Goal: Information Seeking & Learning: Learn about a topic

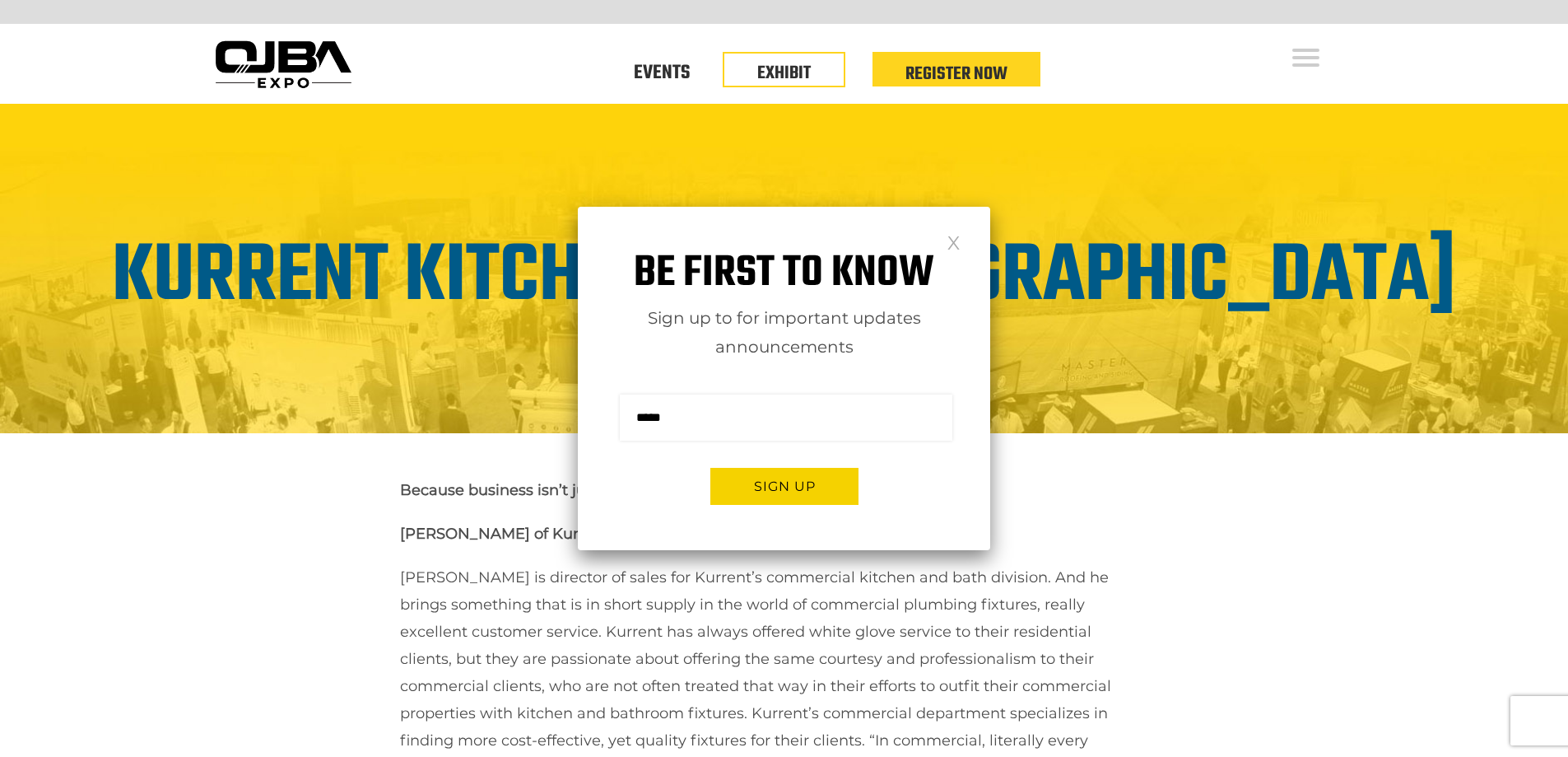
click at [954, 248] on link at bounding box center [954, 242] width 14 height 14
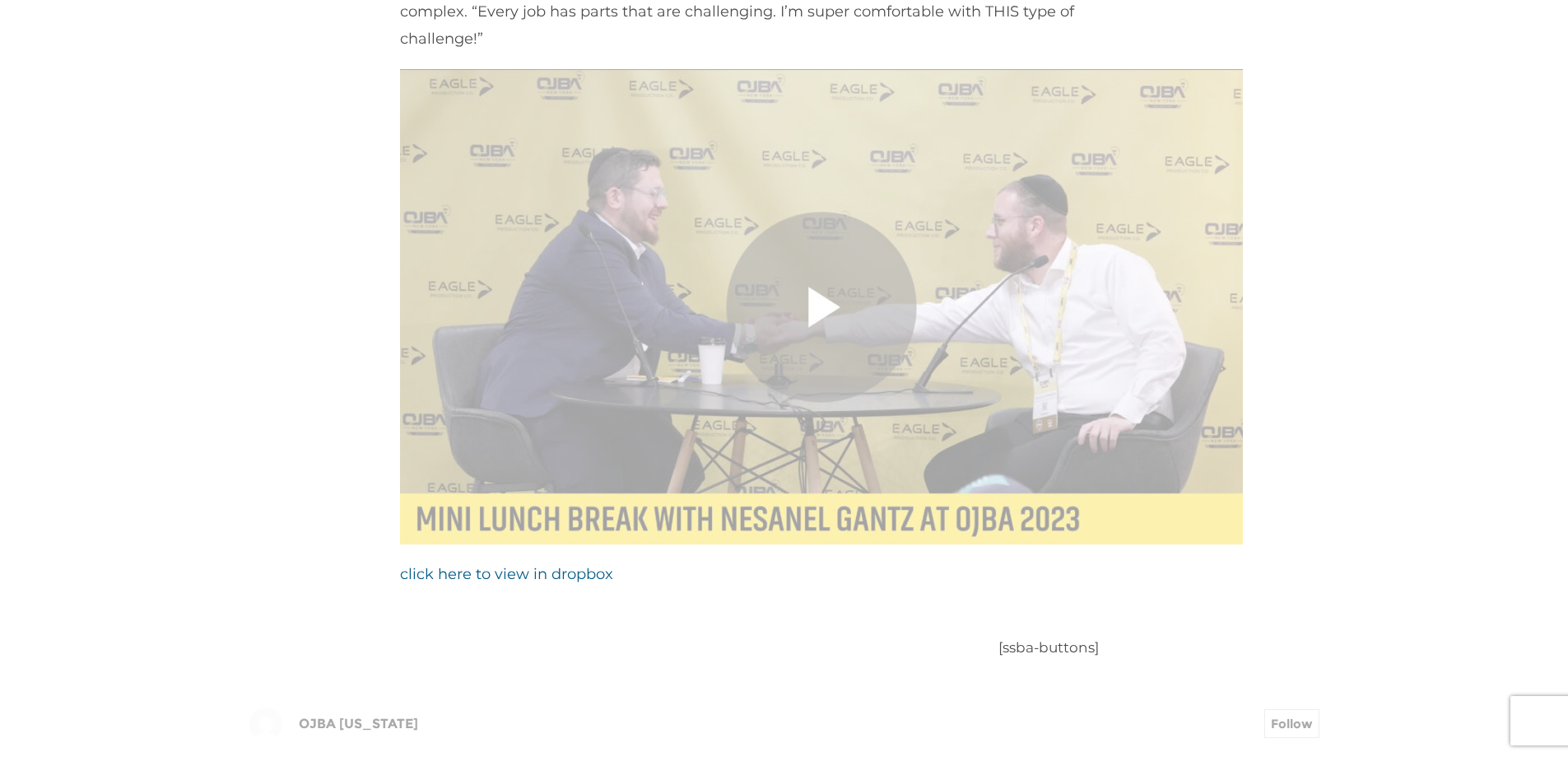
scroll to position [1318, 0]
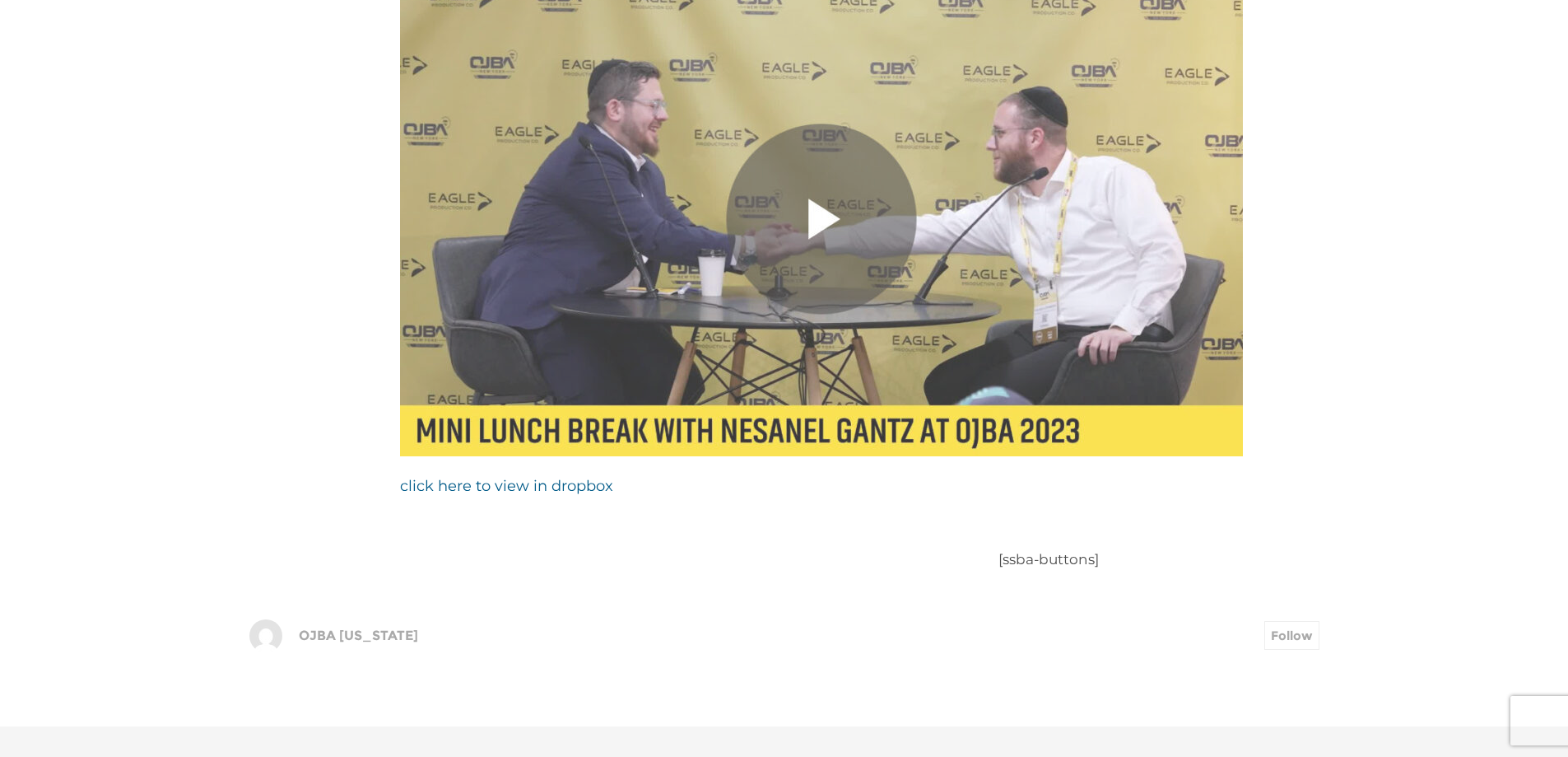
click at [796, 185] on img at bounding box center [821, 219] width 843 height 475
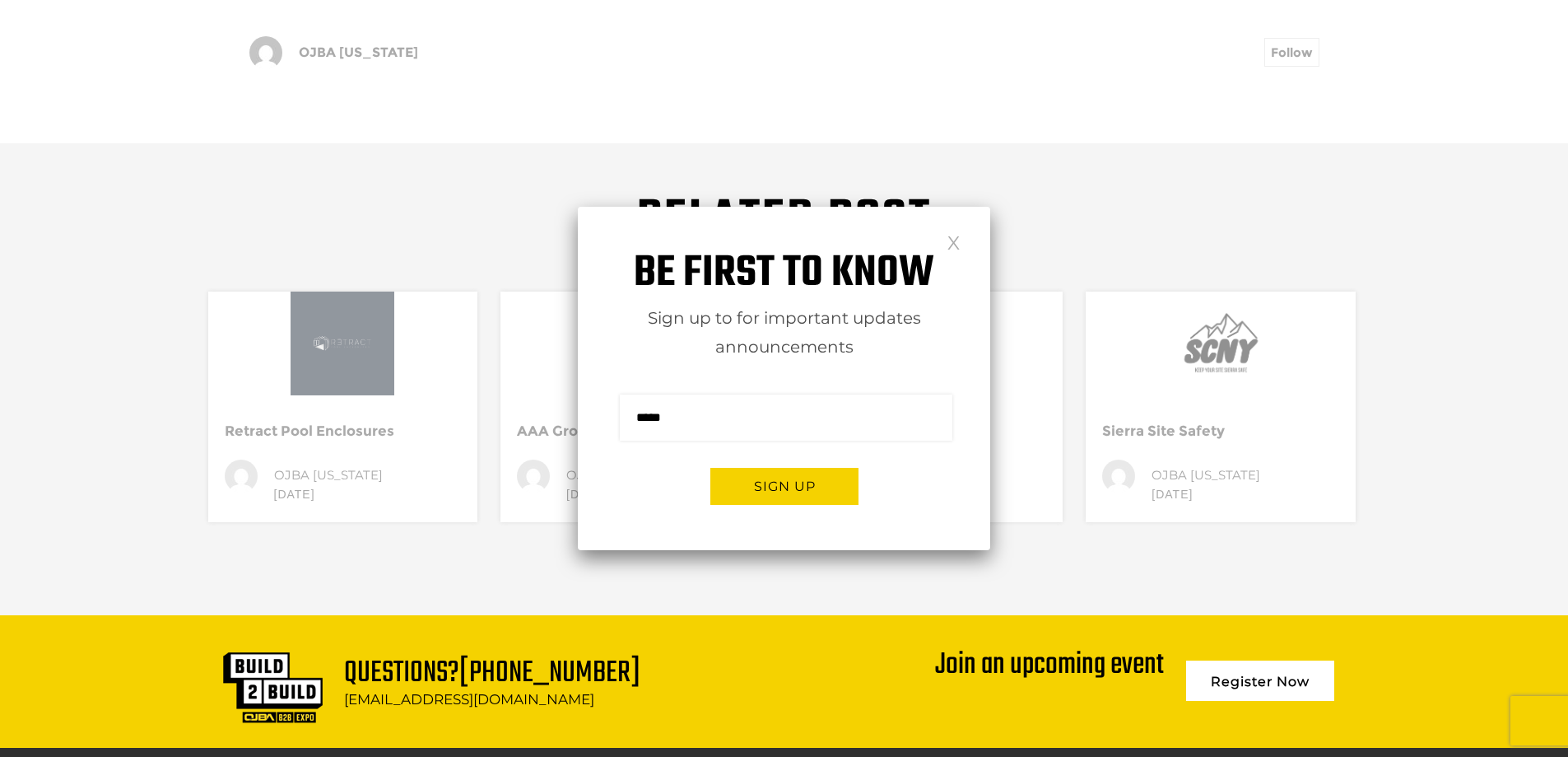
scroll to position [1977, 0]
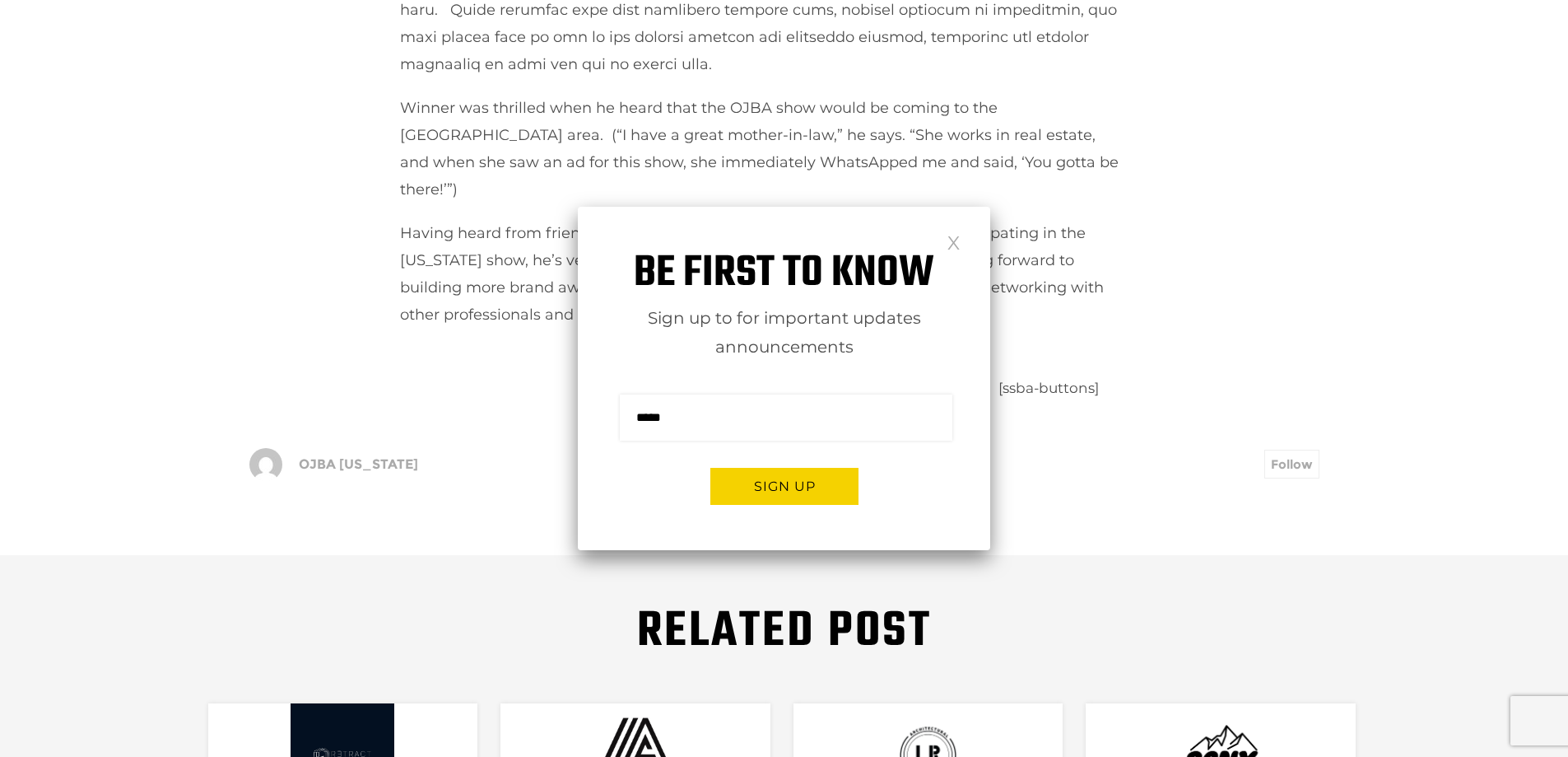
click at [960, 247] on link at bounding box center [954, 242] width 14 height 14
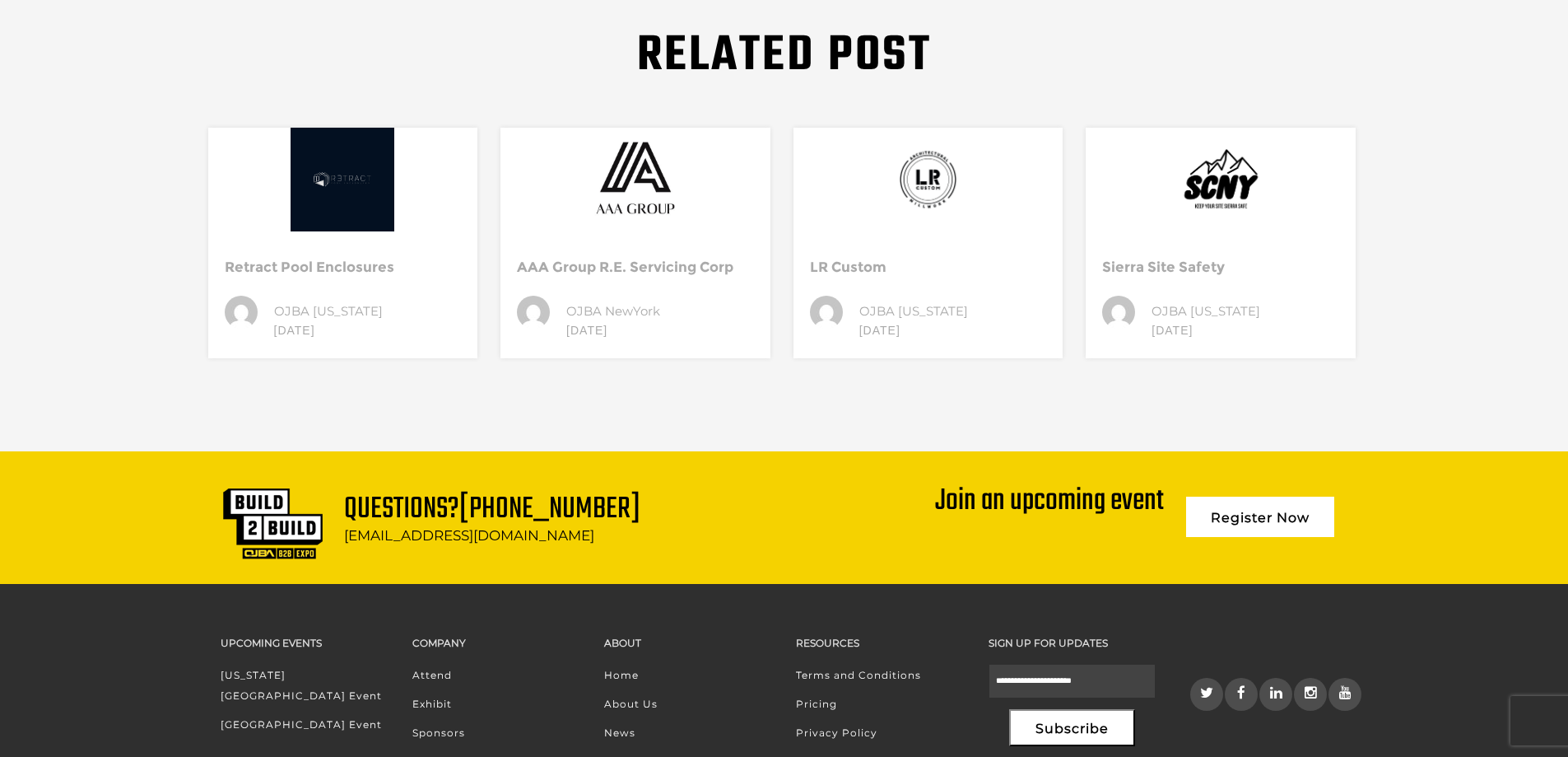
scroll to position [2554, 0]
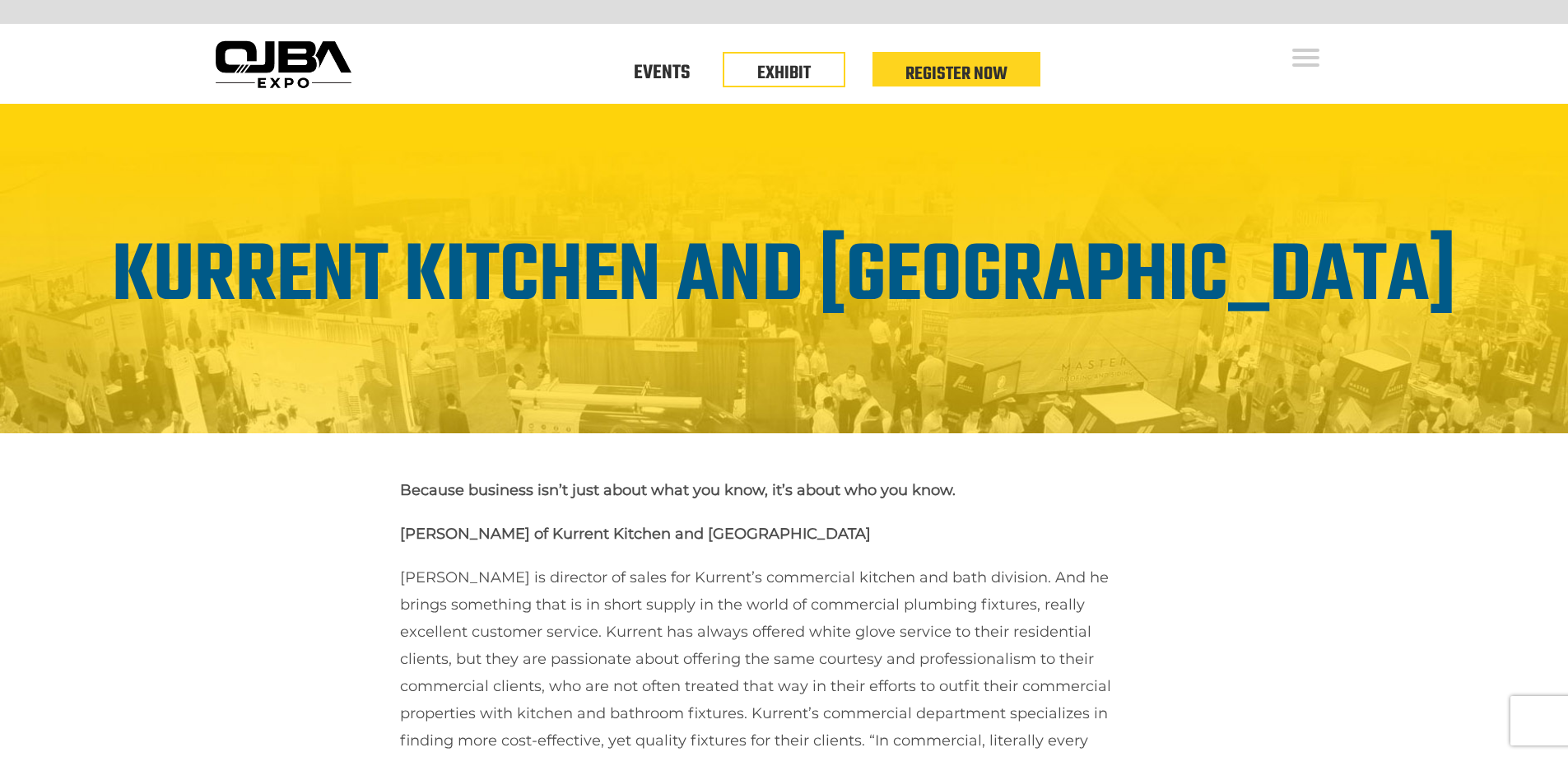
scroll to position [1647, 0]
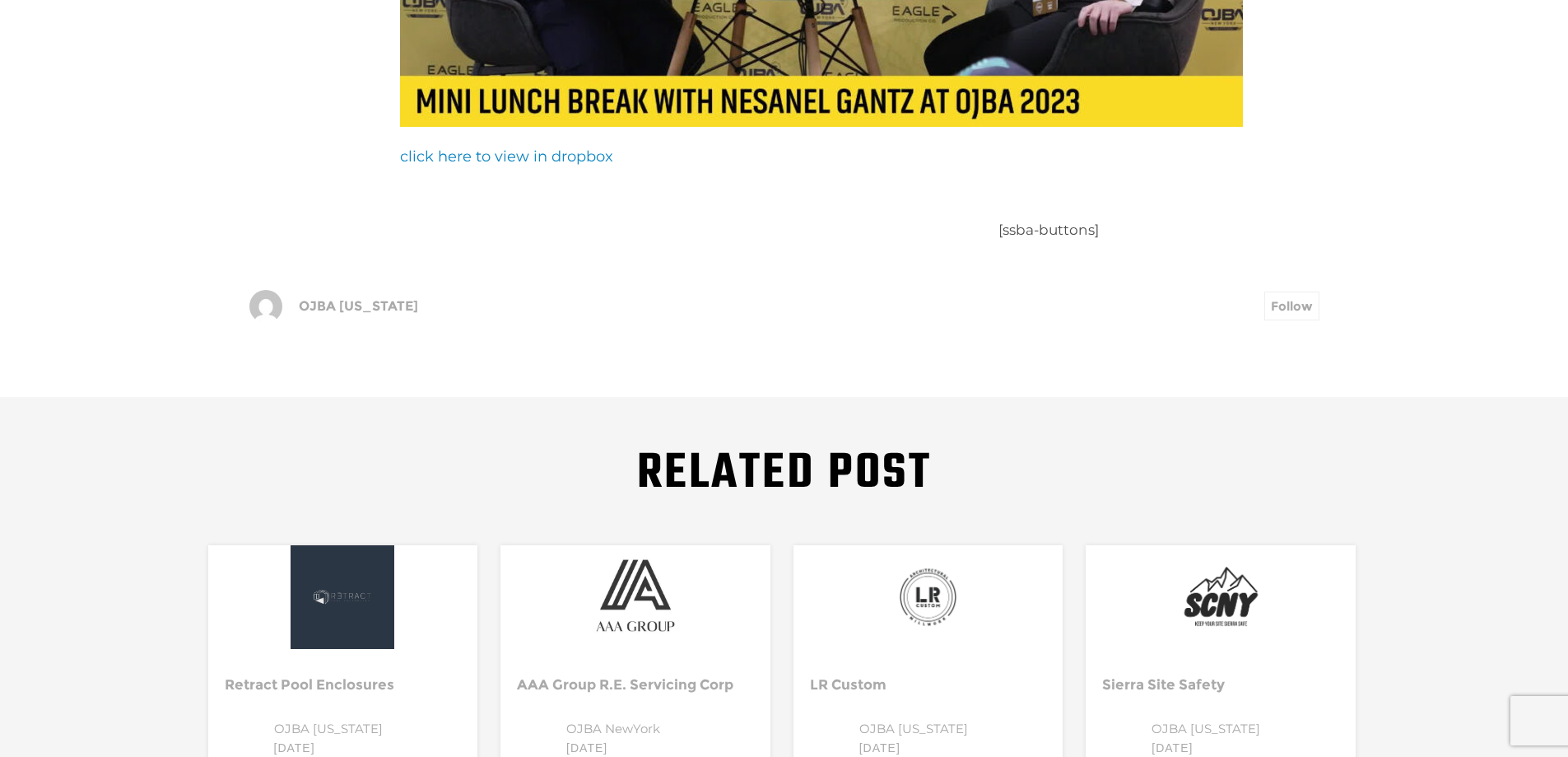
click at [510, 148] on link "click here to view in dropbox" at bounding box center [506, 157] width 213 height 18
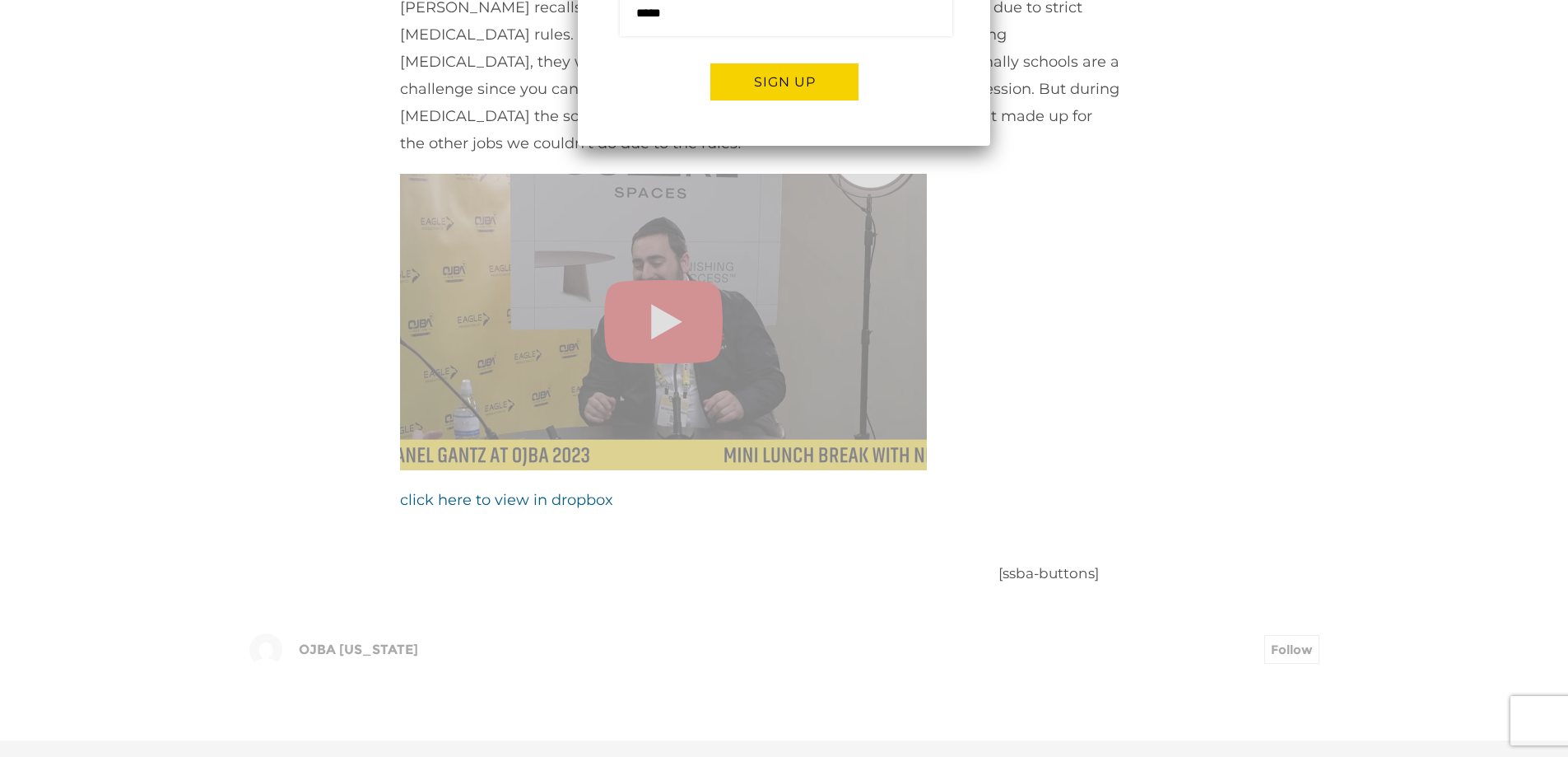
scroll to position [1318, 0]
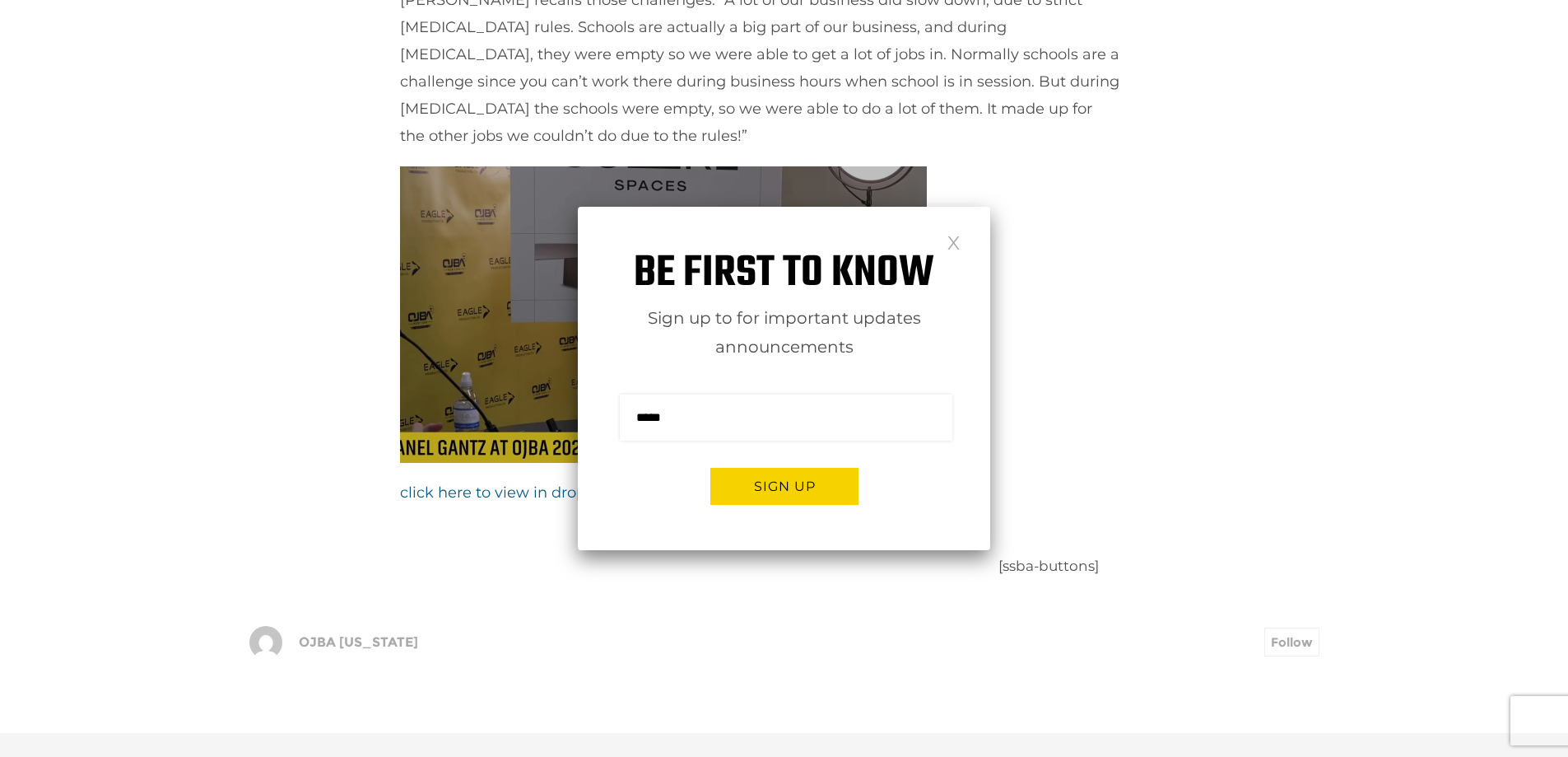
click at [950, 248] on link at bounding box center [954, 242] width 14 height 14
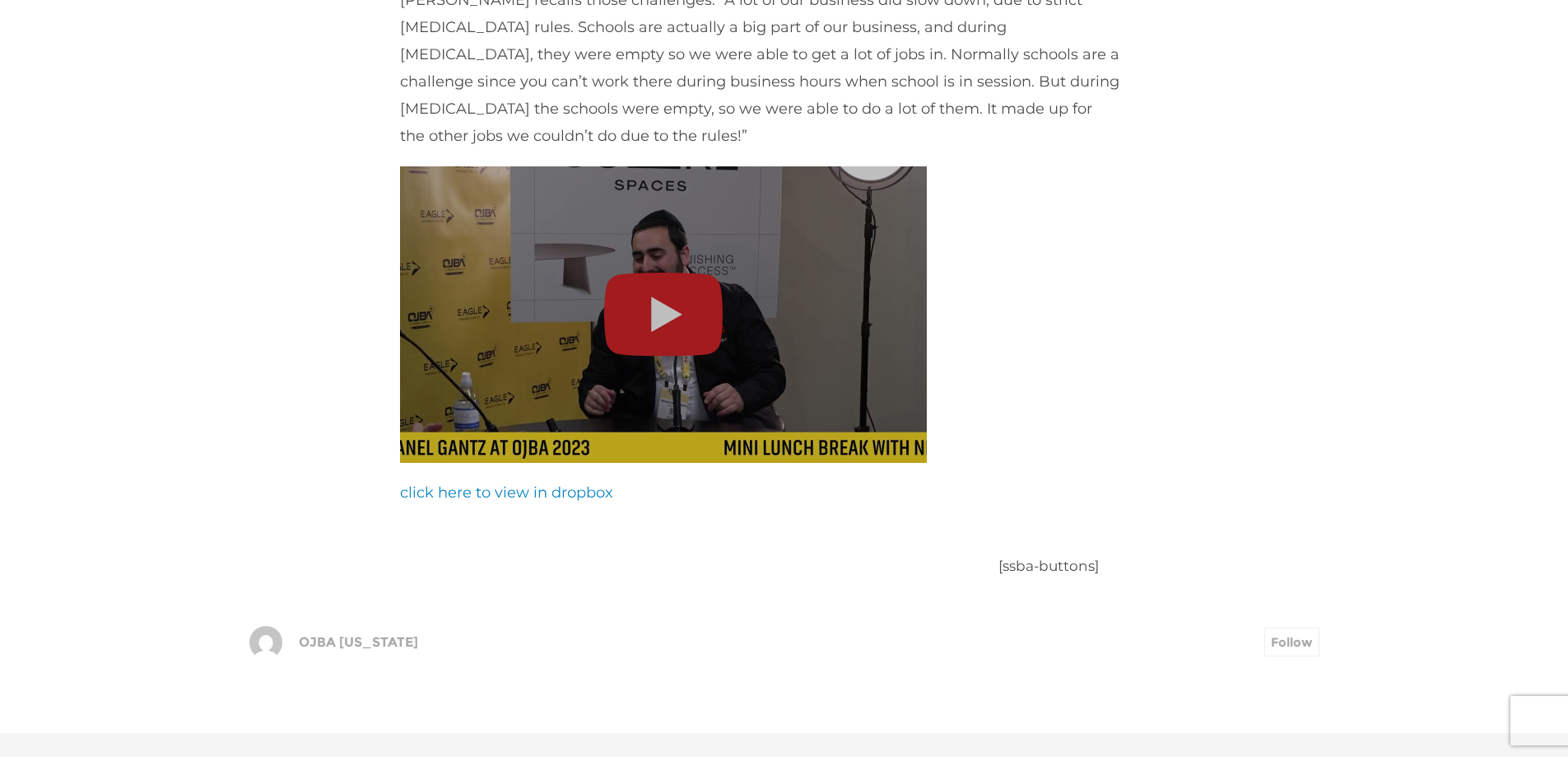
click at [515, 483] on link "click here to view in dropbox" at bounding box center [506, 492] width 213 height 18
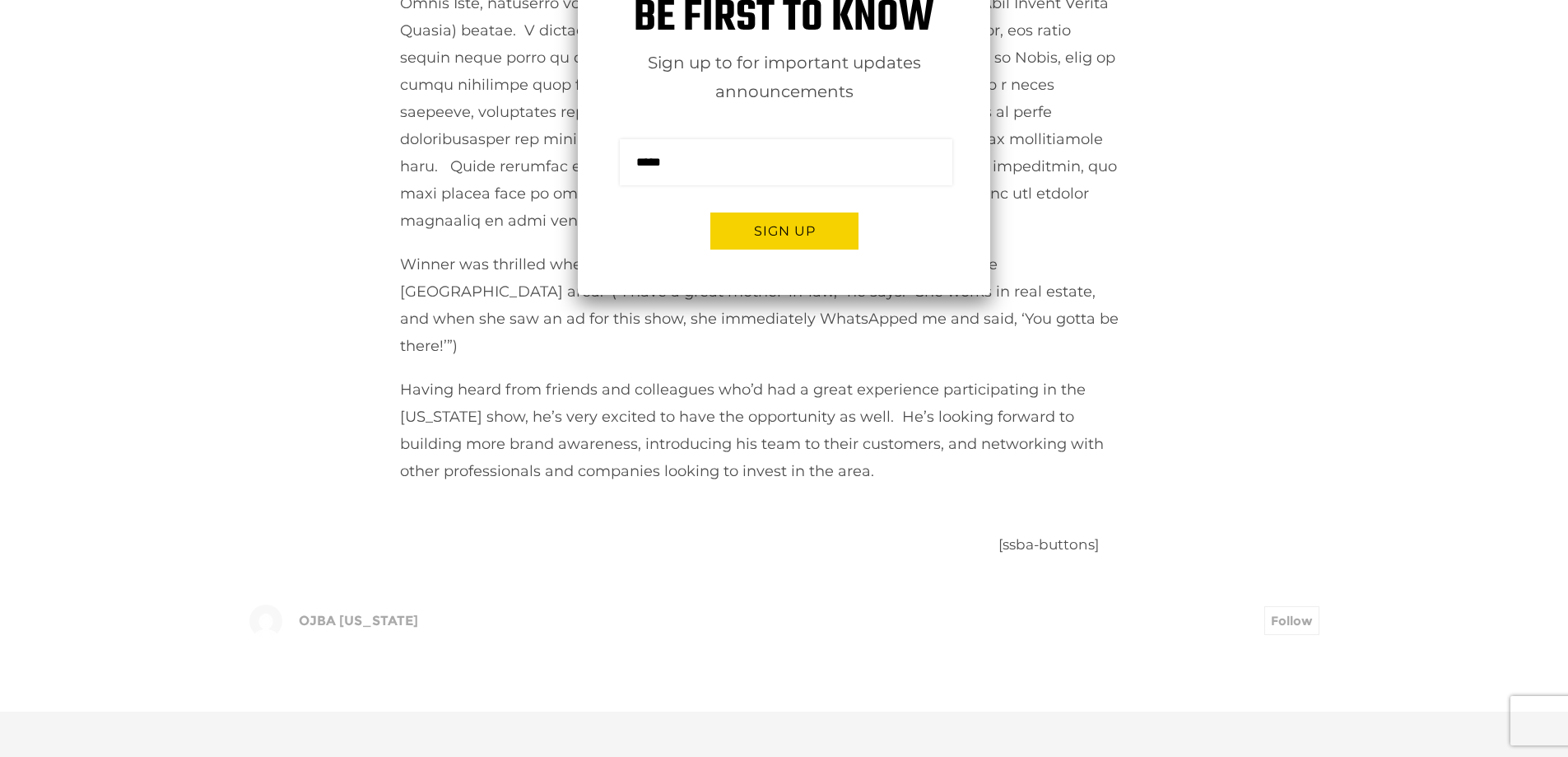
scroll to position [2141, 0]
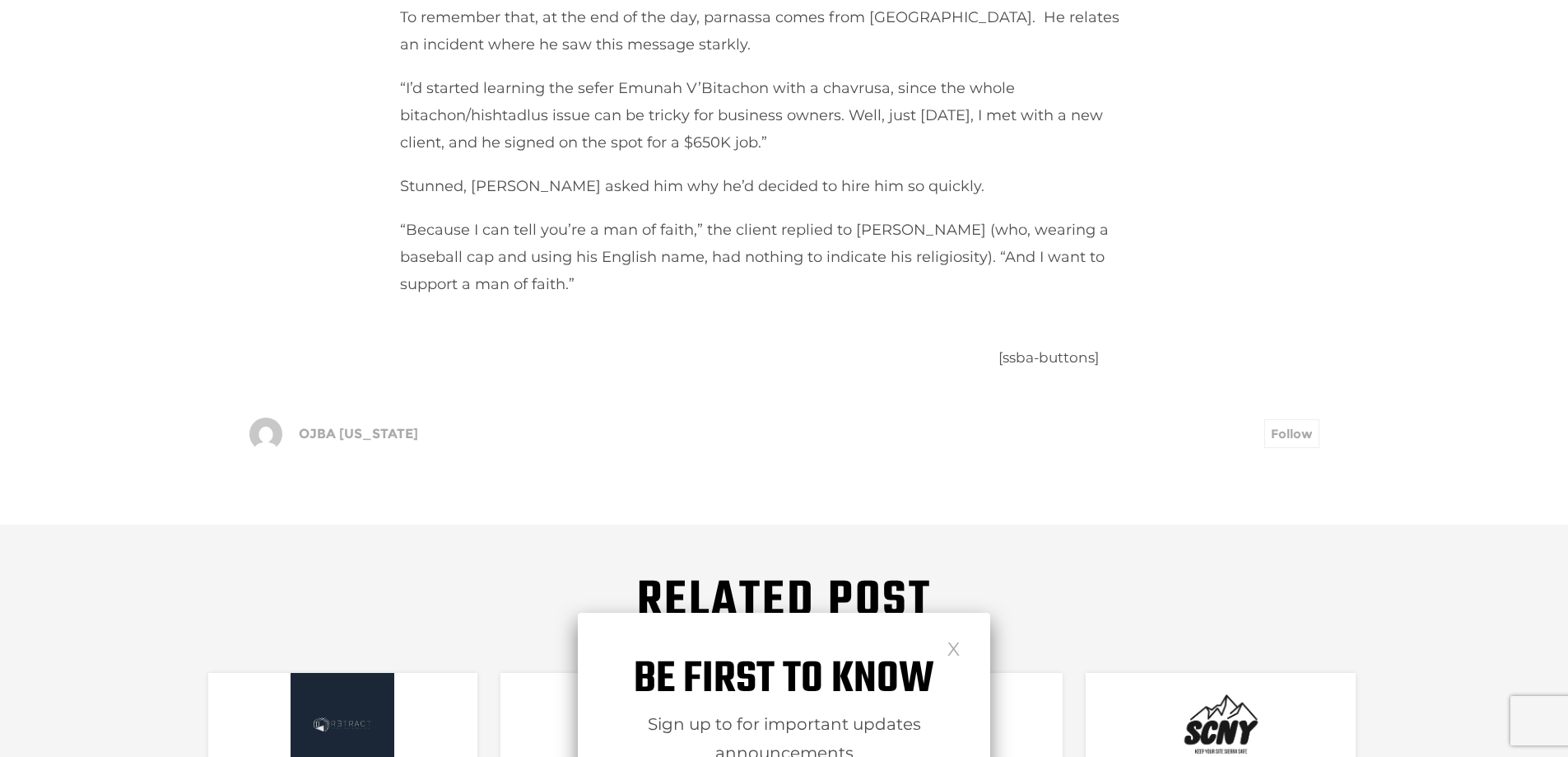
scroll to position [1812, 0]
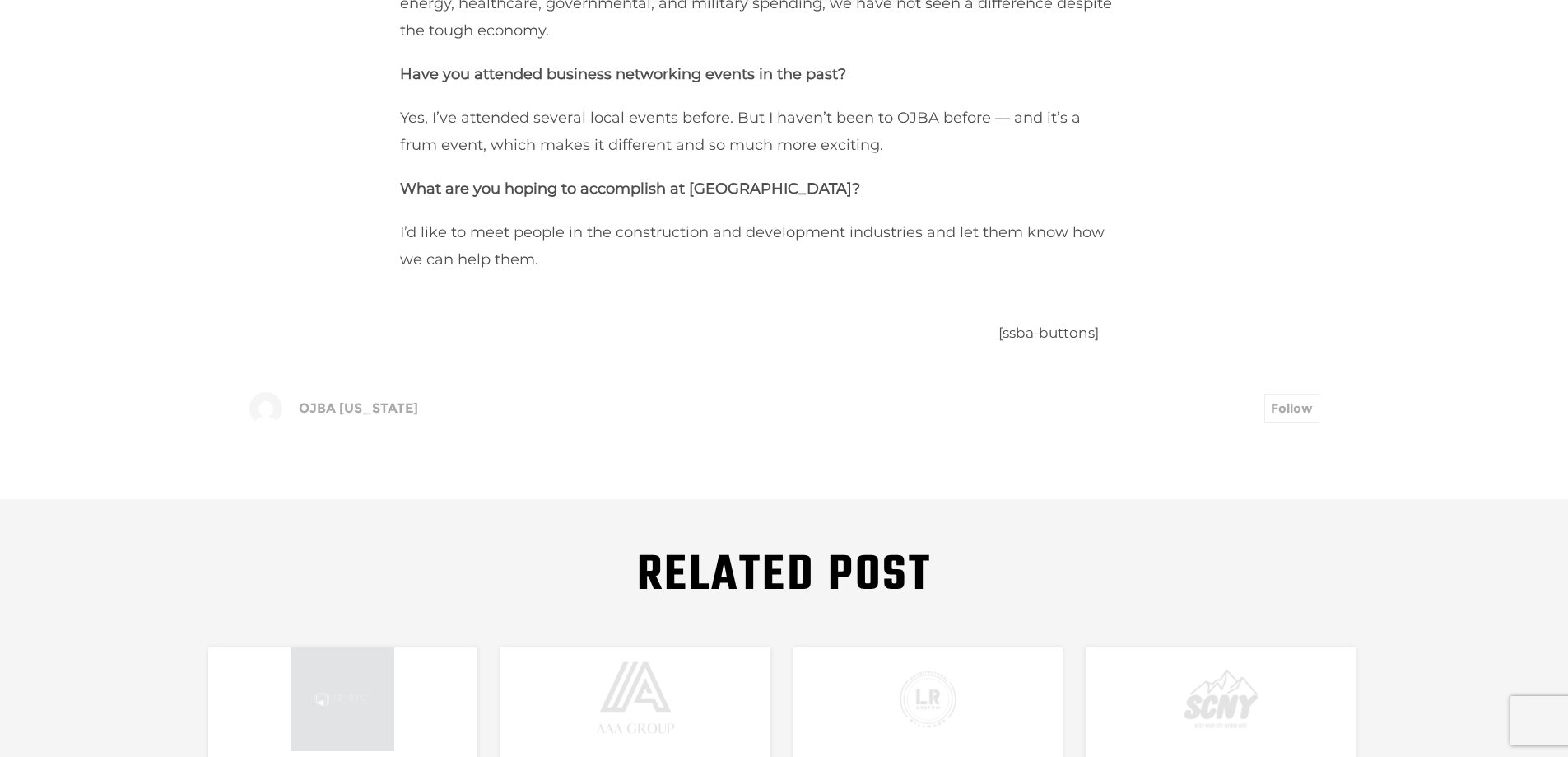
scroll to position [2224, 0]
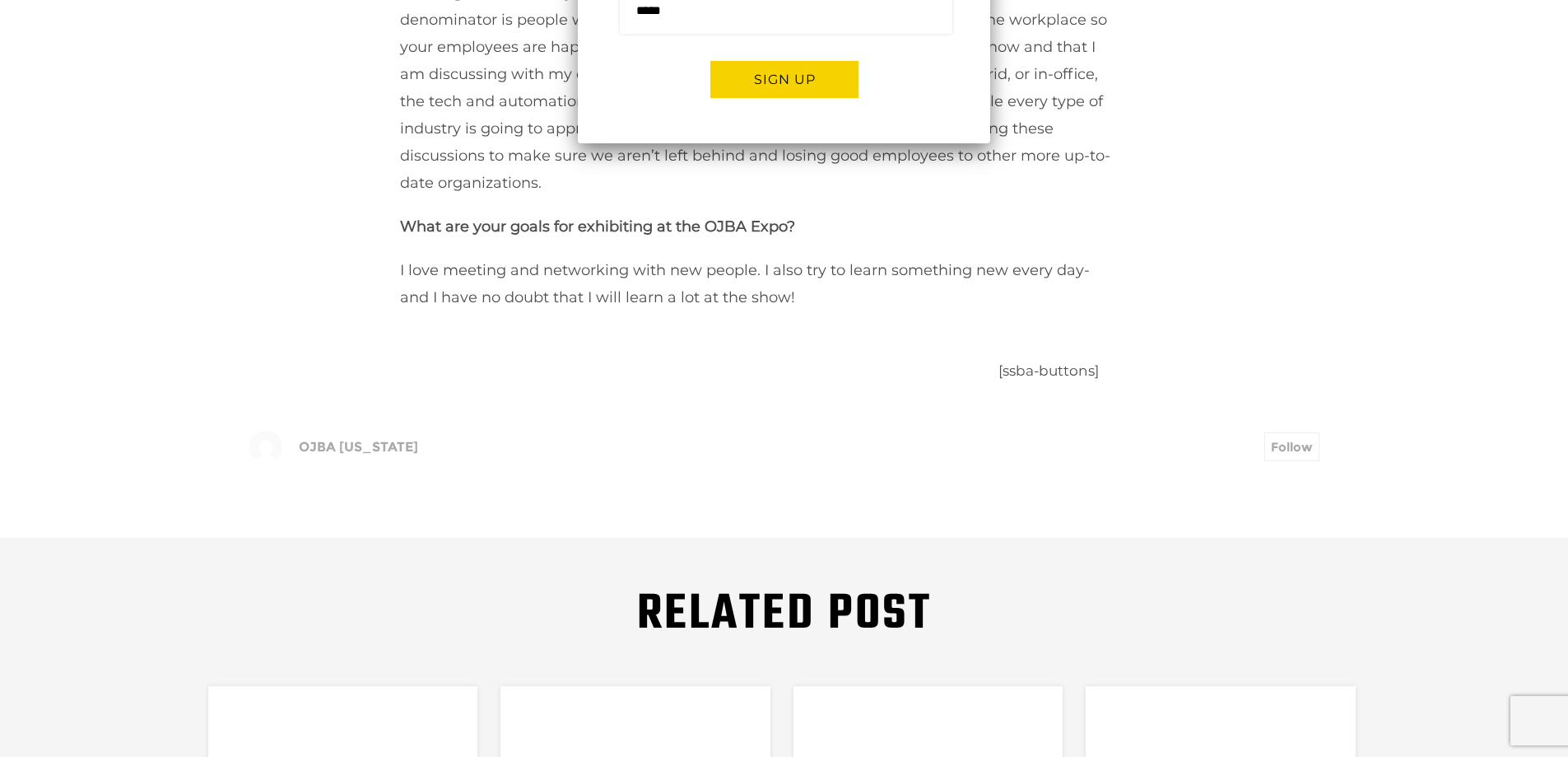
scroll to position [2141, 0]
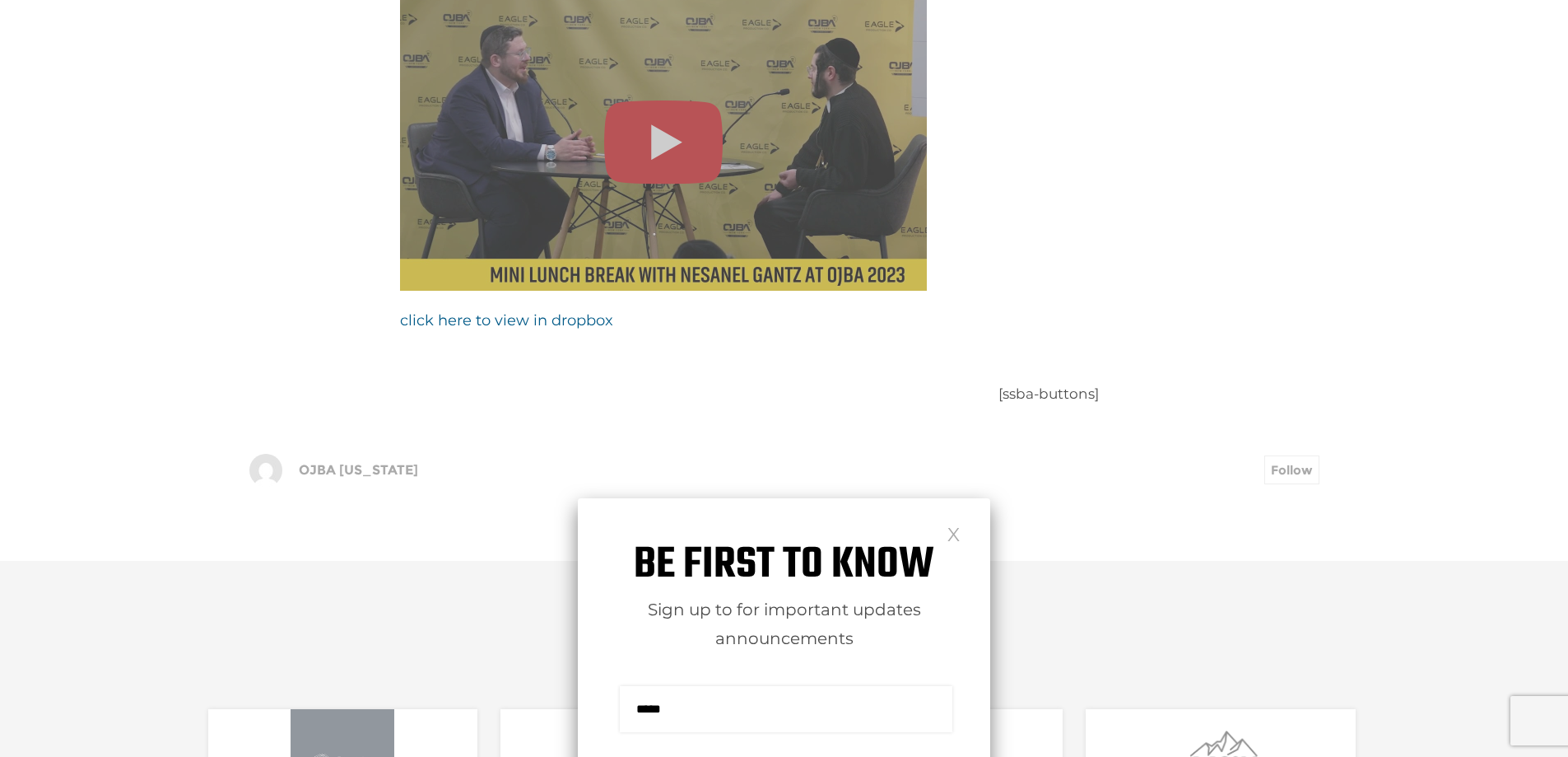
scroll to position [906, 0]
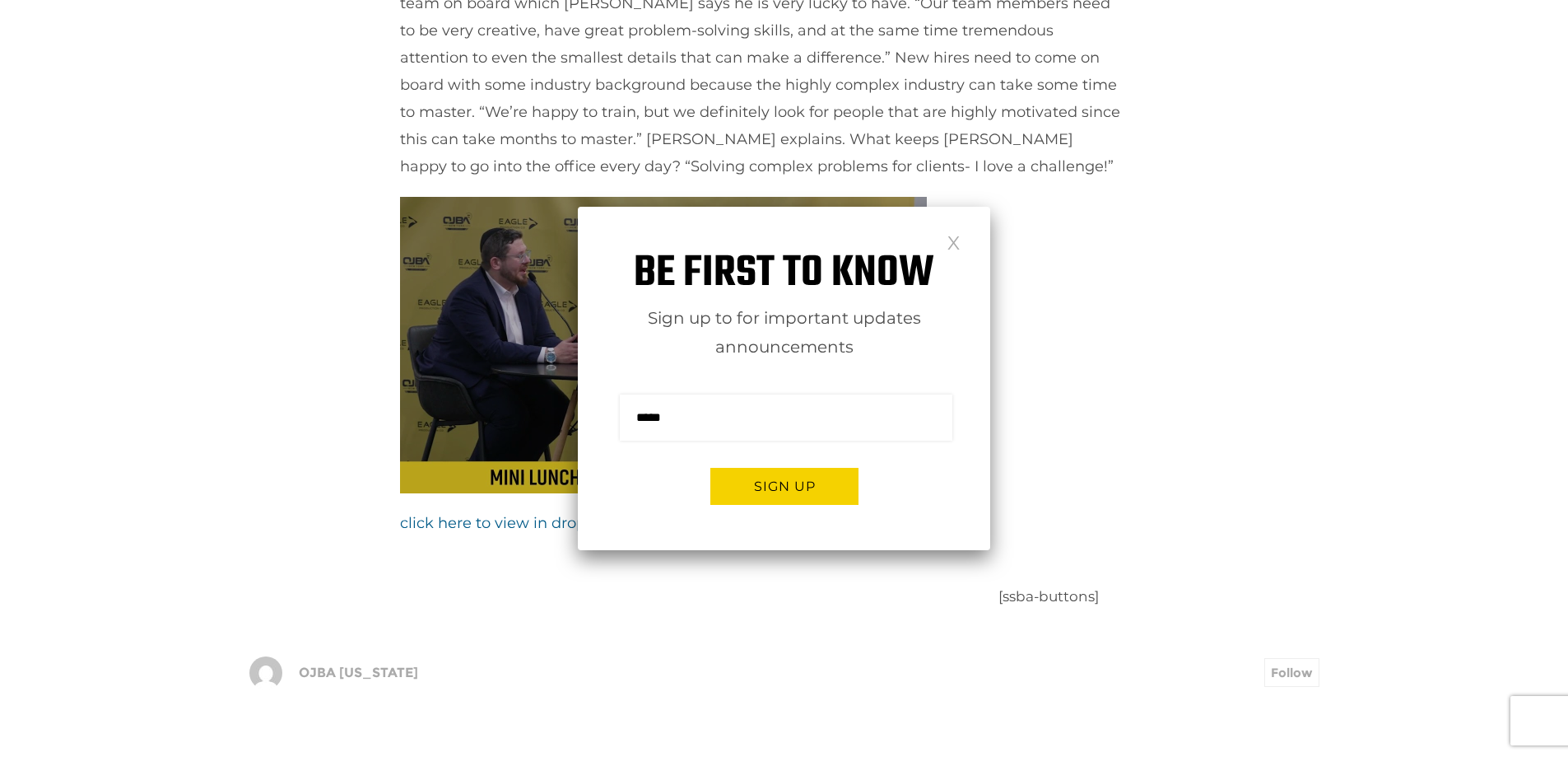
click at [950, 238] on link at bounding box center [954, 242] width 14 height 14
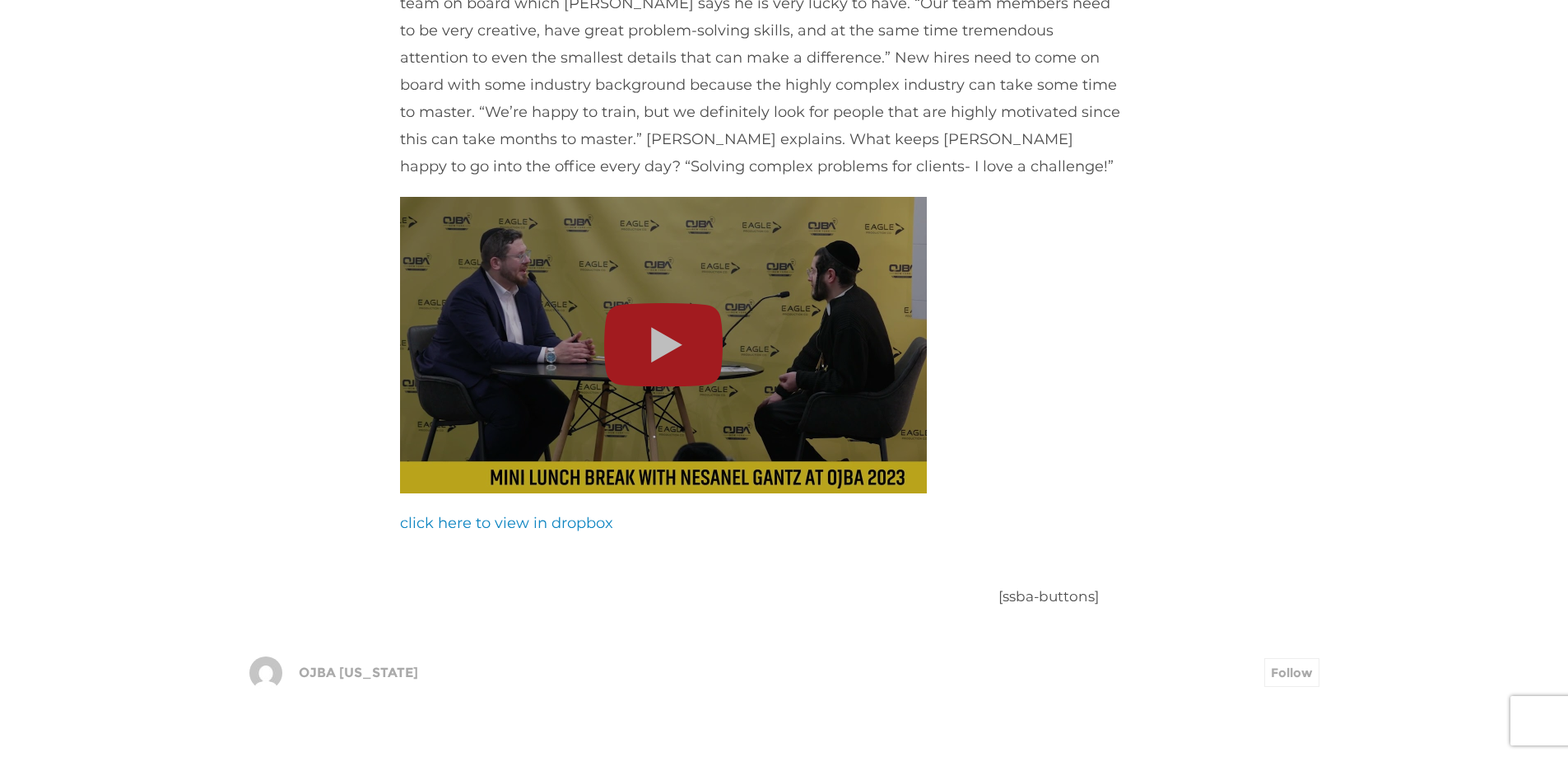
click at [520, 514] on link "click here to view in dropbox" at bounding box center [506, 523] width 213 height 18
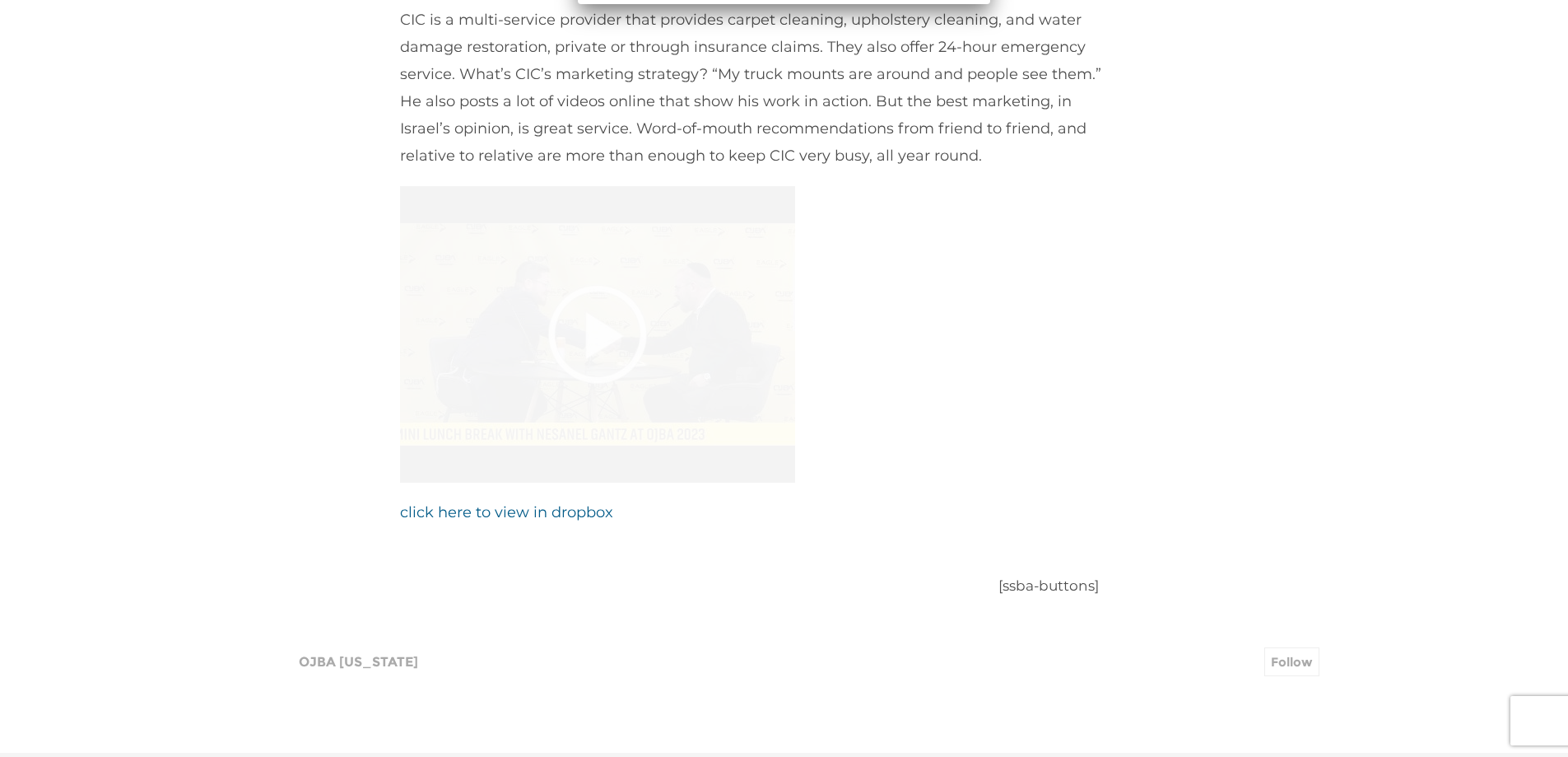
scroll to position [1236, 0]
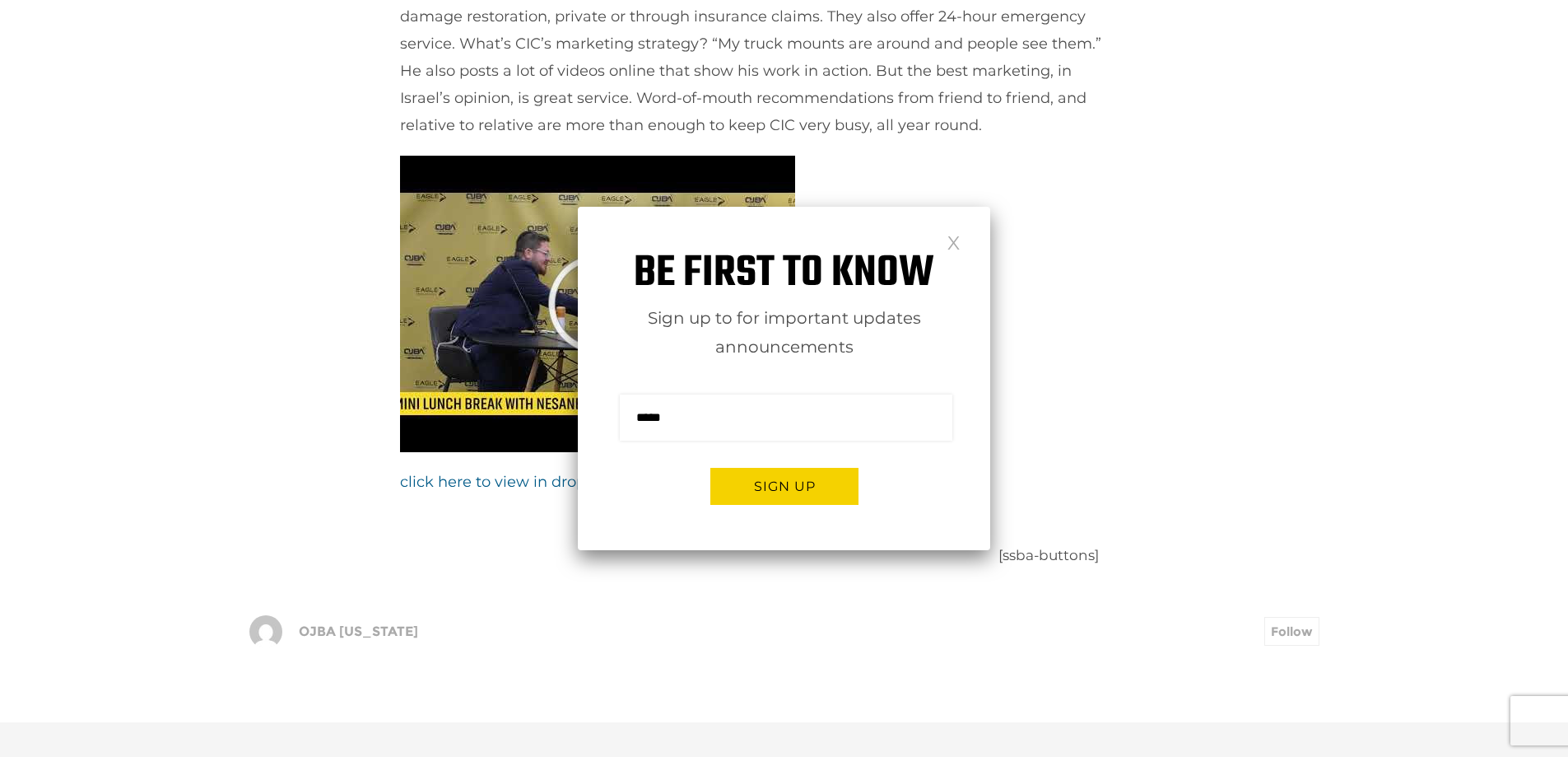
click at [955, 235] on link at bounding box center [954, 242] width 14 height 14
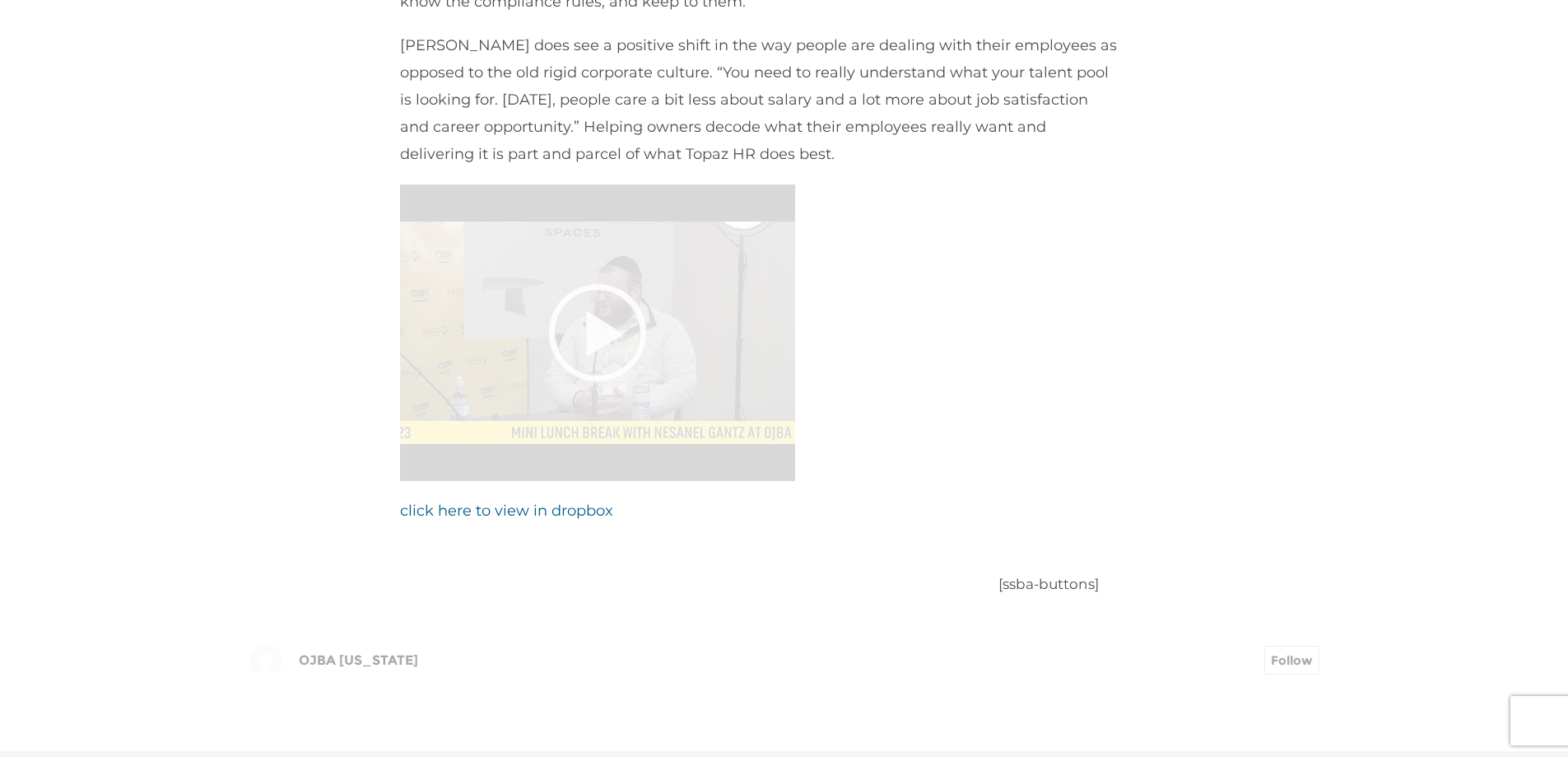
scroll to position [1318, 0]
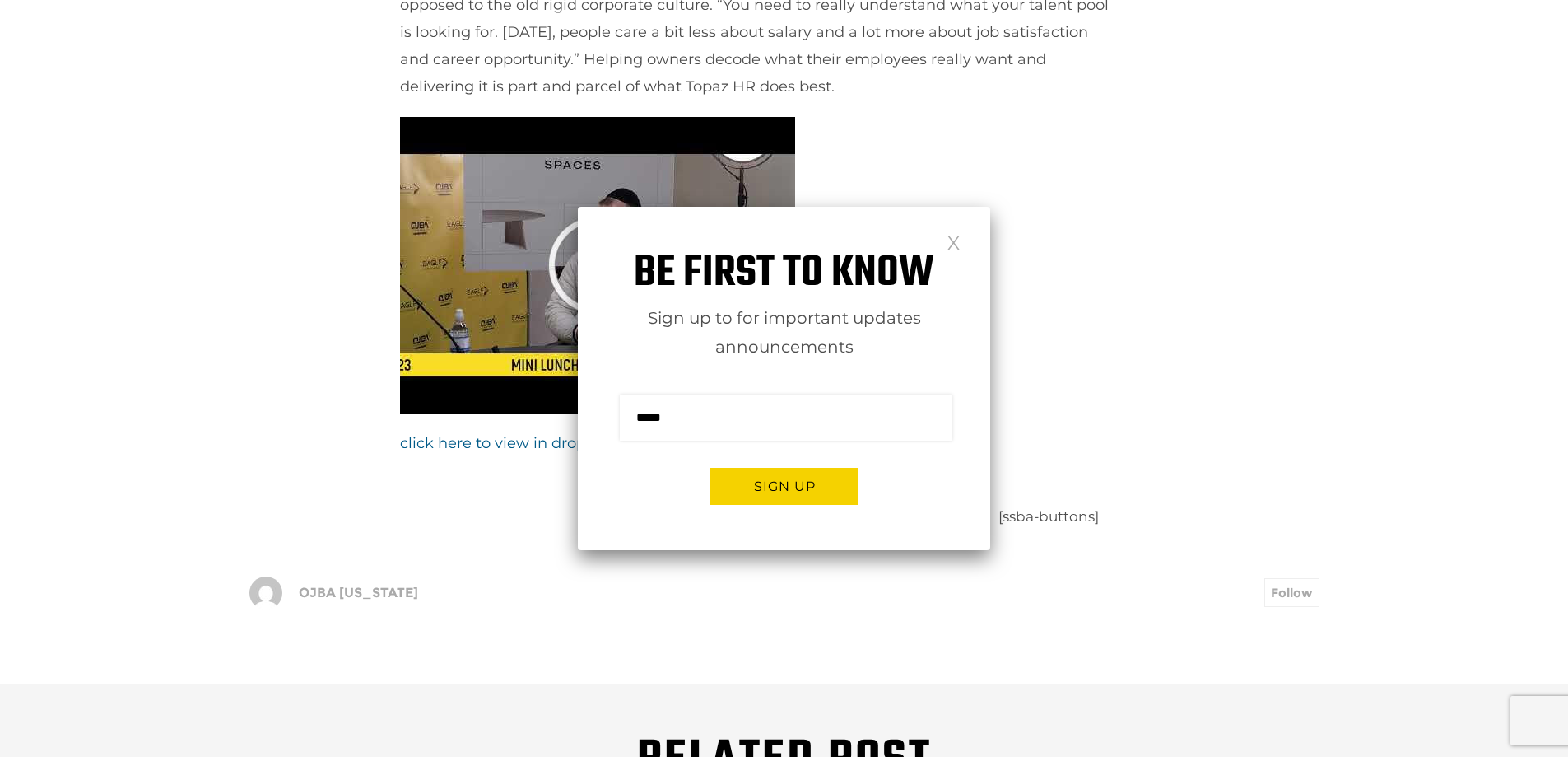
click at [955, 241] on link at bounding box center [954, 242] width 14 height 14
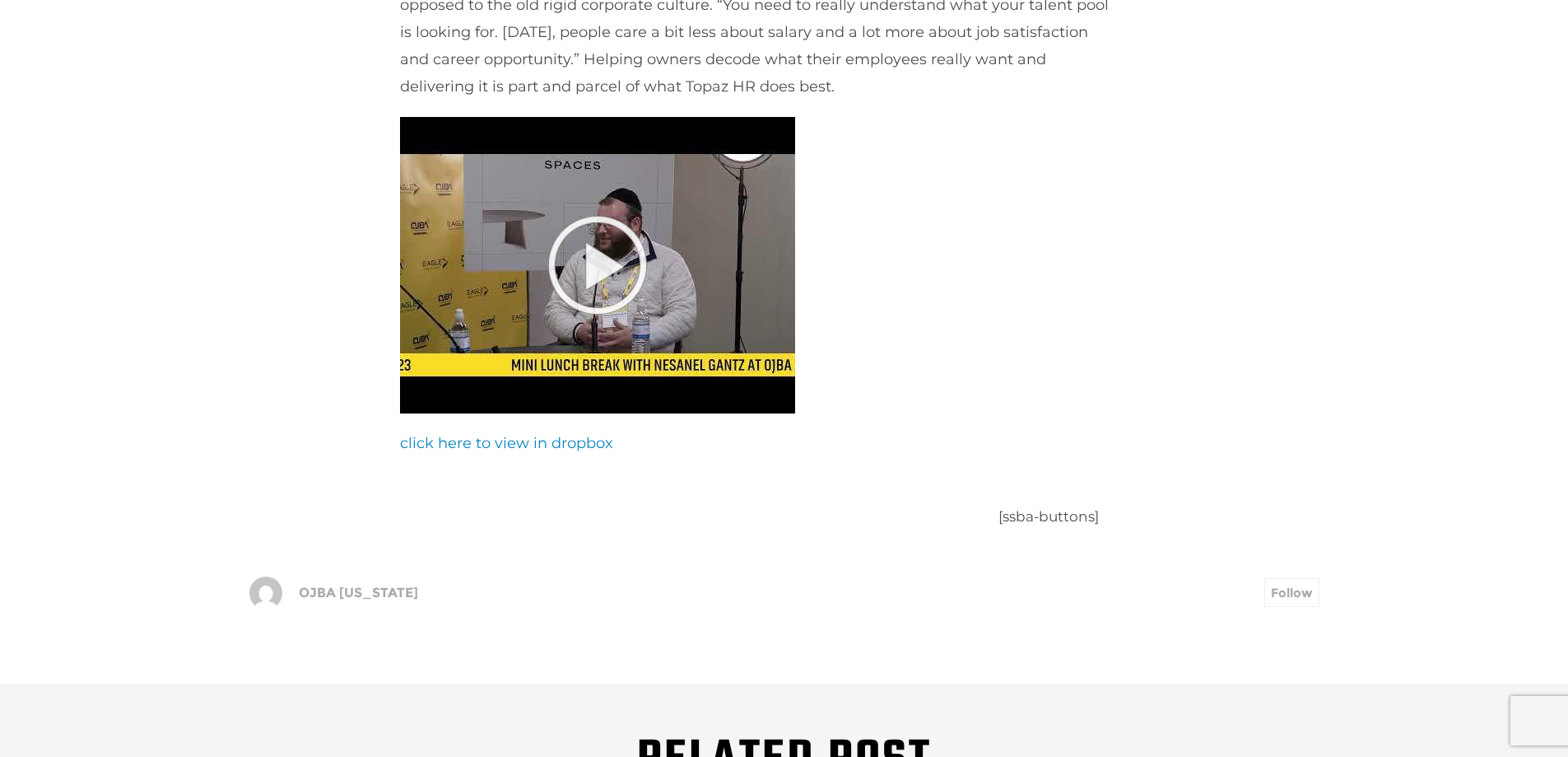
click at [478, 434] on link "click here to view in dropbox" at bounding box center [506, 443] width 213 height 18
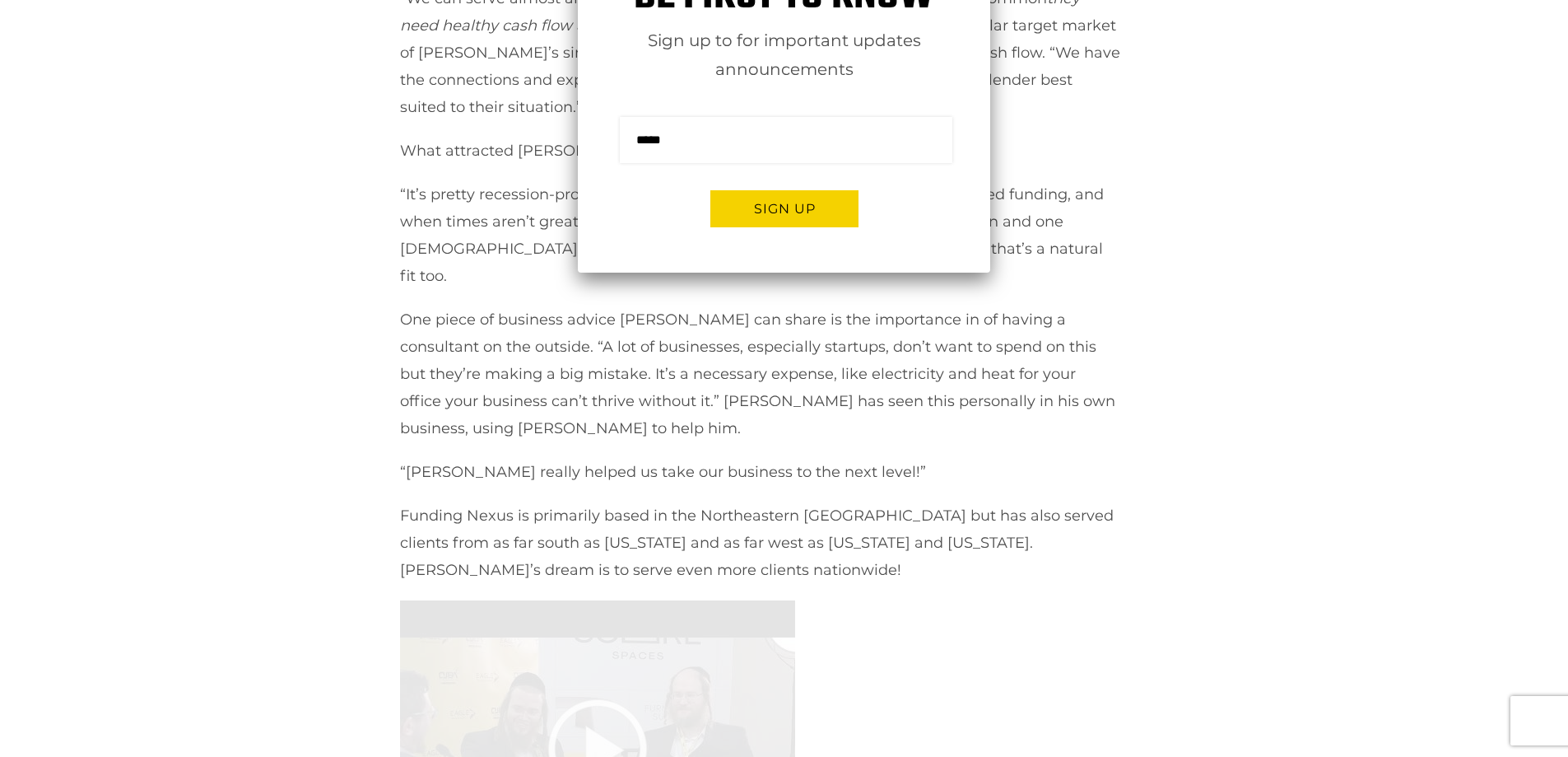
scroll to position [1318, 0]
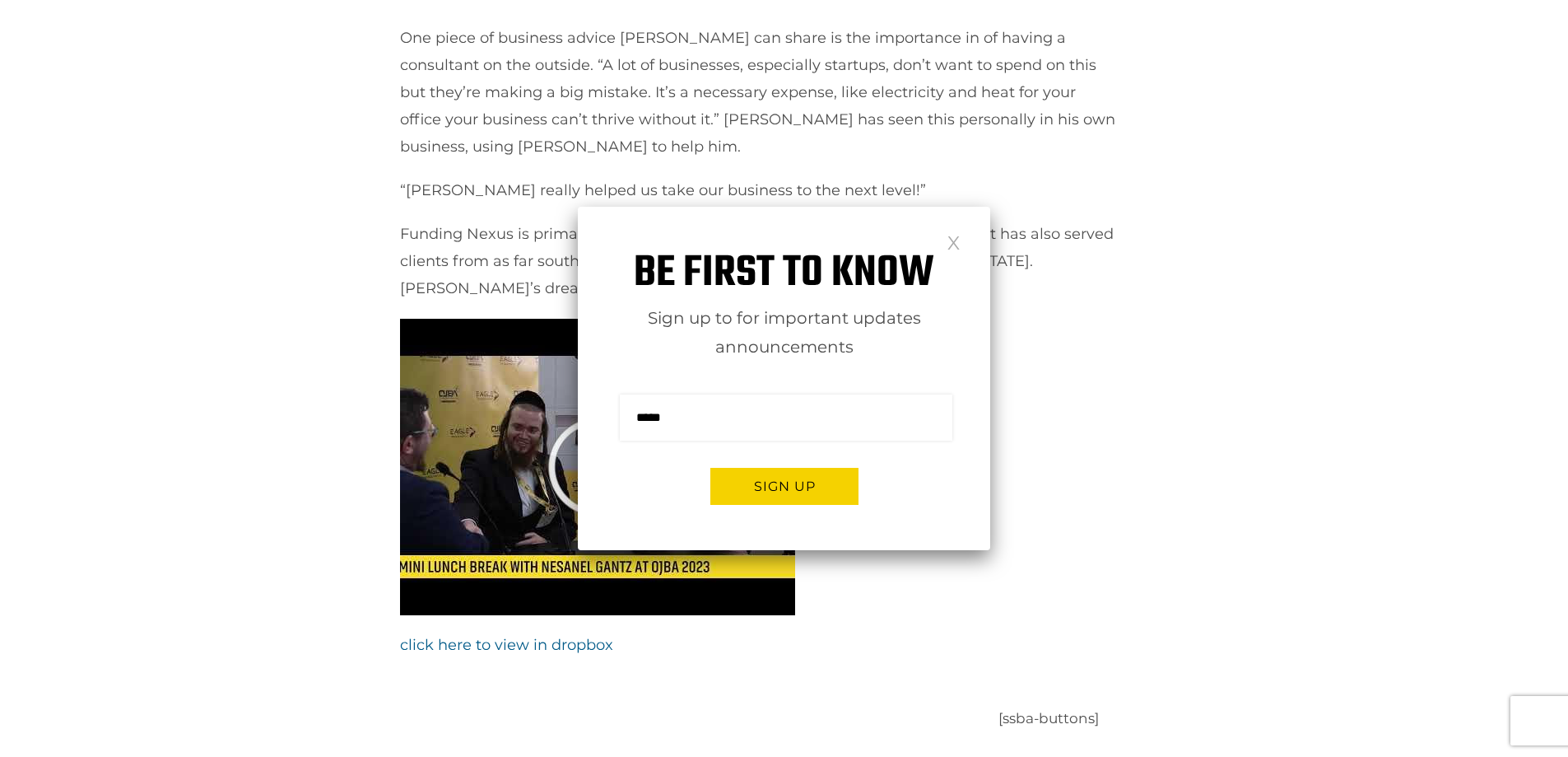
click at [949, 248] on link at bounding box center [954, 242] width 14 height 14
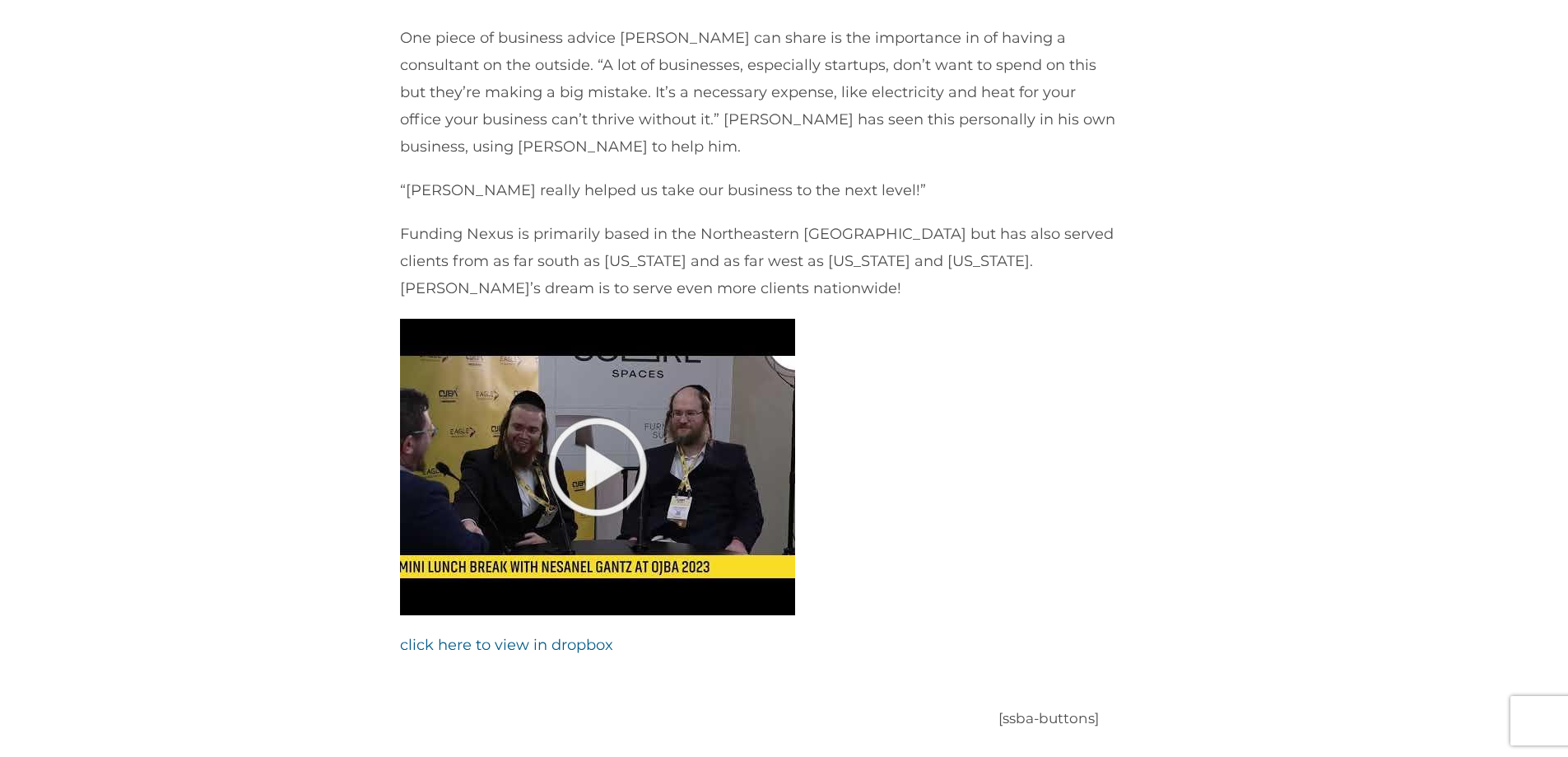
scroll to position [0, 0]
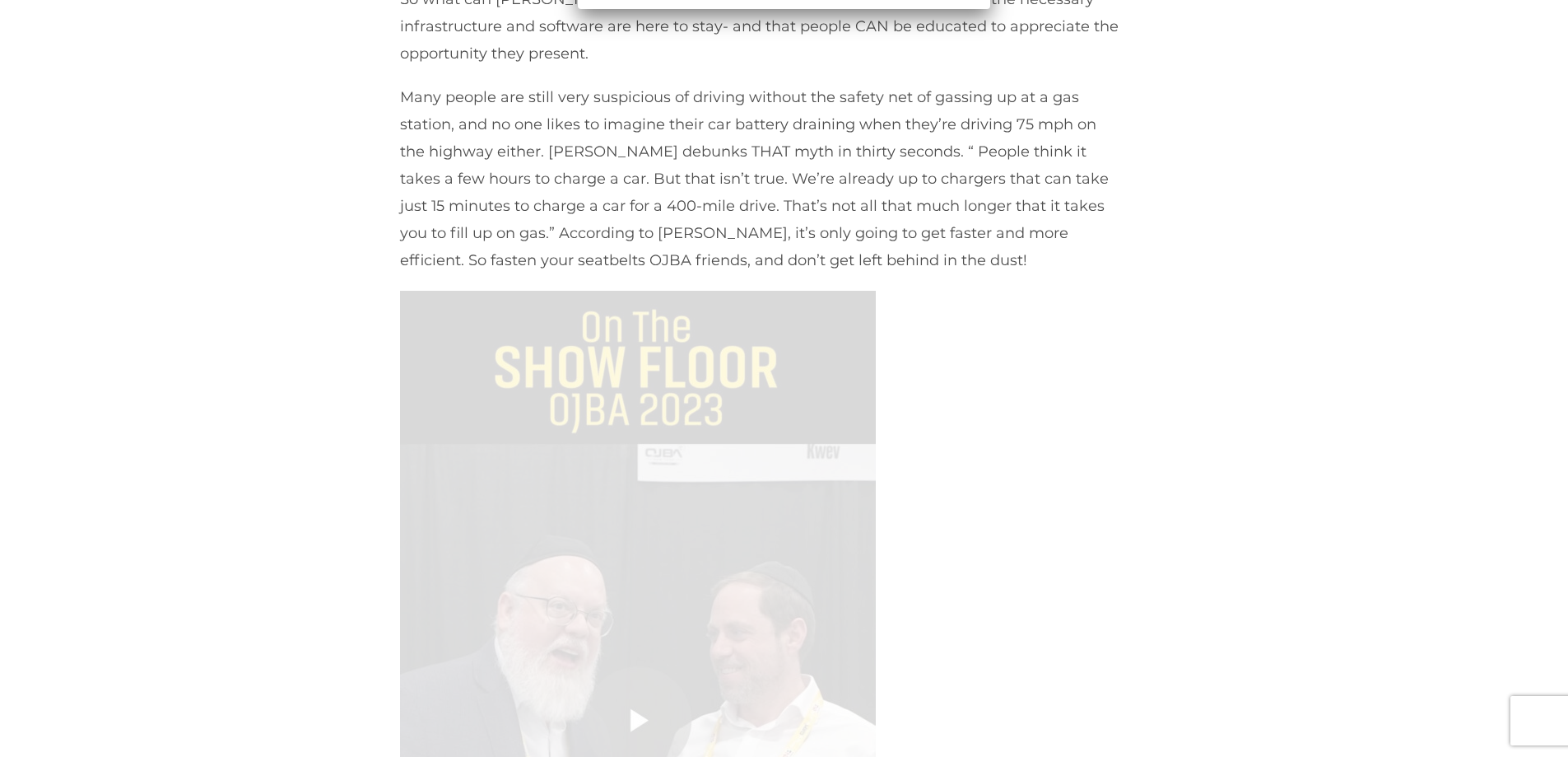
scroll to position [1153, 0]
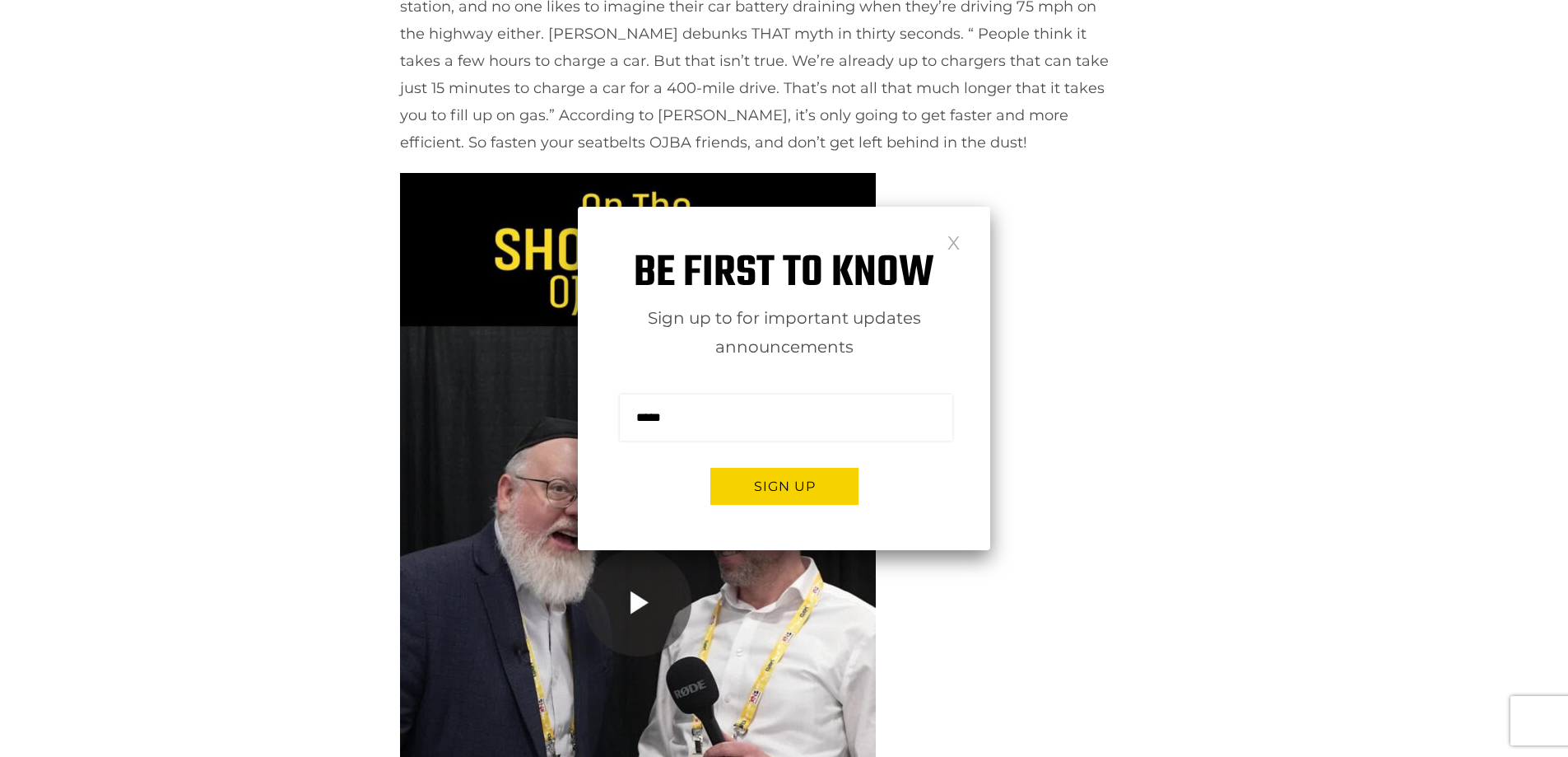
click at [959, 238] on link at bounding box center [954, 242] width 14 height 14
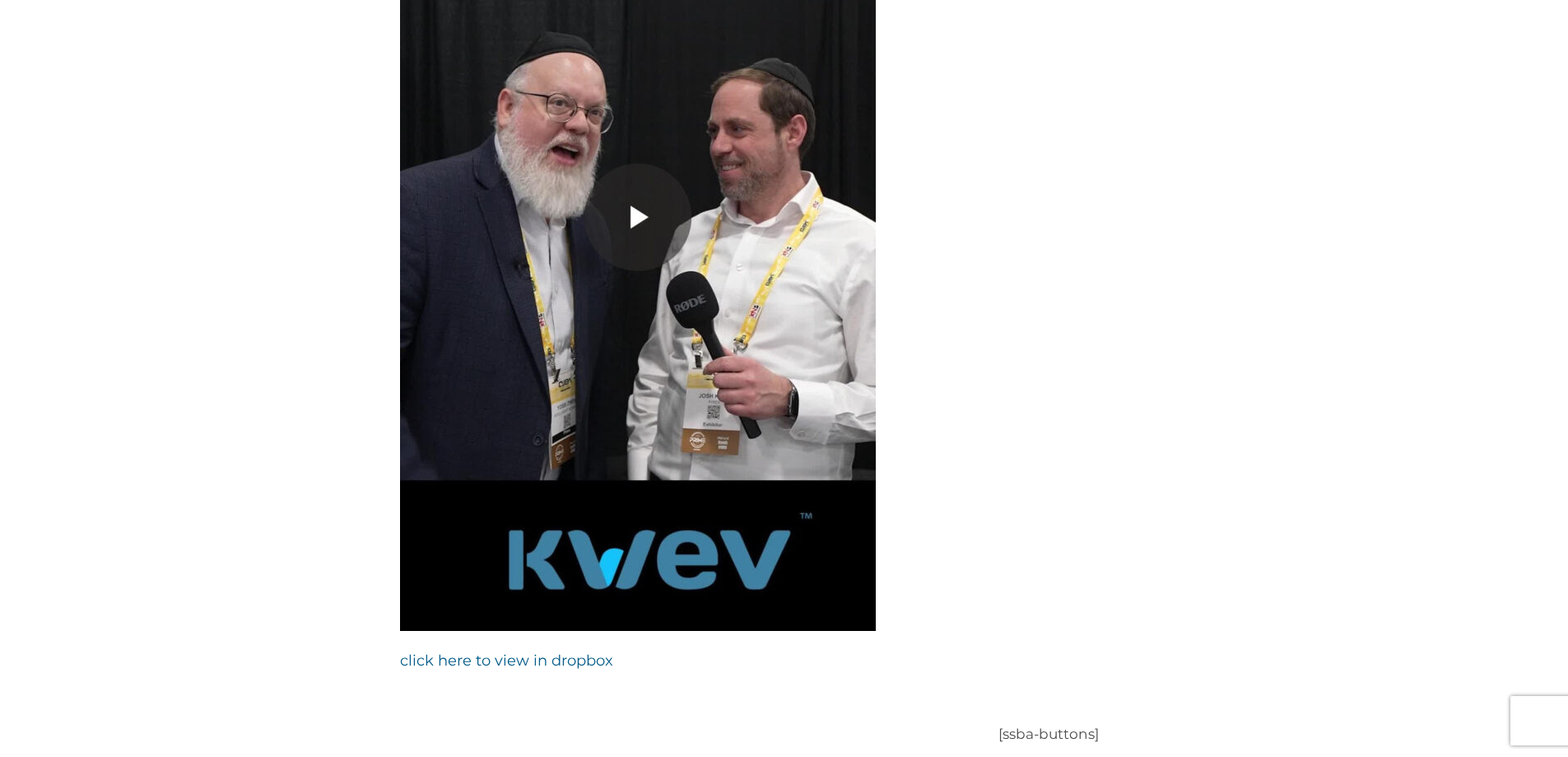
scroll to position [1565, 0]
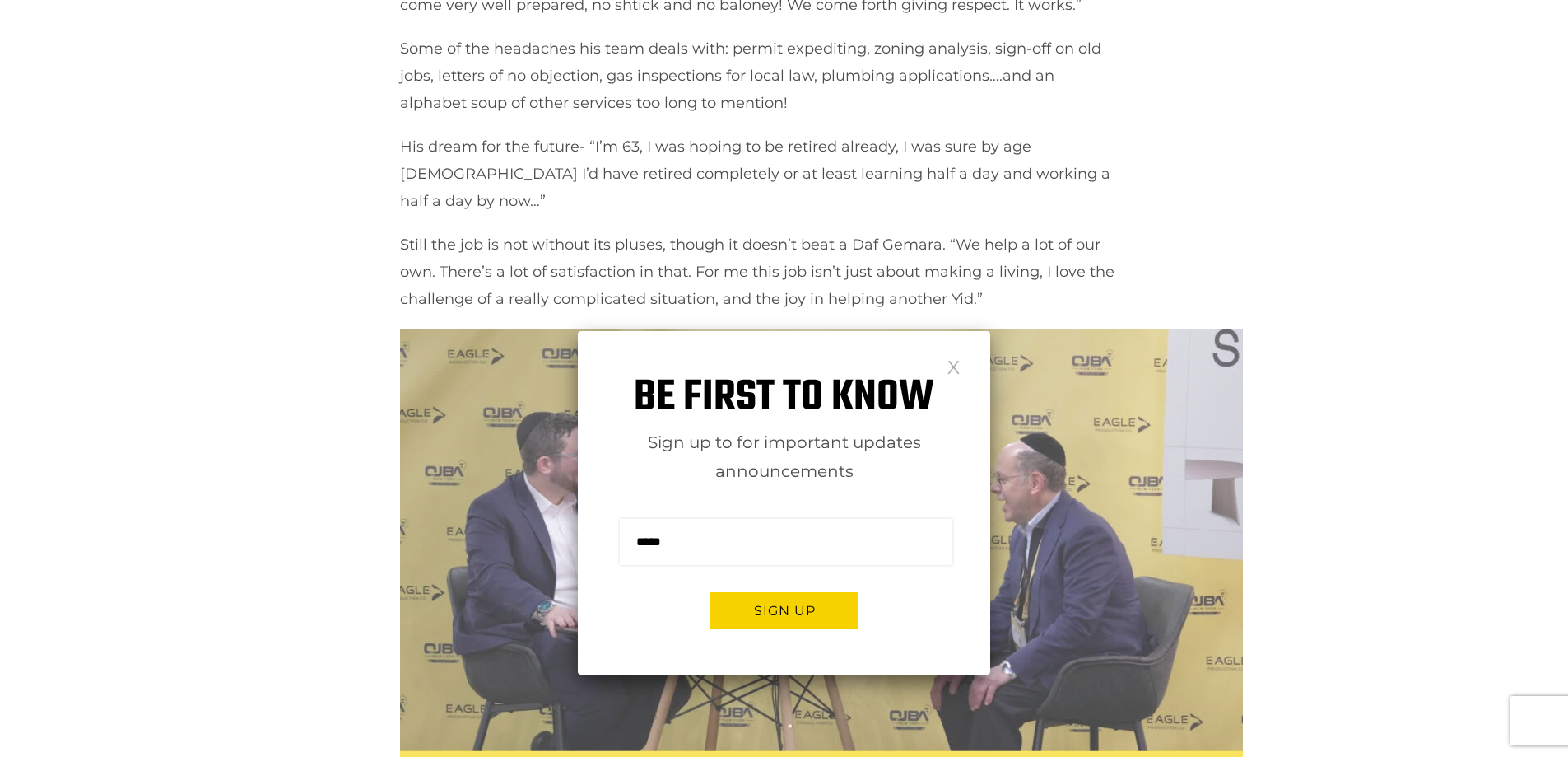
scroll to position [1071, 0]
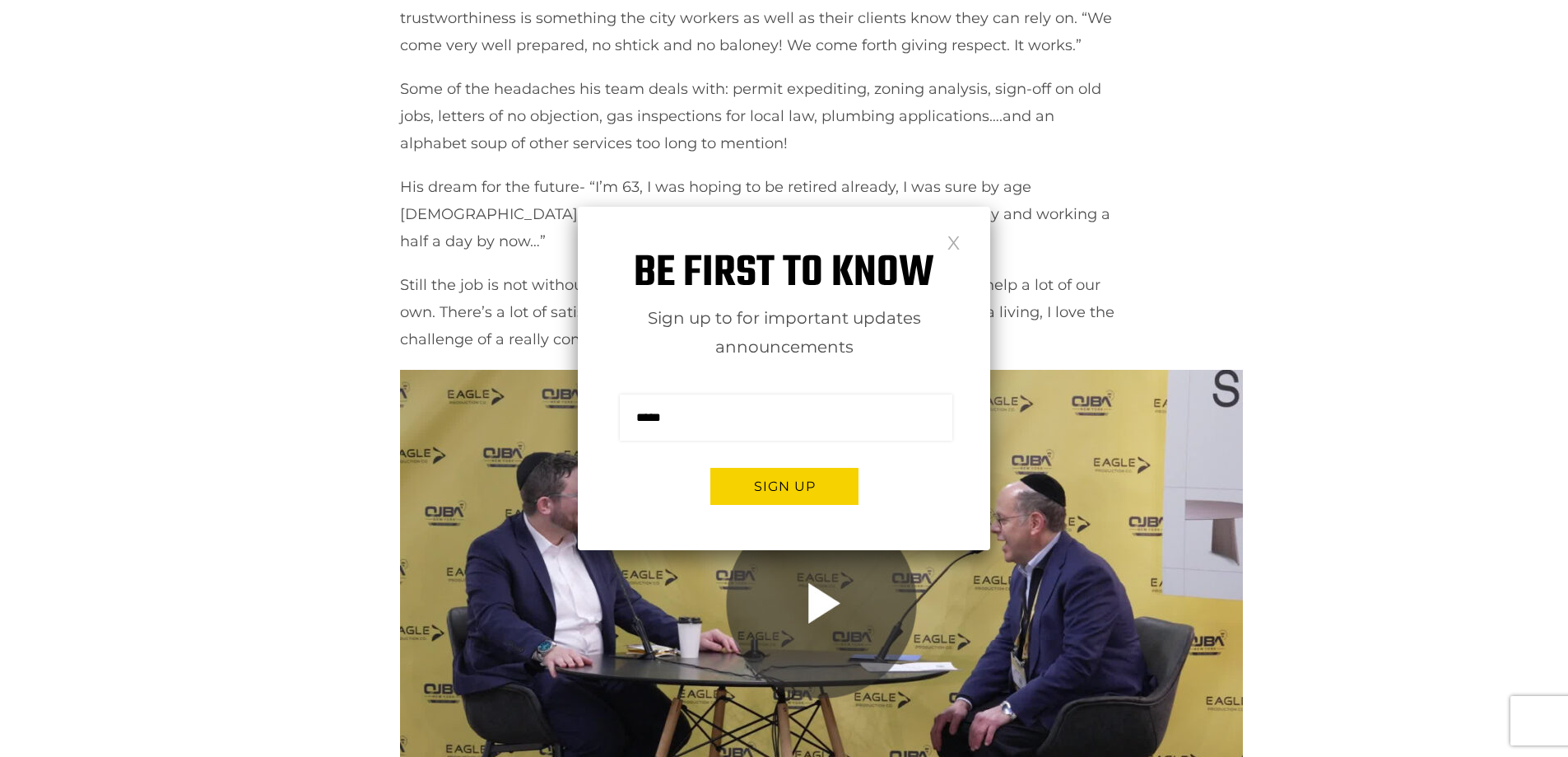
click at [955, 235] on link at bounding box center [954, 242] width 14 height 14
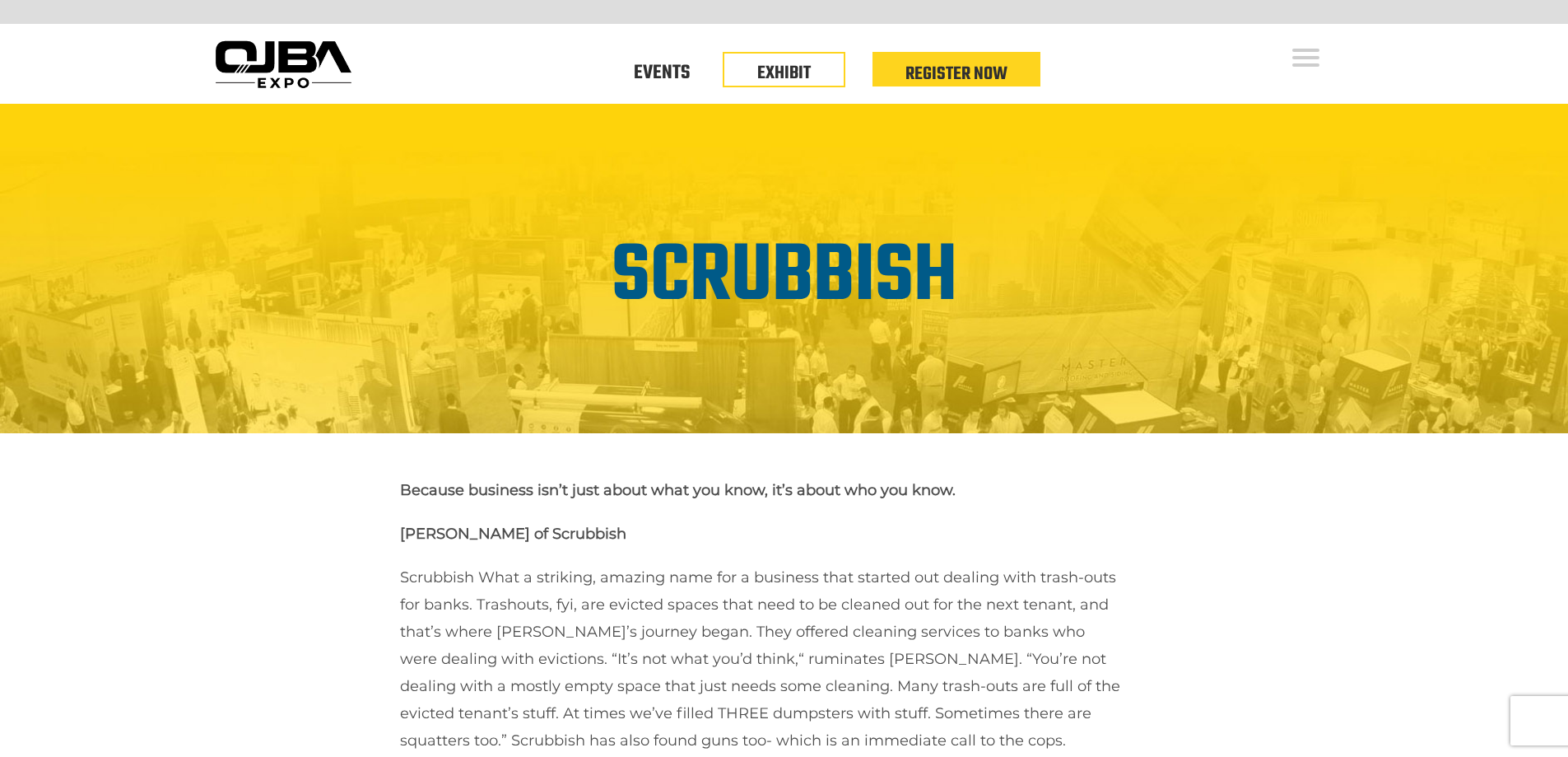
scroll to position [1401, 0]
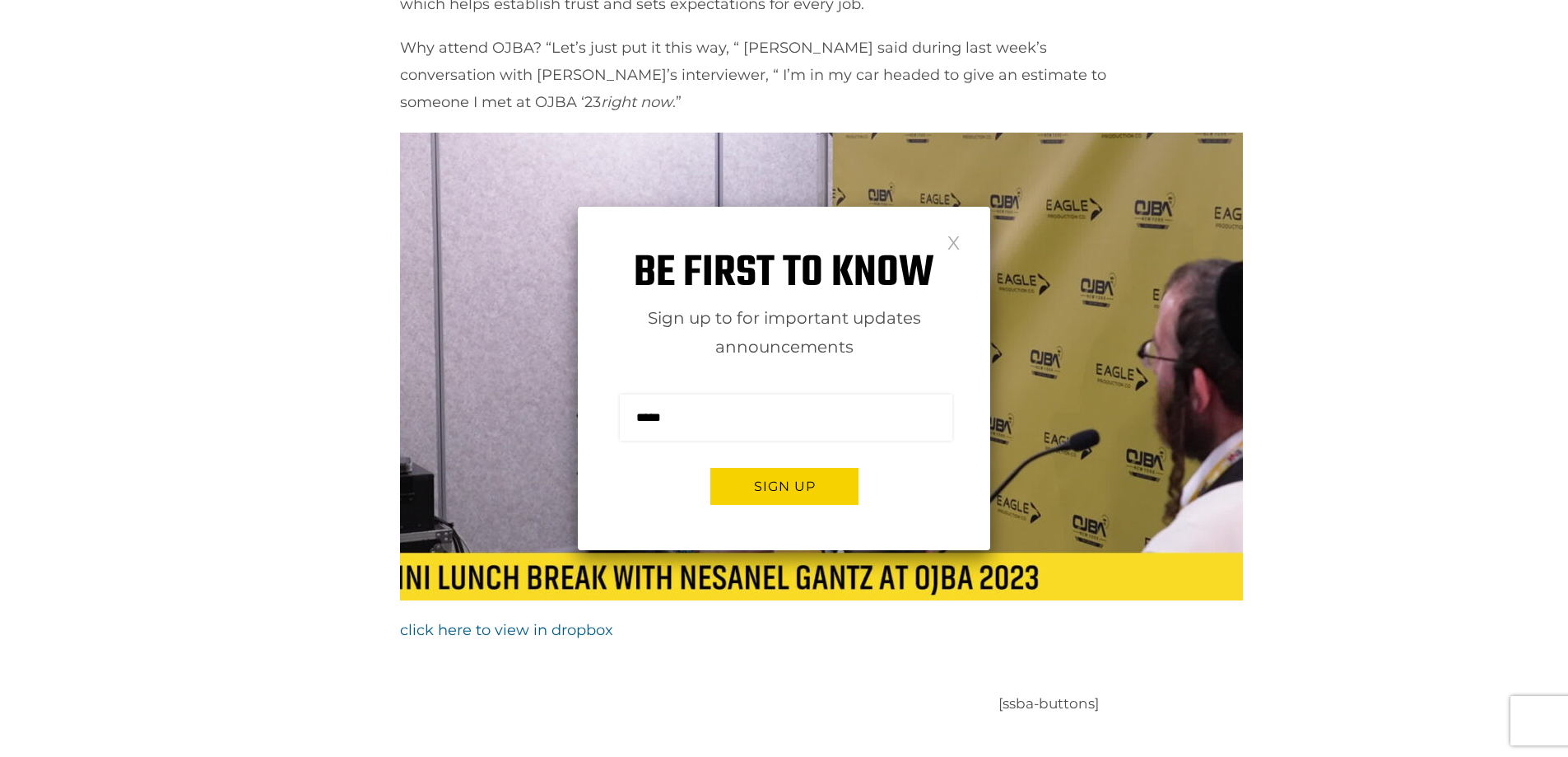
click at [945, 234] on div "Be first to know Sign up to for important updates announcements Sign me up for …" at bounding box center [784, 379] width 412 height 344
click at [955, 241] on link at bounding box center [954, 242] width 14 height 14
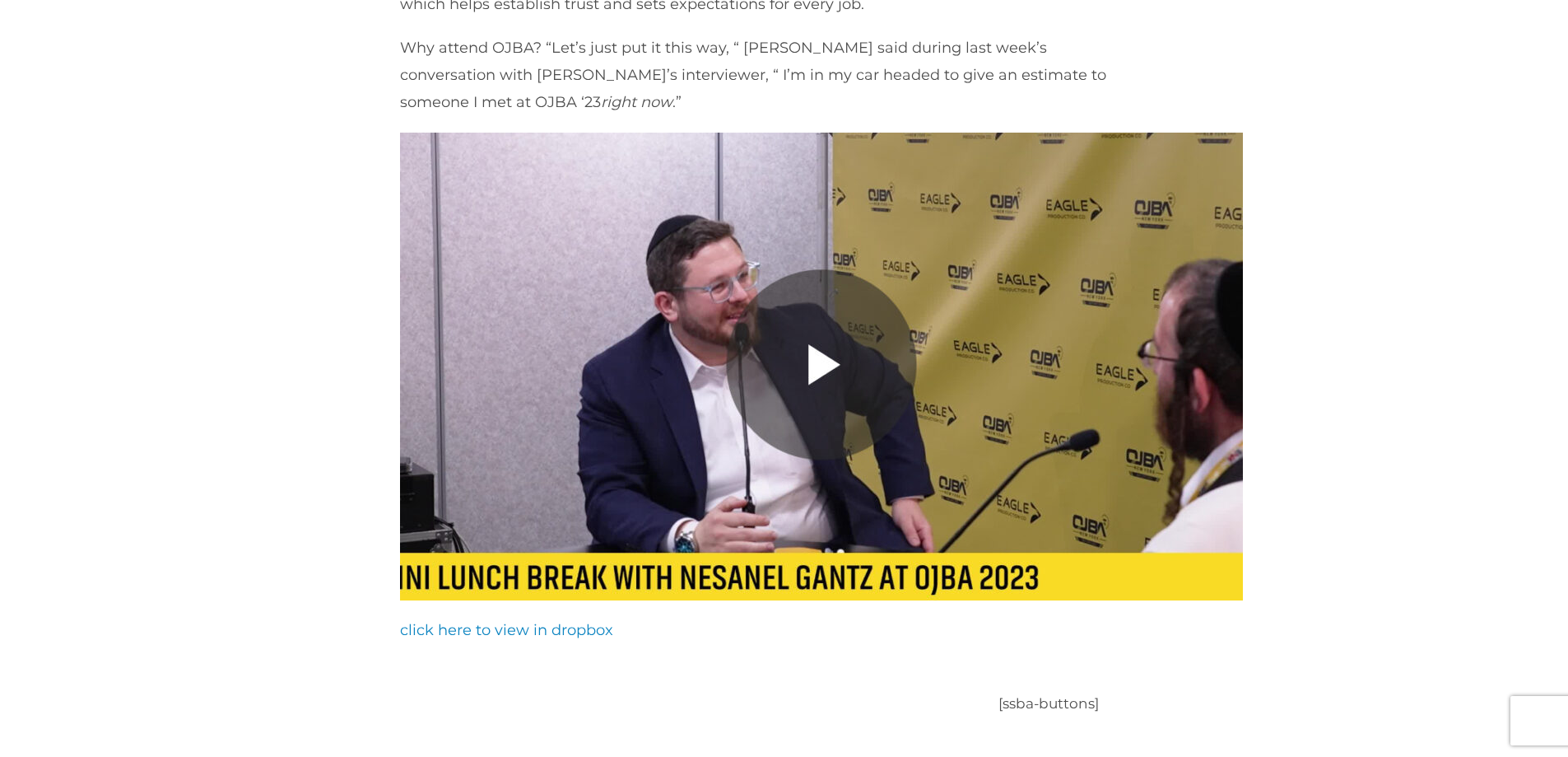
click at [506, 621] on link "click here to view in dropbox" at bounding box center [506, 630] width 213 height 18
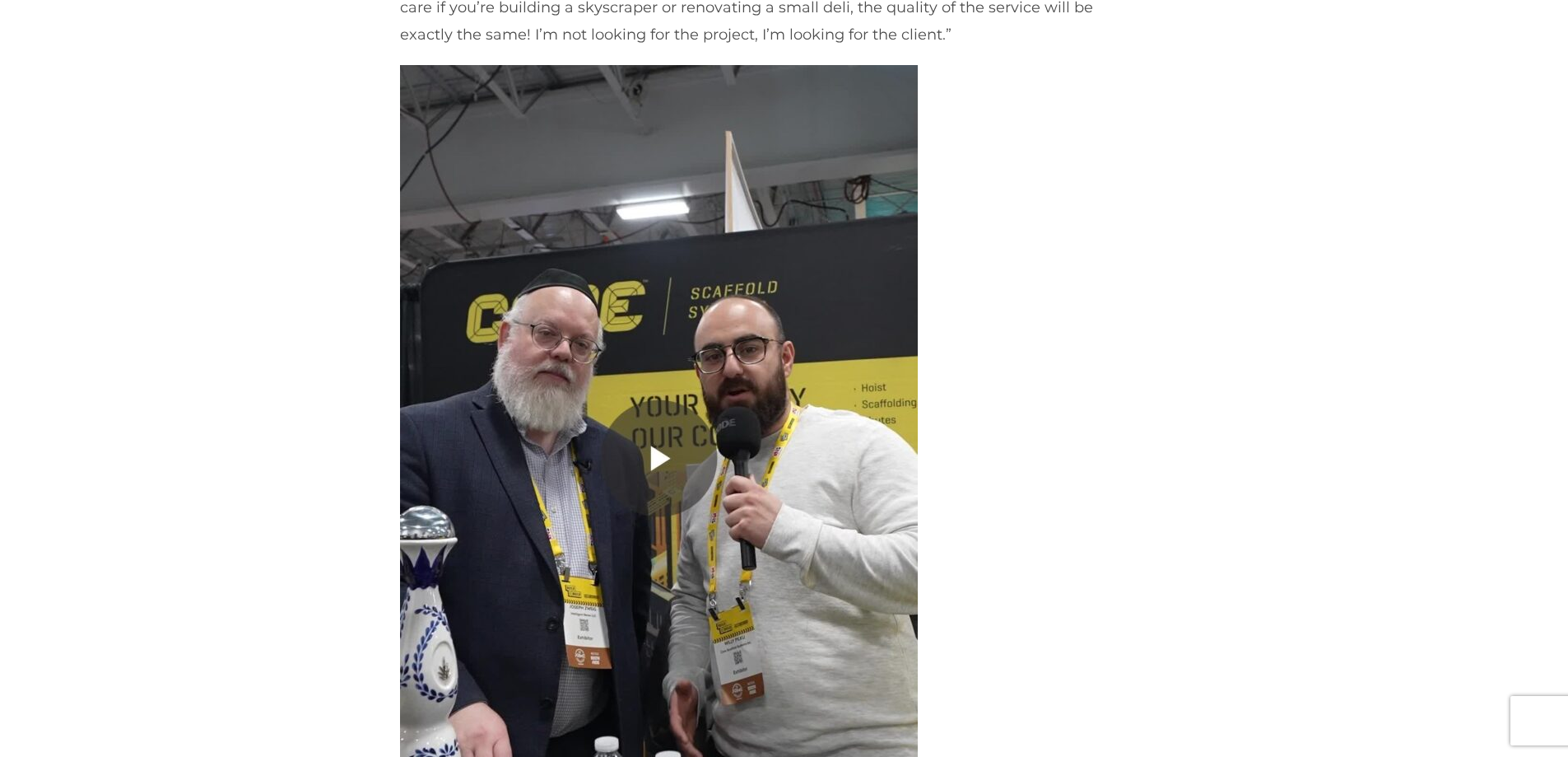
scroll to position [1318, 0]
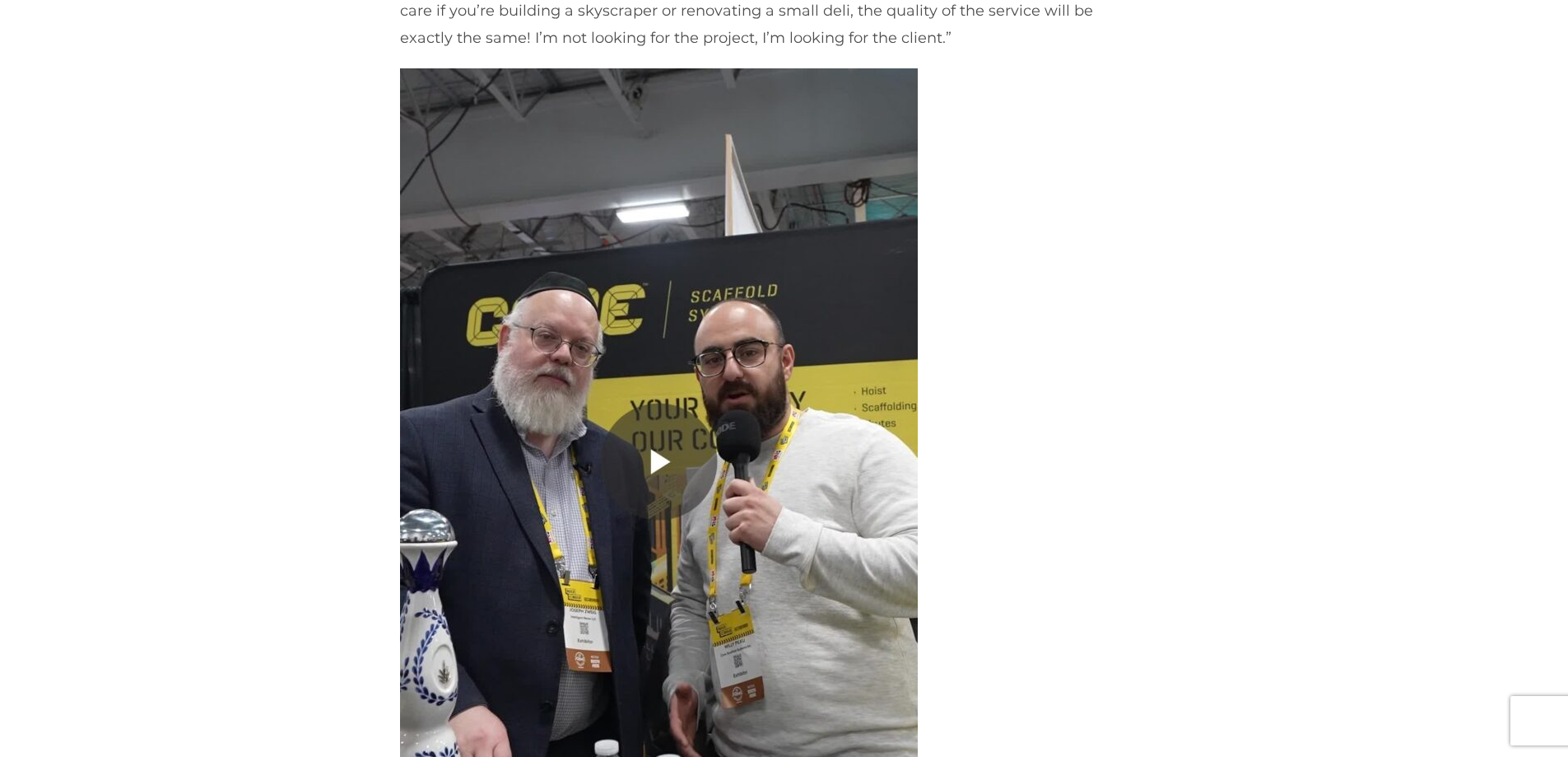
click at [671, 414] on img at bounding box center [659, 490] width 518 height 843
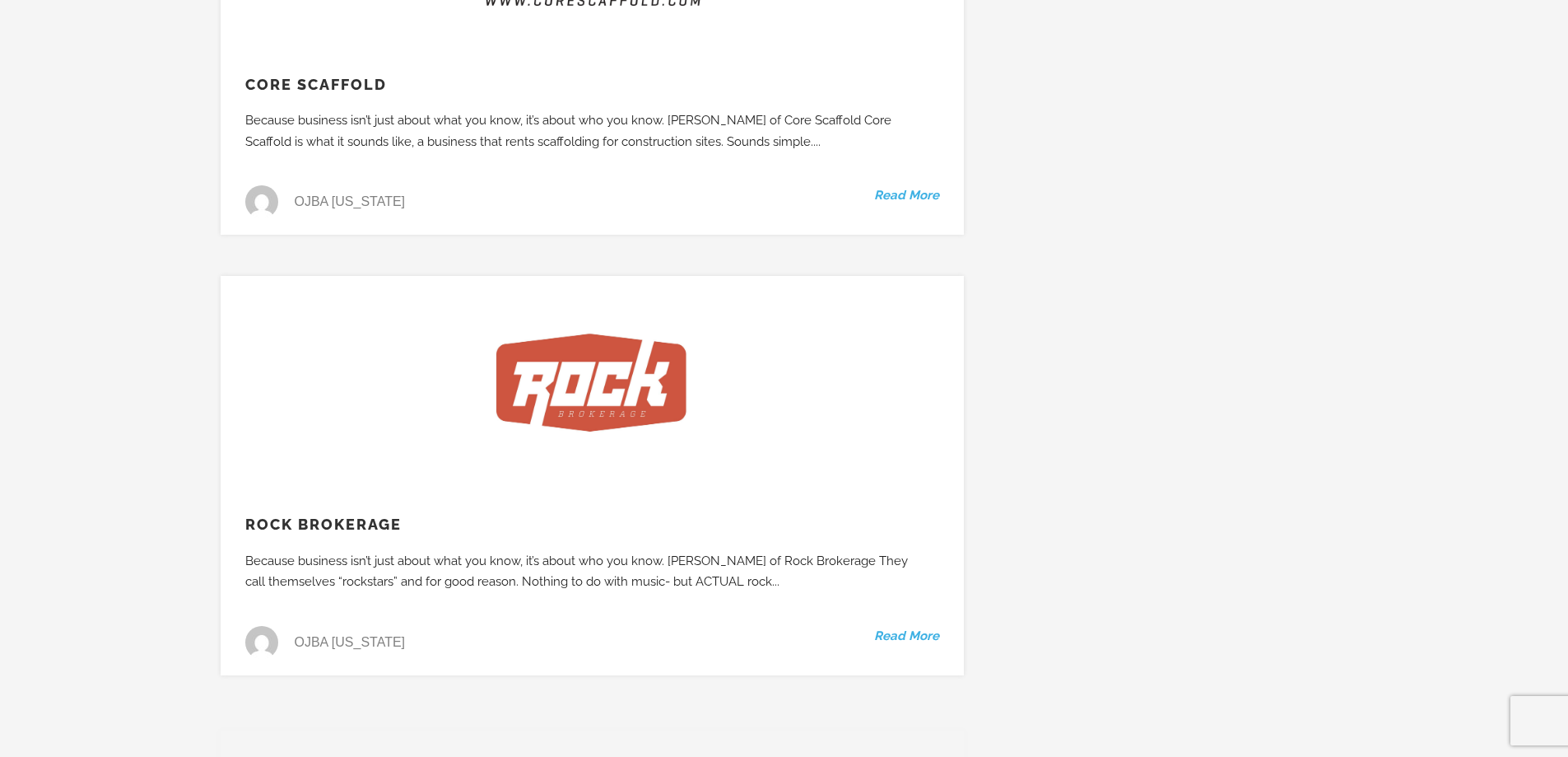
scroll to position [14730, 0]
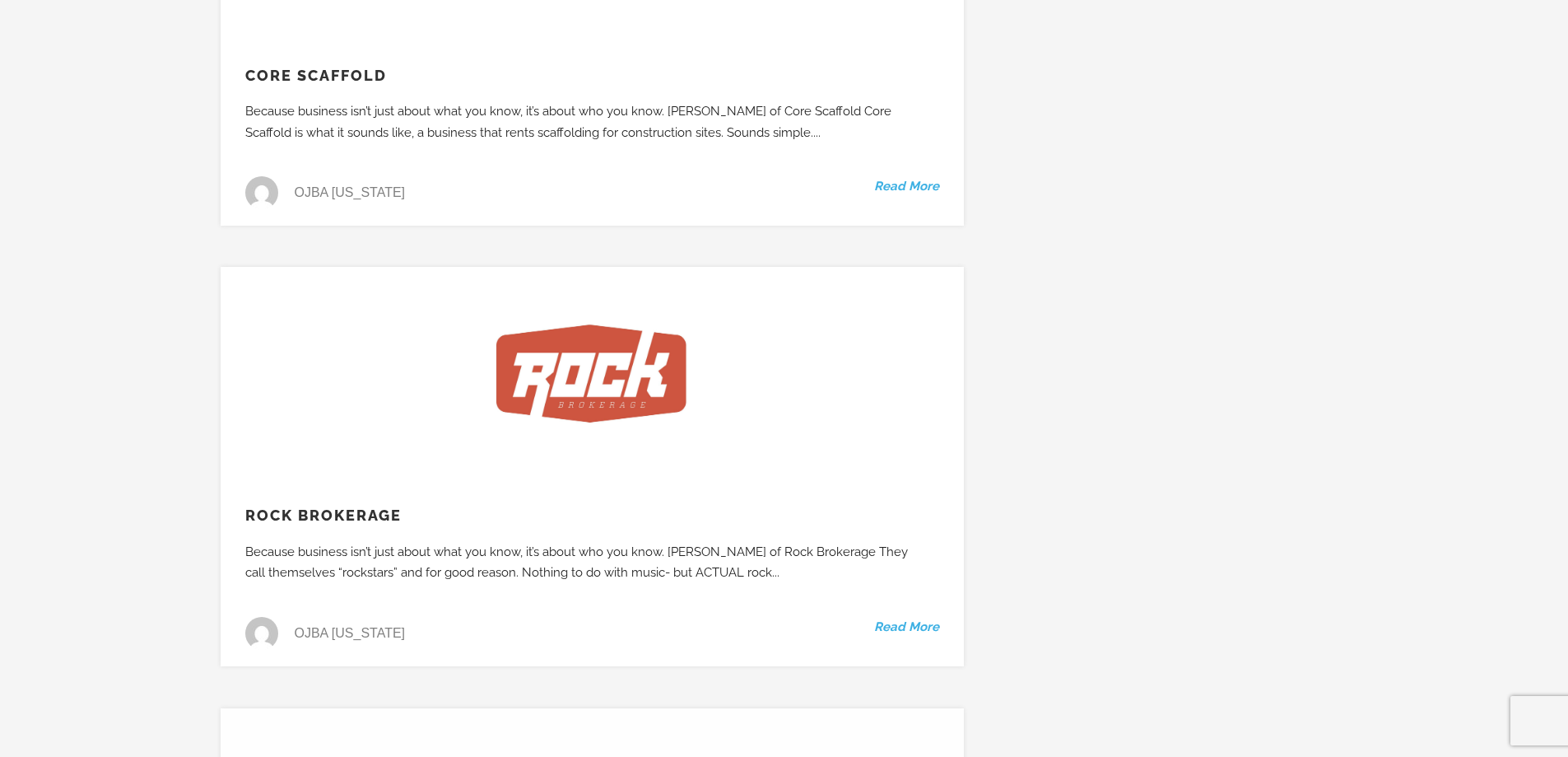
click at [912, 617] on link "Read More" at bounding box center [907, 627] width 65 height 22
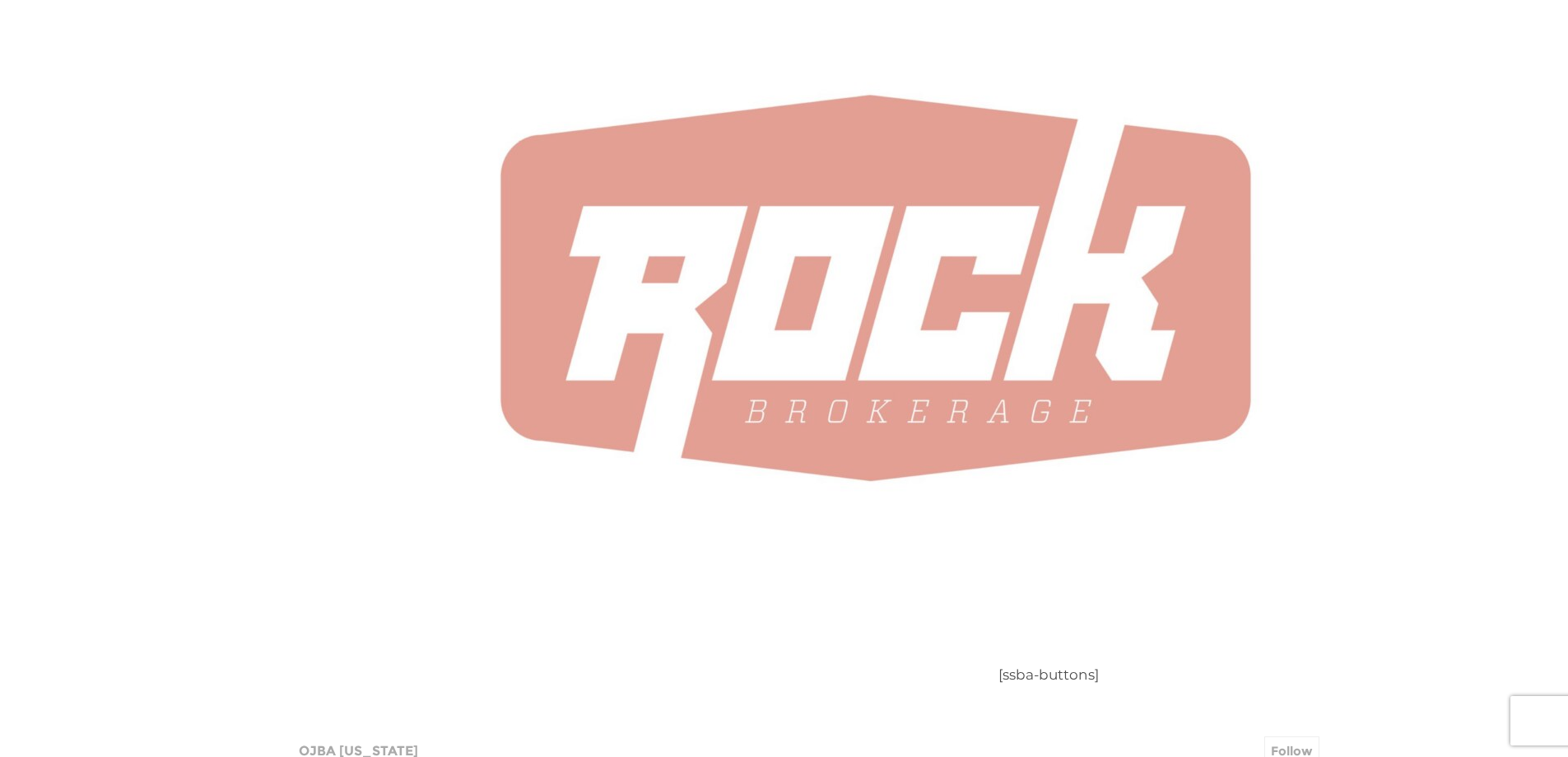
scroll to position [1647, 0]
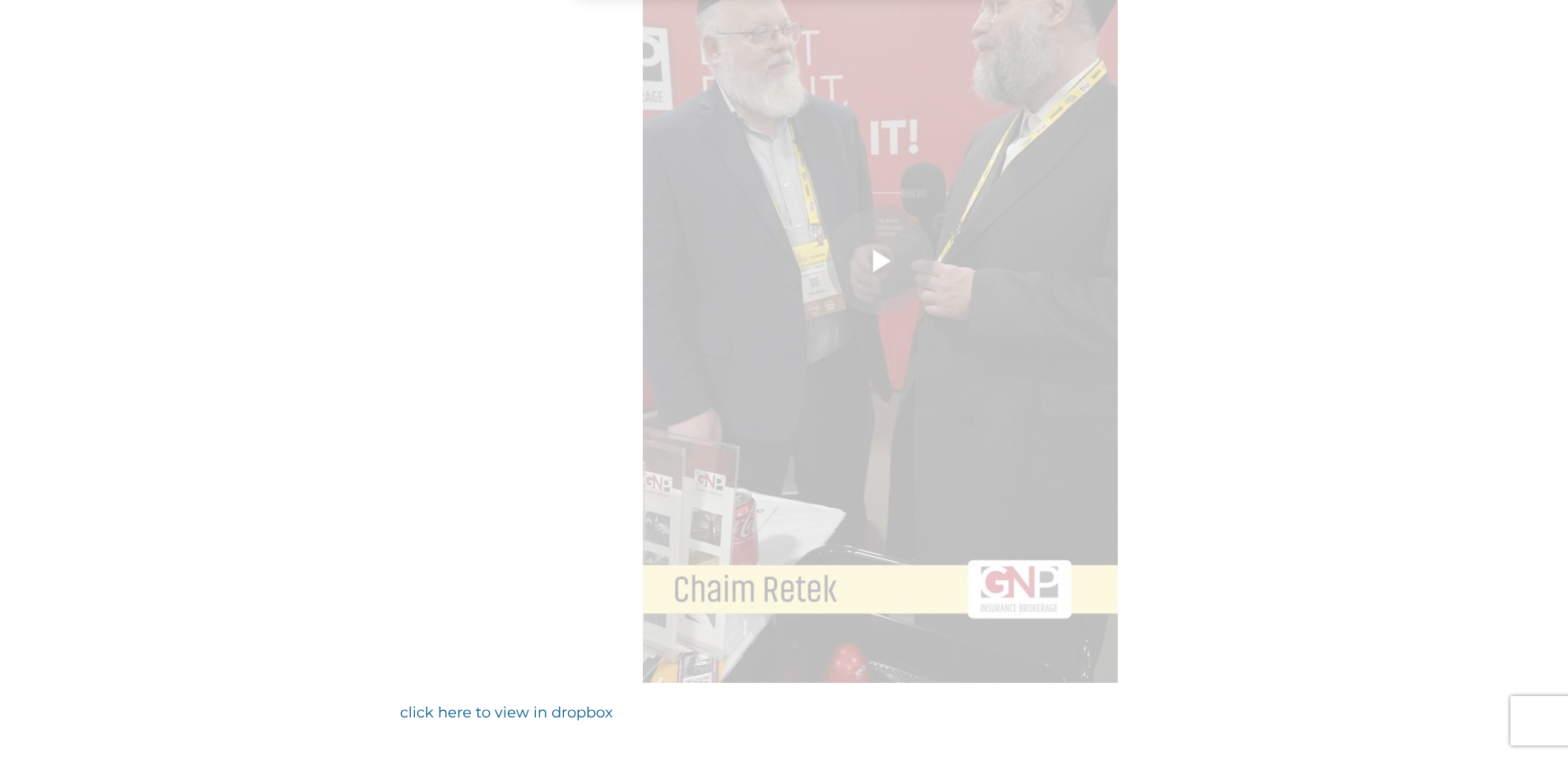
scroll to position [1236, 0]
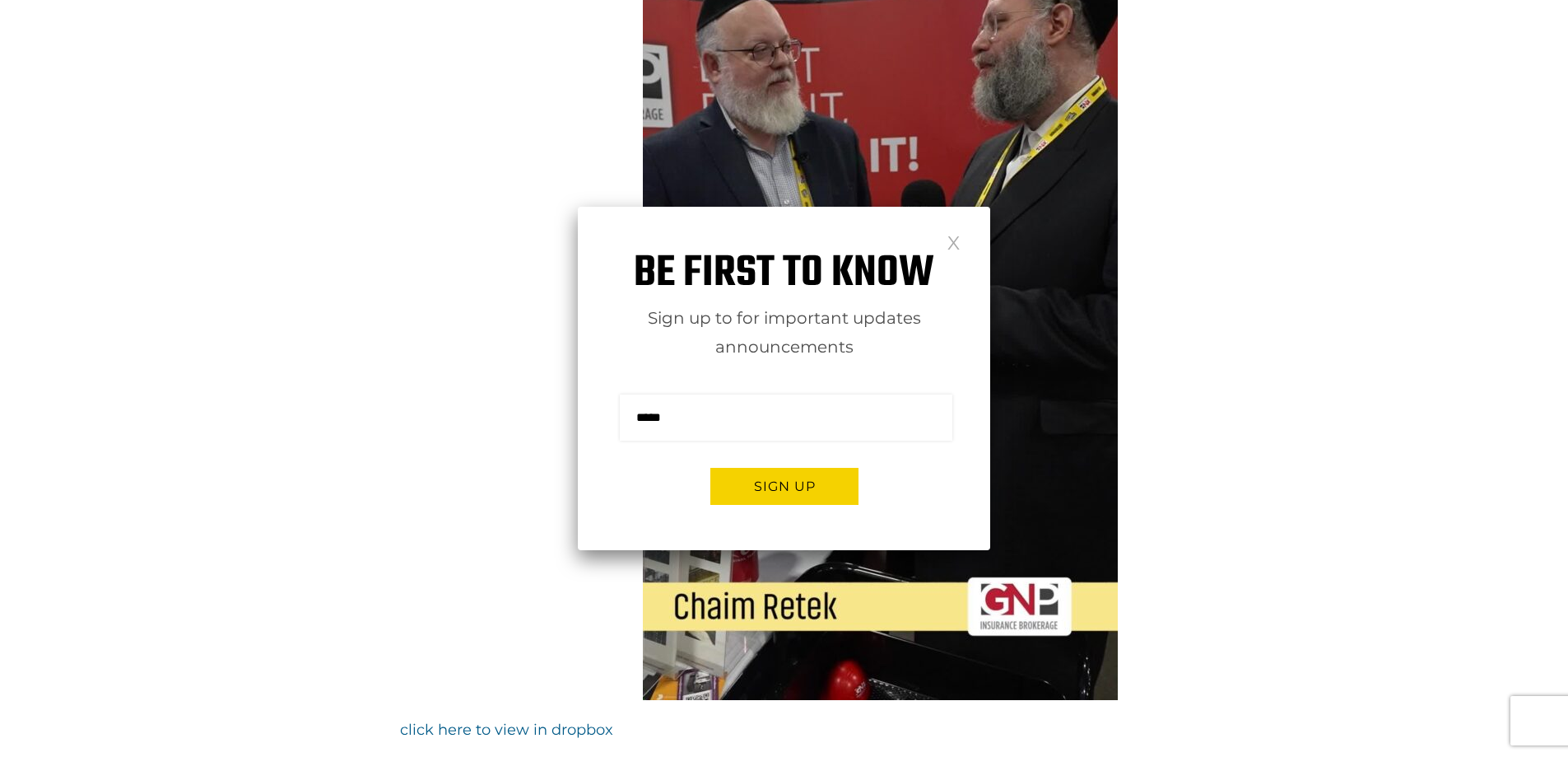
click at [946, 242] on link at bounding box center [954, 242] width 14 height 14
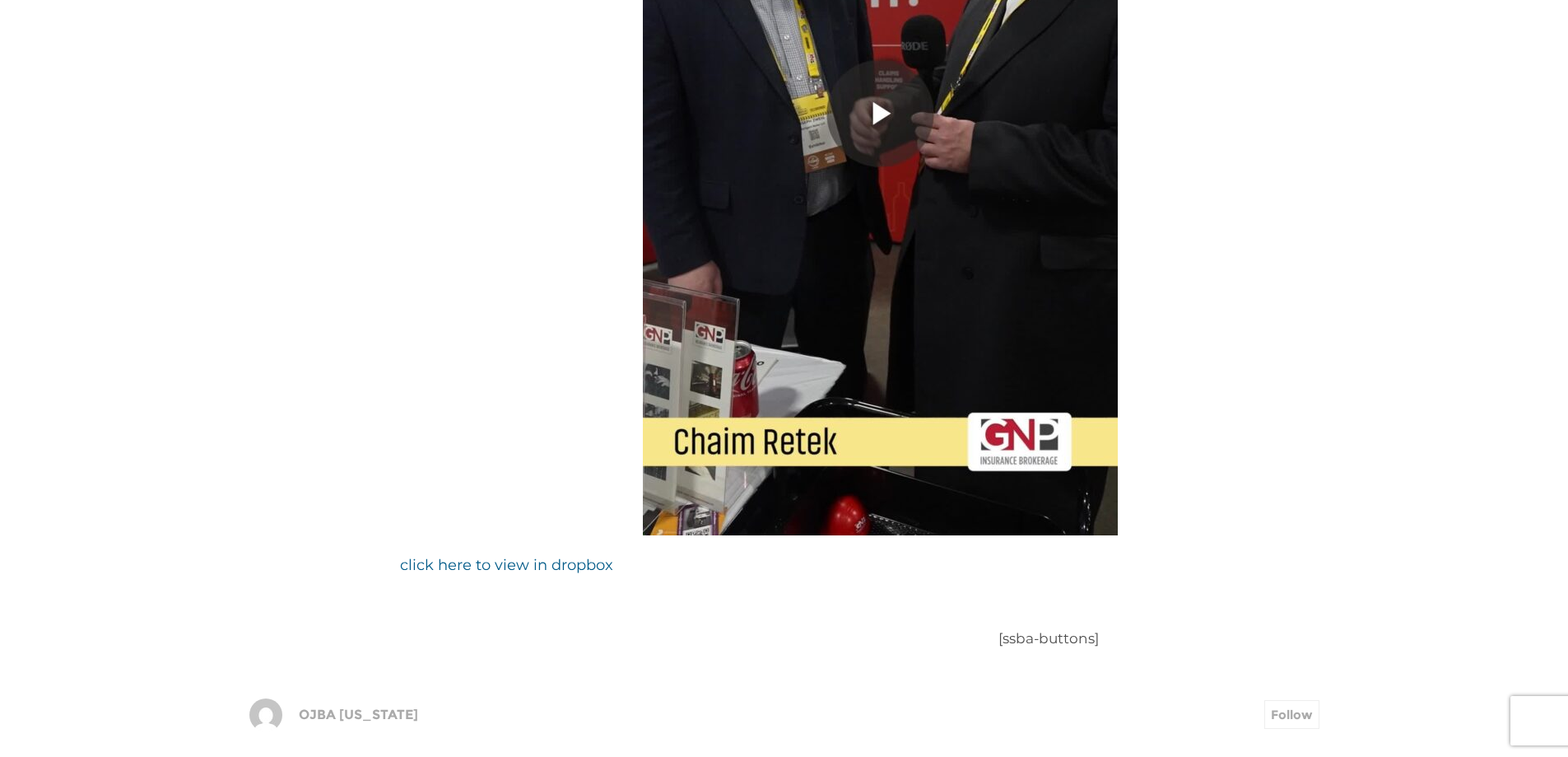
scroll to position [0, 0]
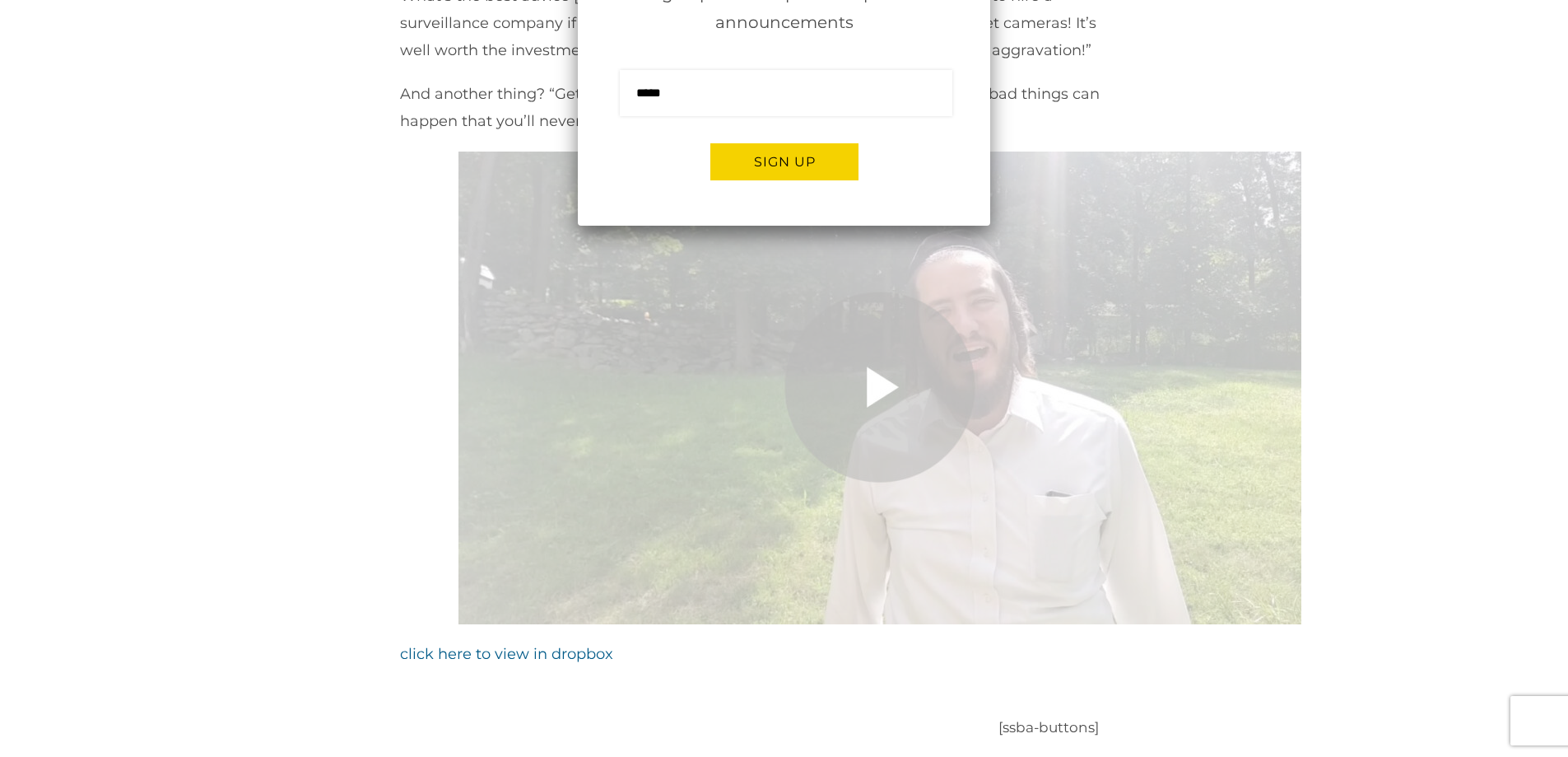
scroll to position [1153, 0]
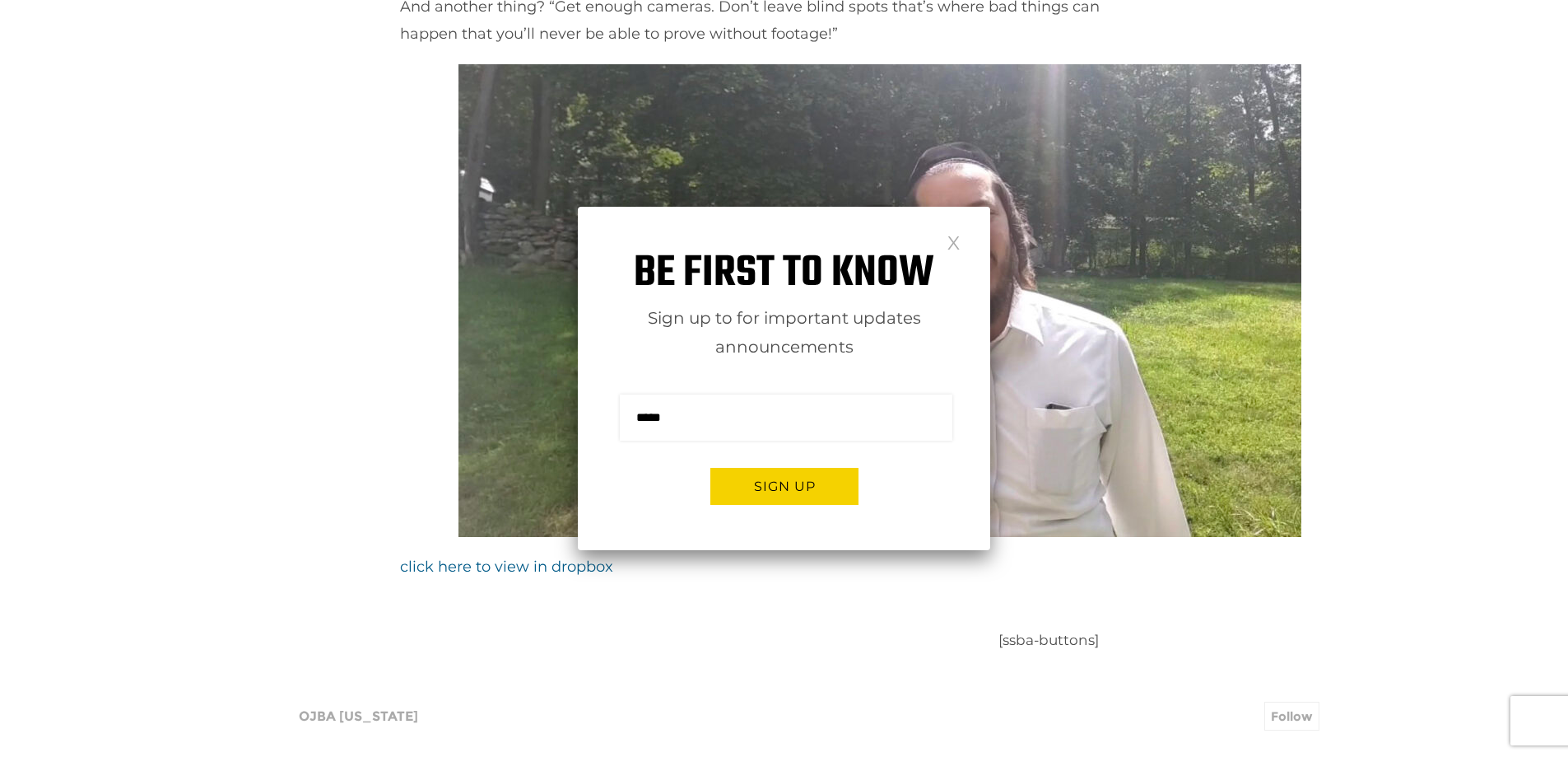
click at [956, 242] on link at bounding box center [954, 242] width 14 height 14
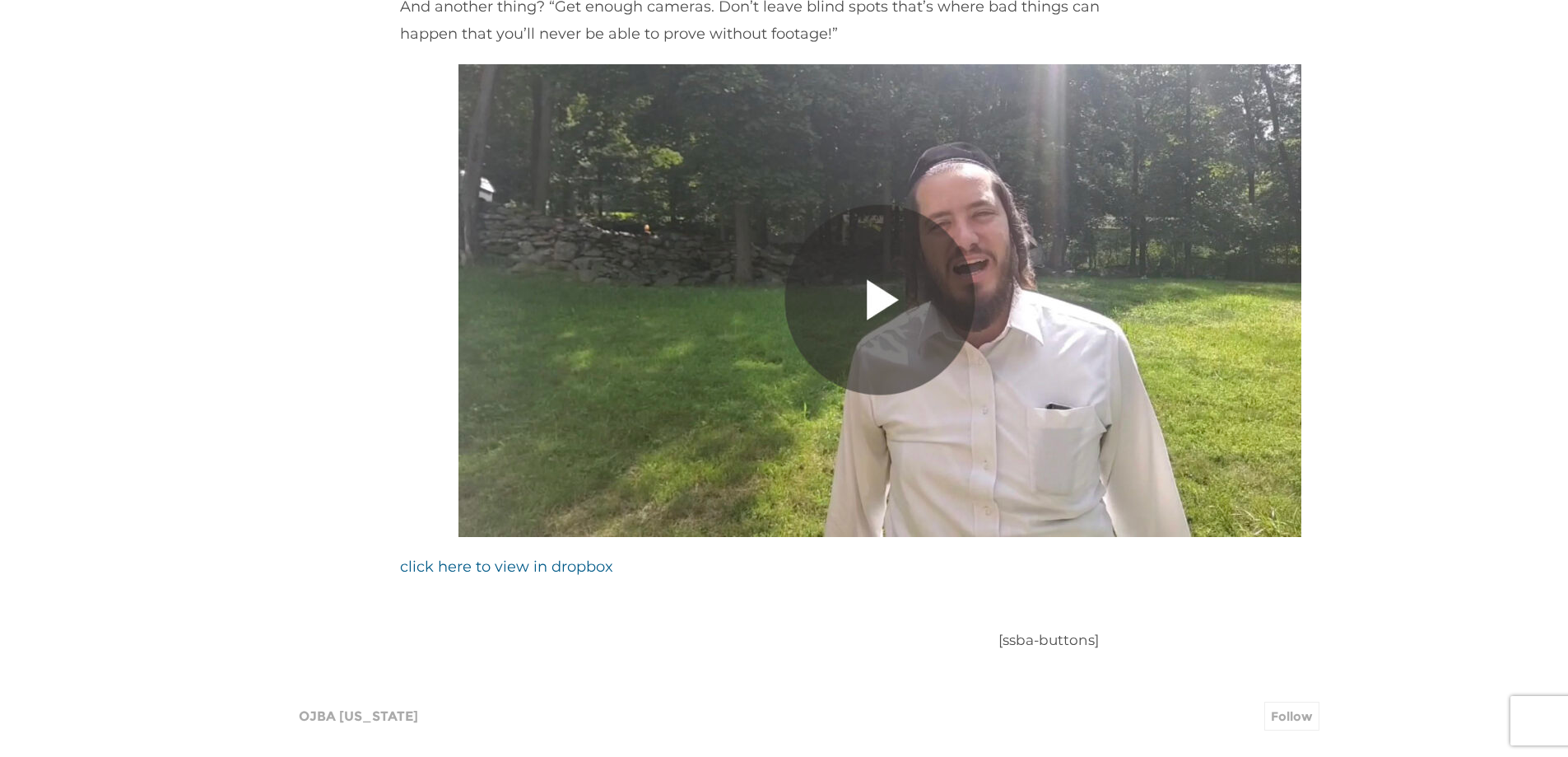
scroll to position [0, 0]
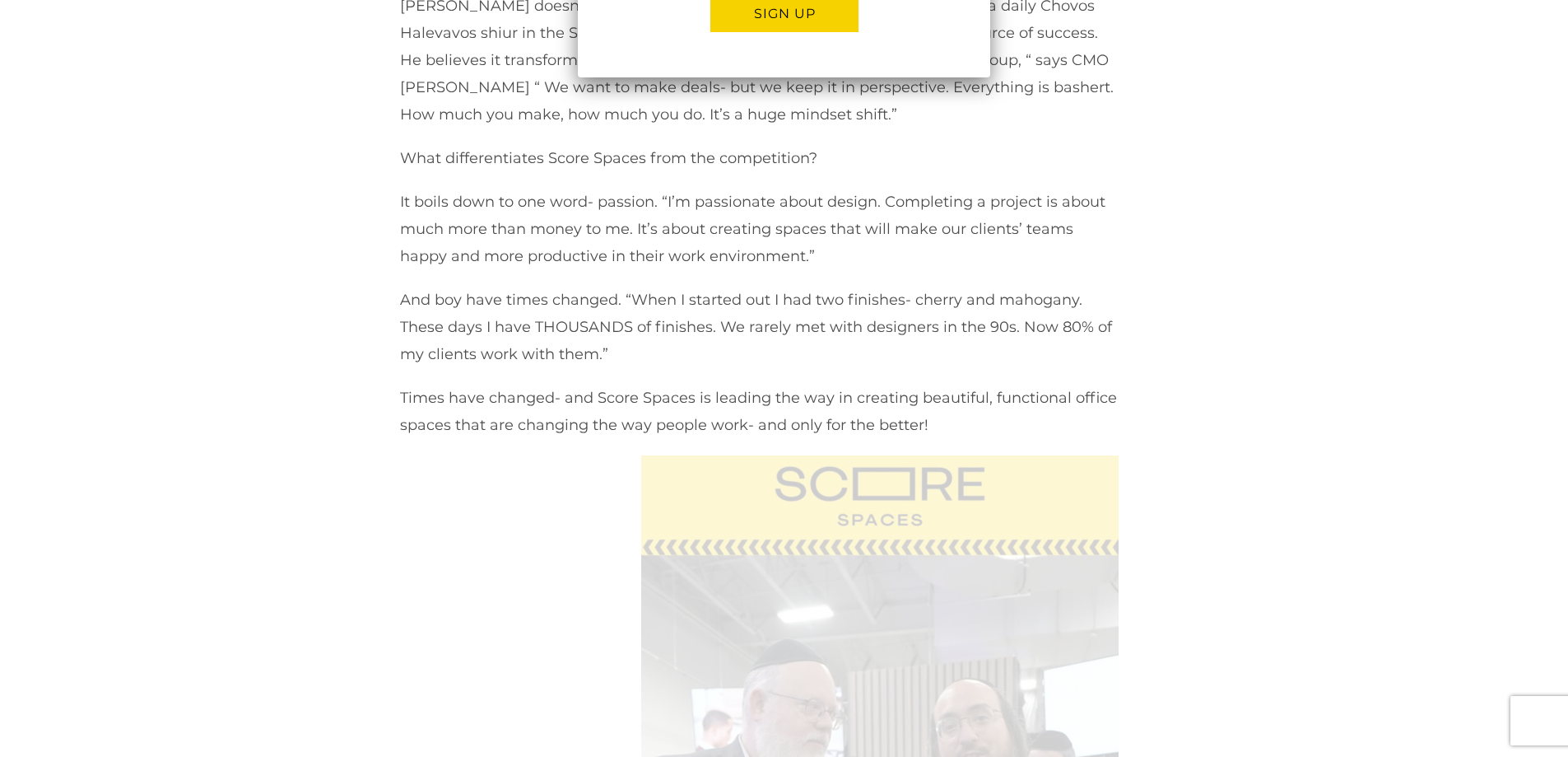
scroll to position [1071, 0]
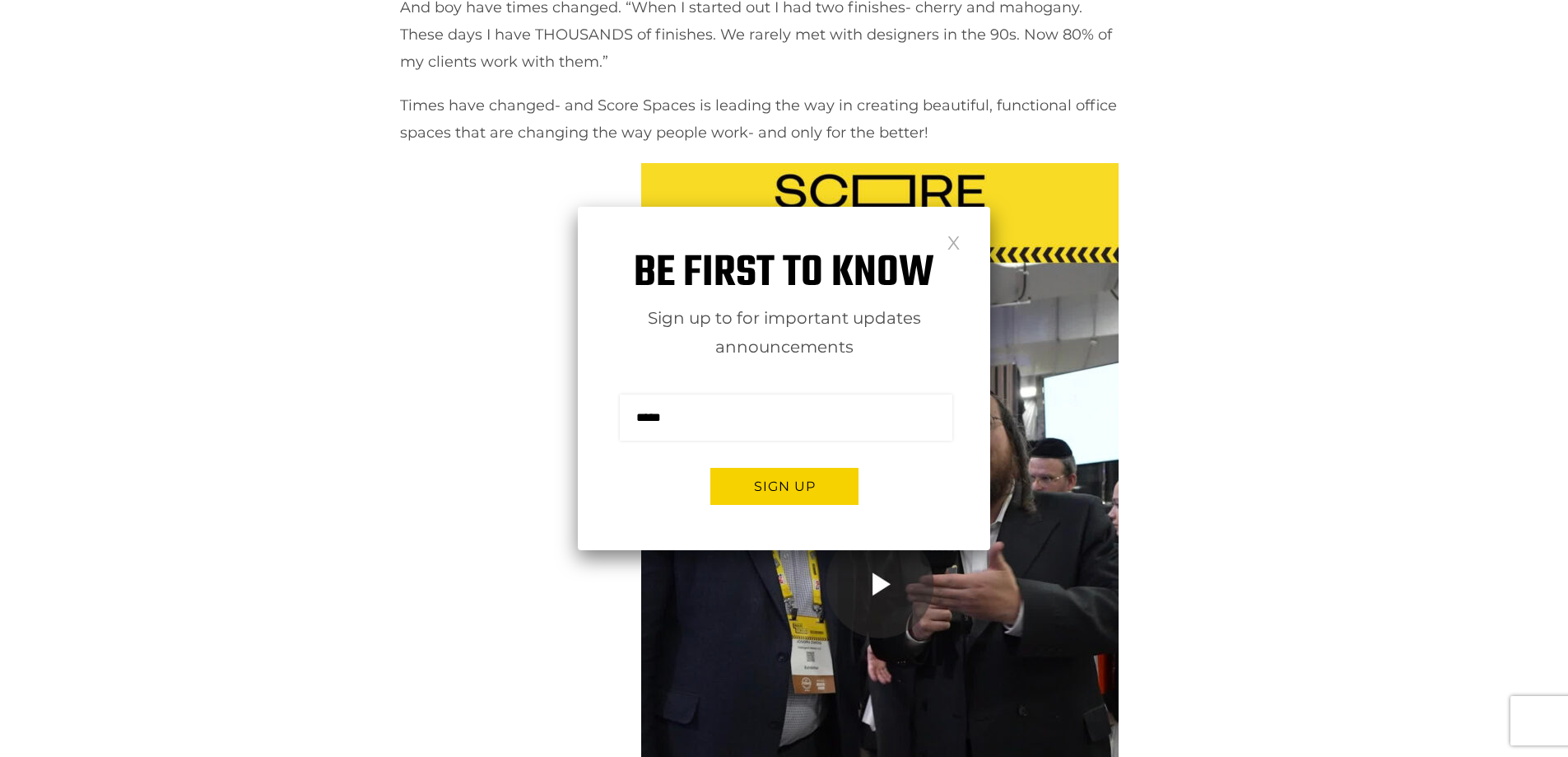
click at [946, 242] on link at bounding box center [954, 242] width 14 height 14
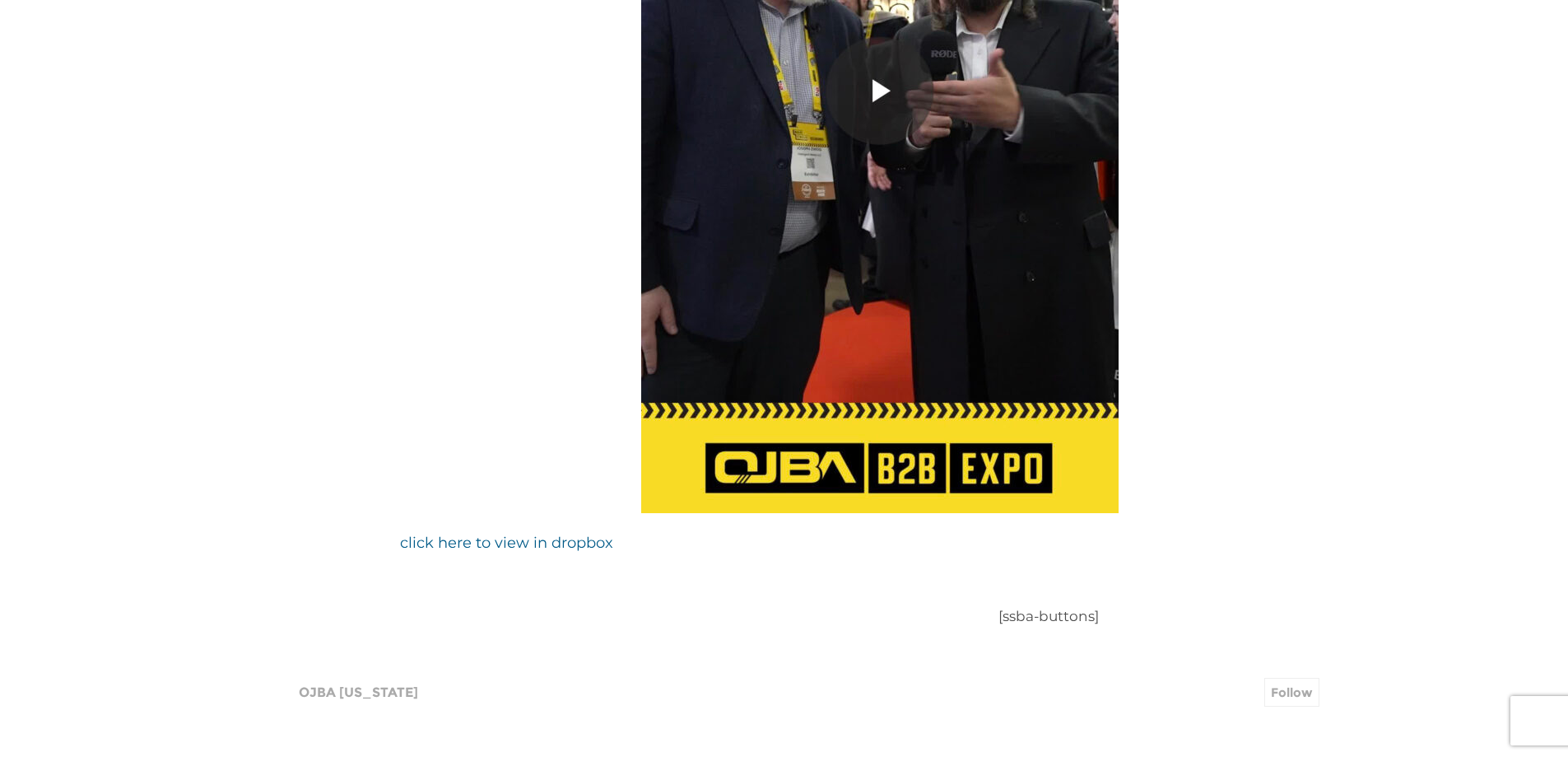
scroll to position [1565, 0]
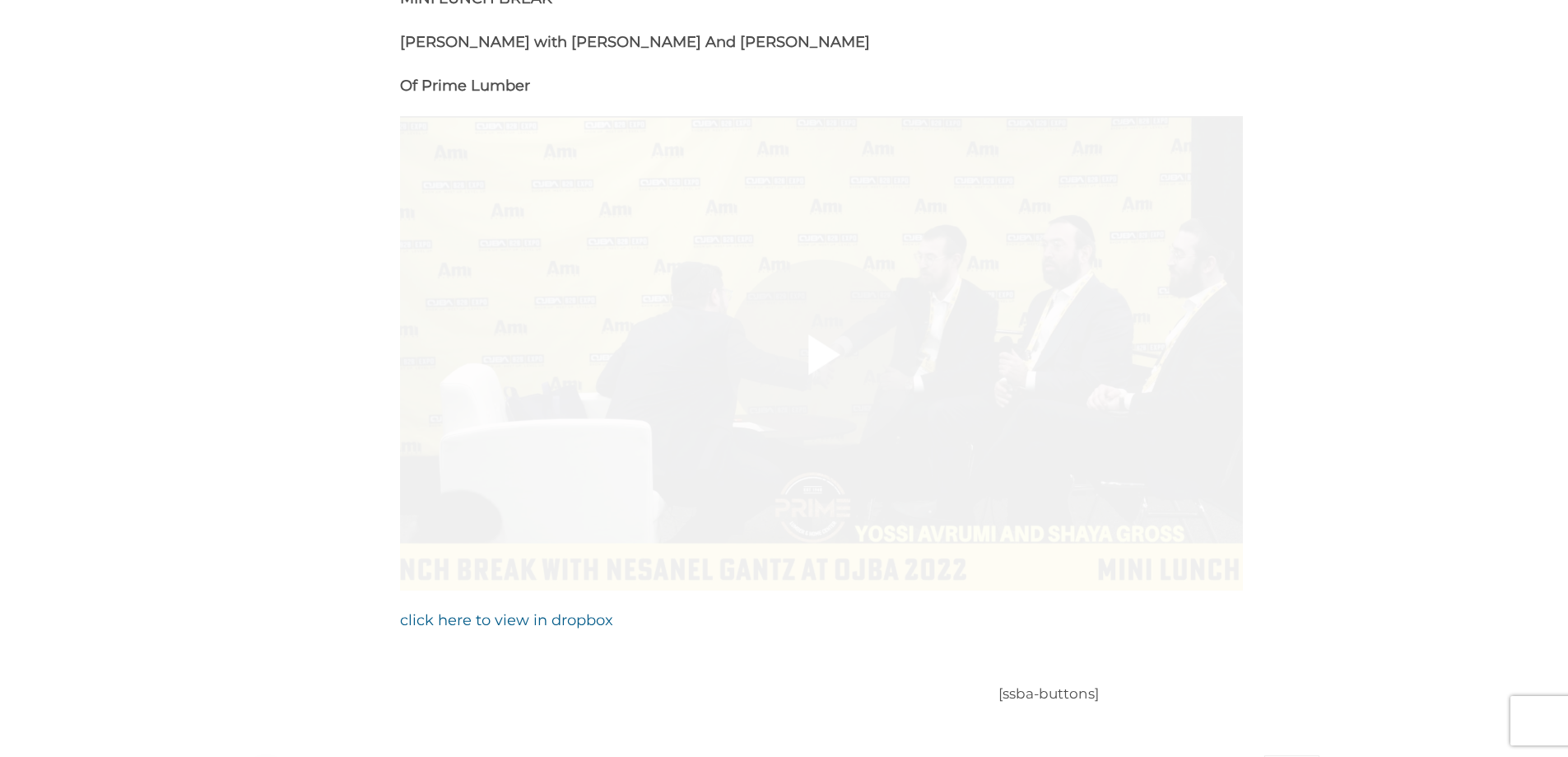
scroll to position [1071, 0]
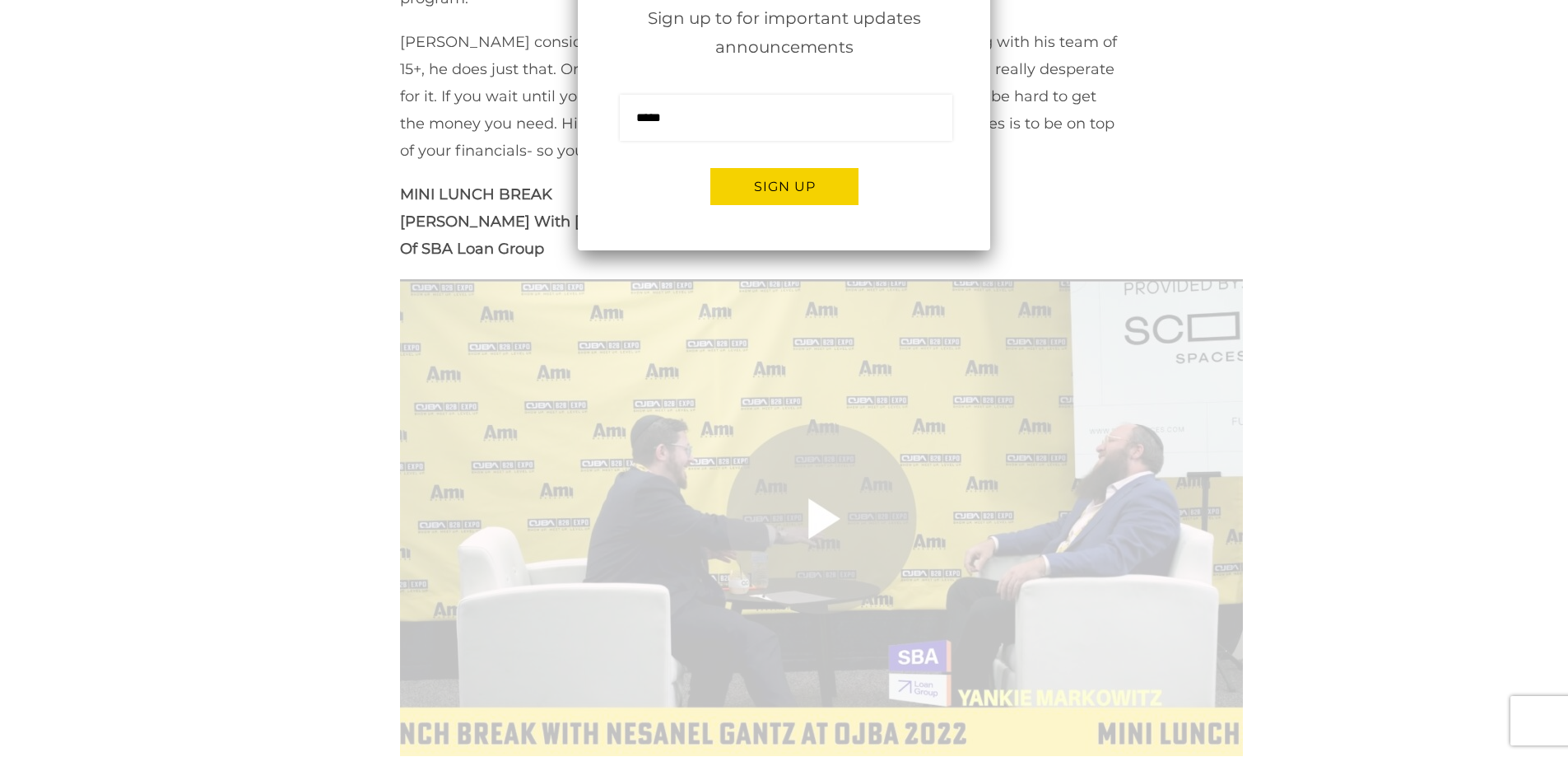
scroll to position [824, 0]
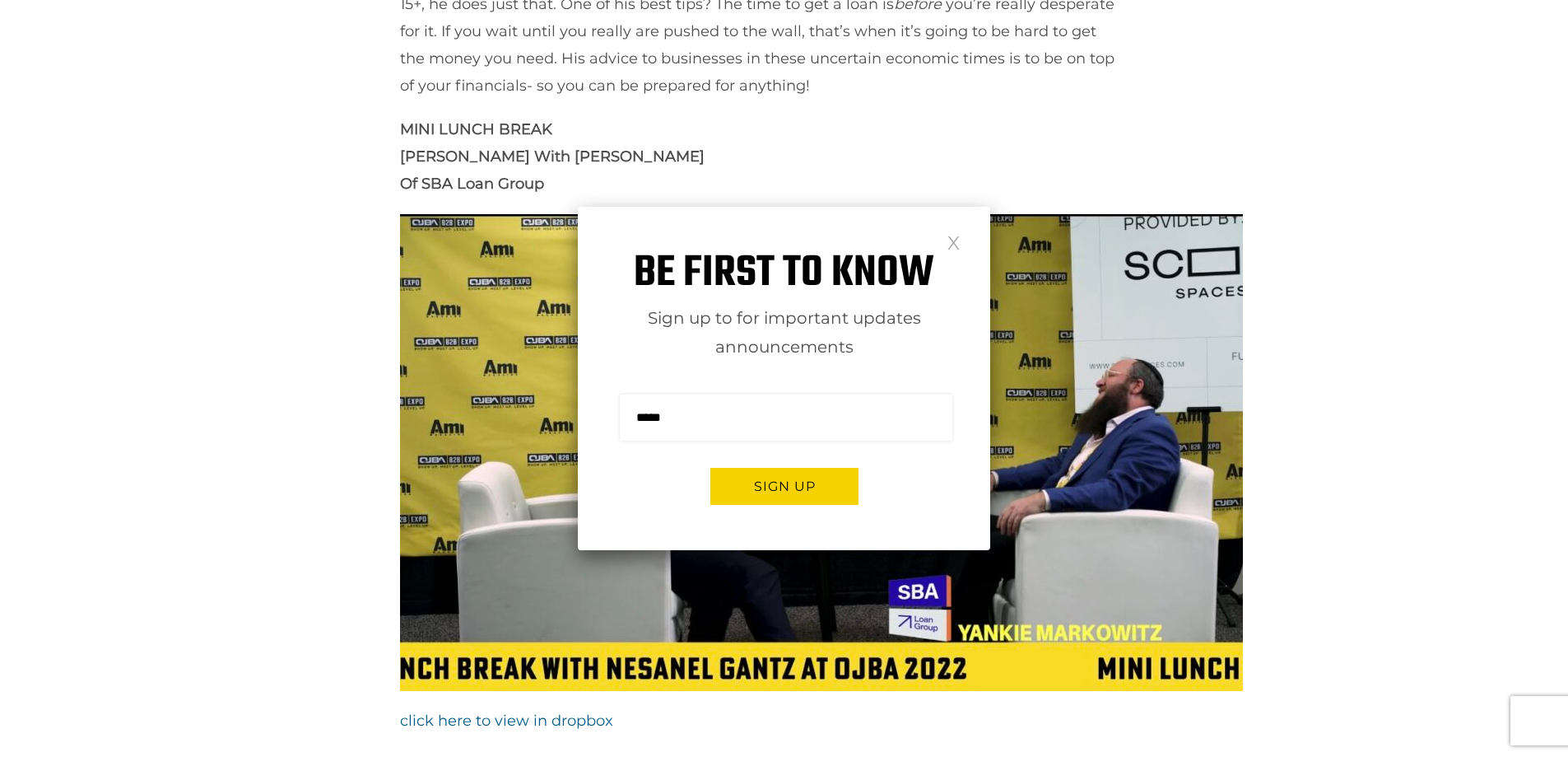
click div "Be first to know Sign up to for important updates announcements Sign me up for …"
click link
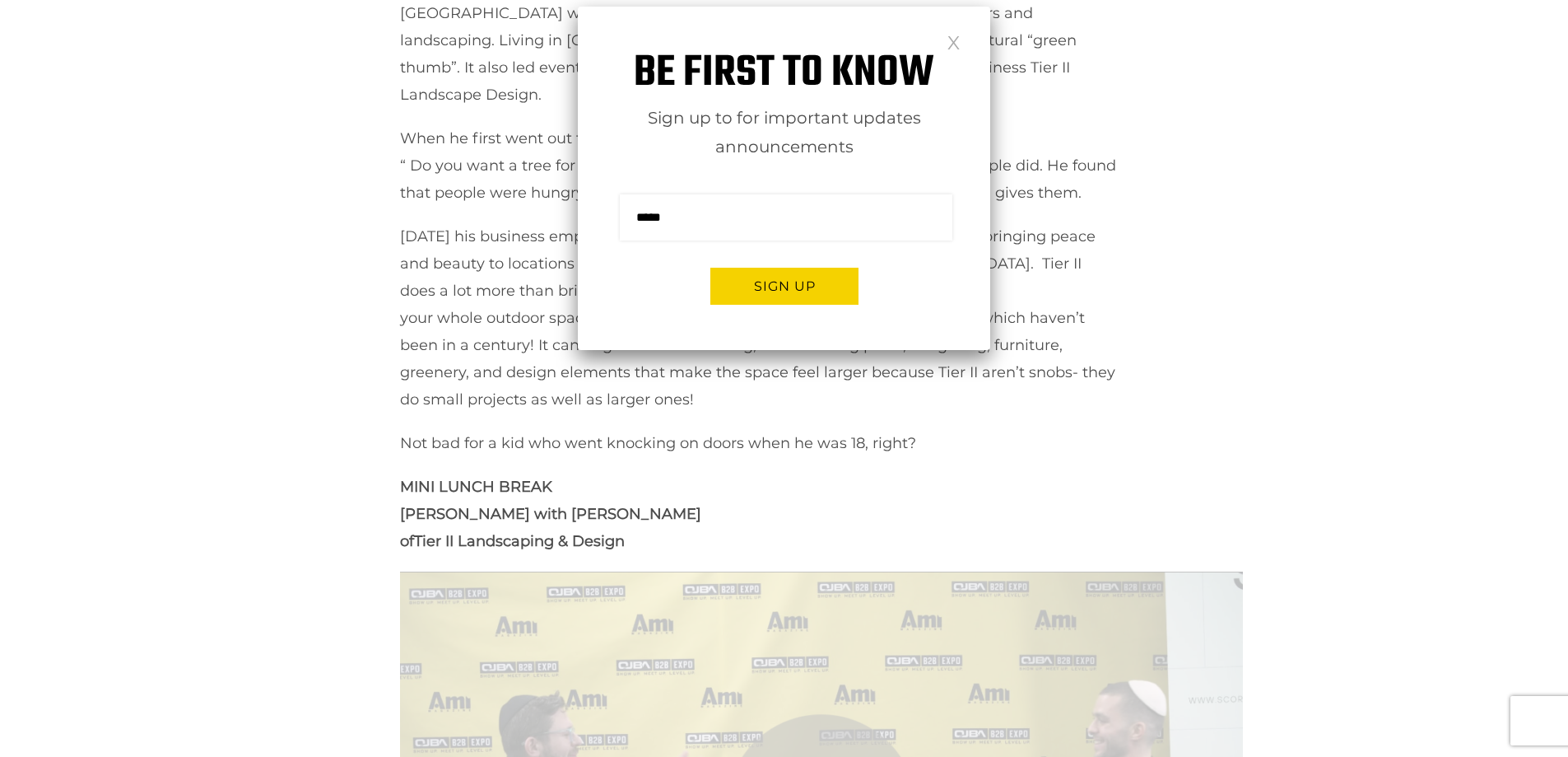
scroll to position [1730, 0]
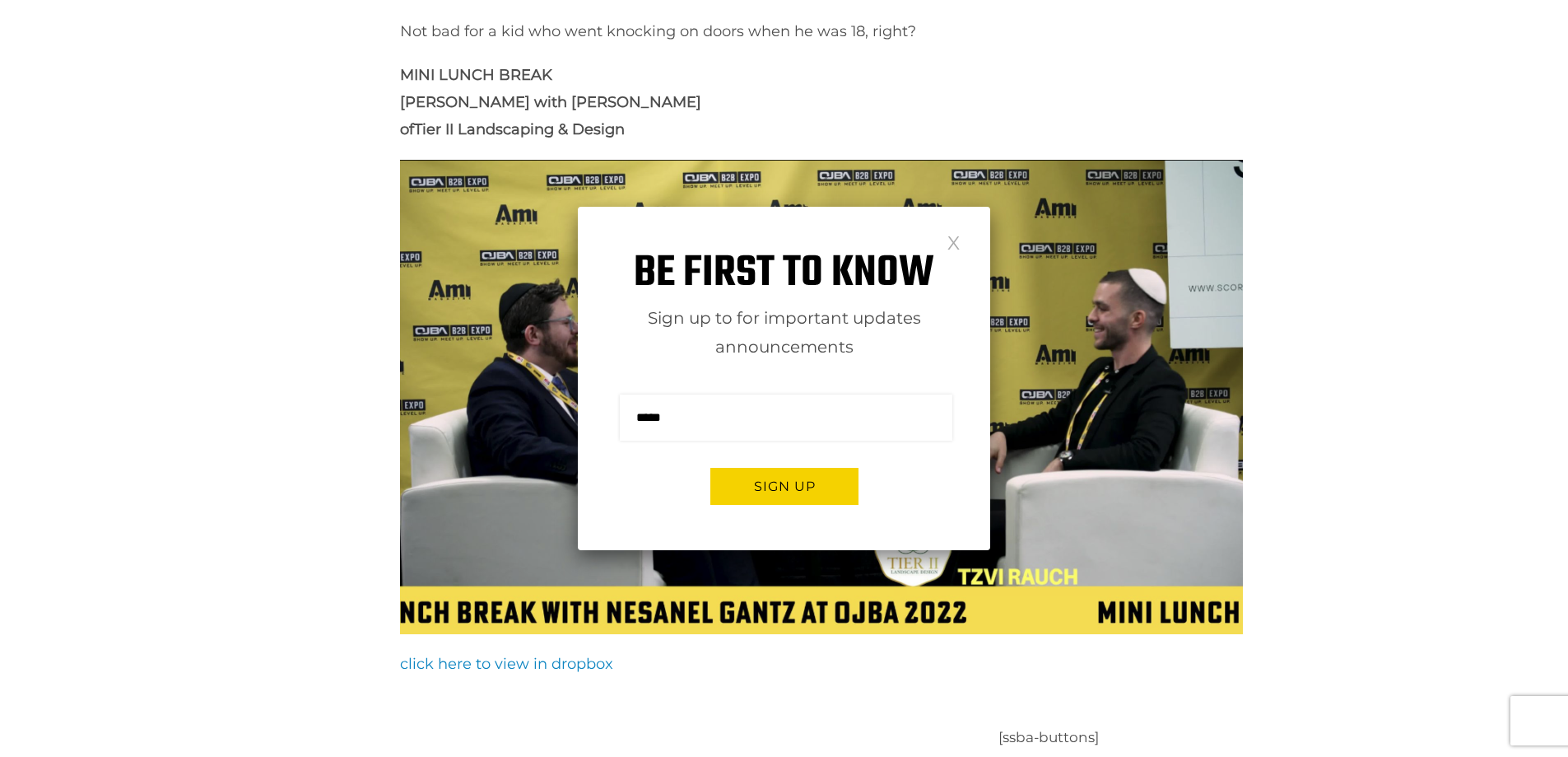
click at [474, 655] on link "click here to view in dropbox" at bounding box center [506, 664] width 213 height 18
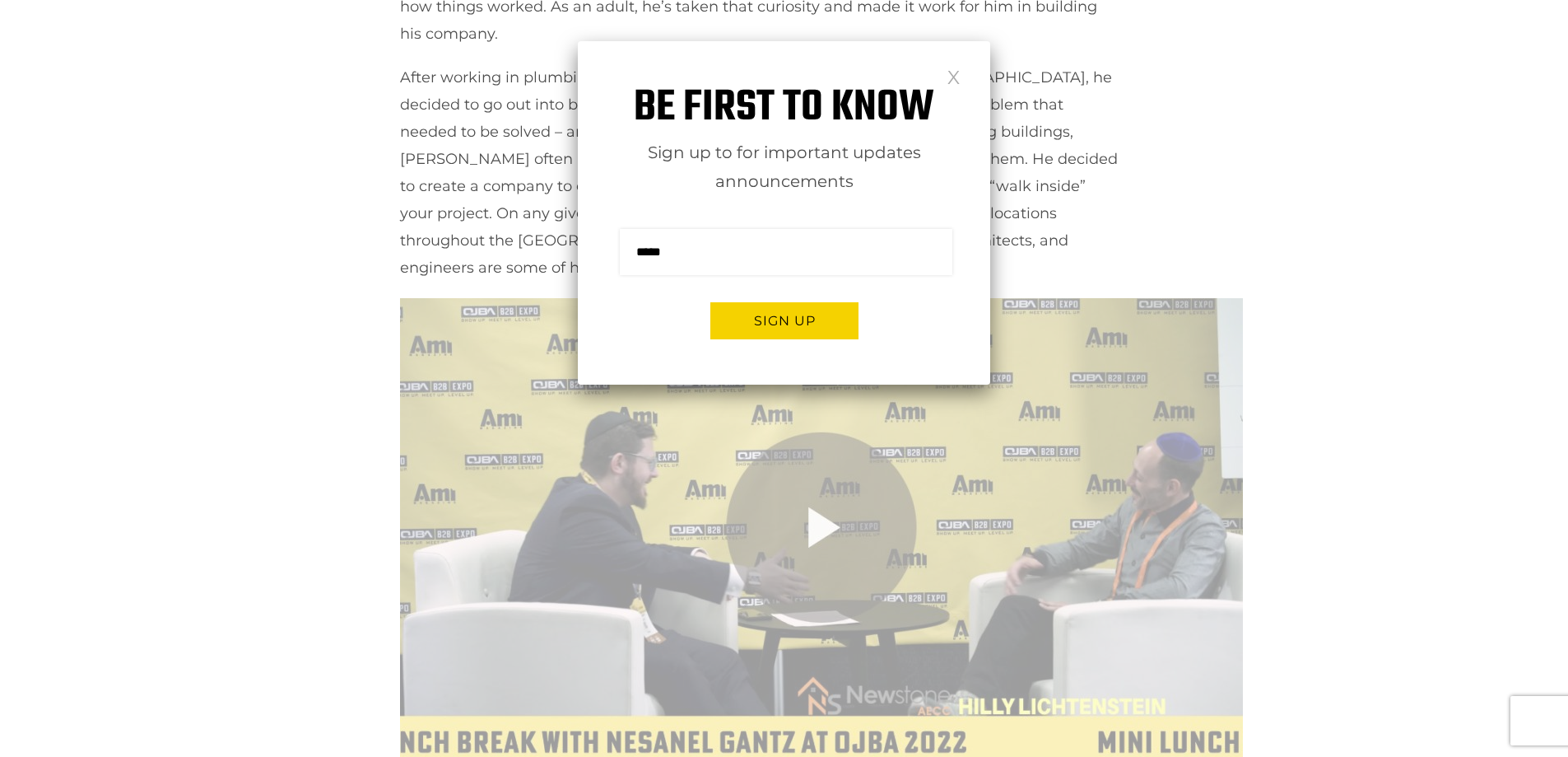
scroll to position [1071, 0]
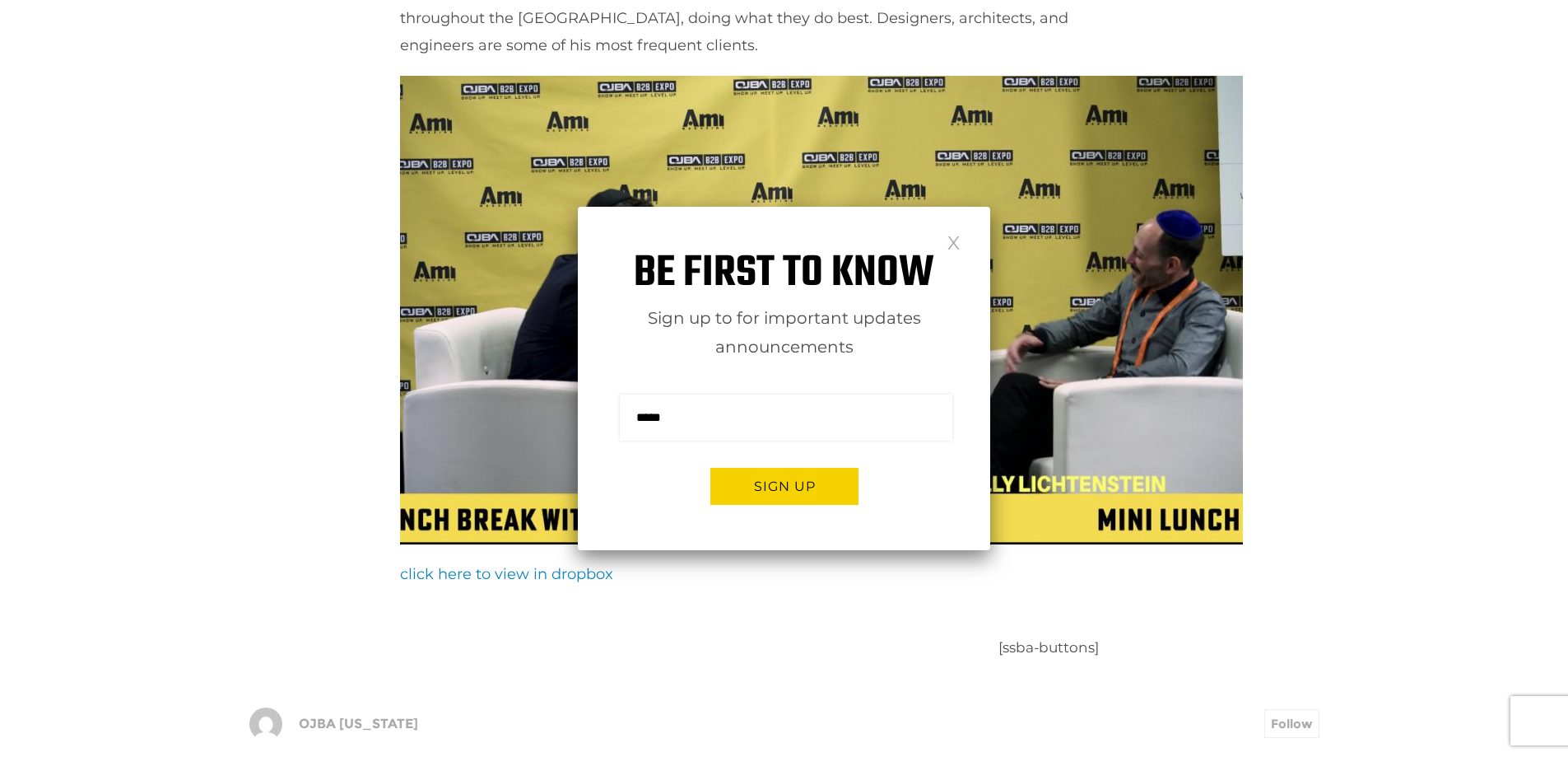
click at [457, 565] on link "click here to view in dropbox" at bounding box center [506, 574] width 213 height 18
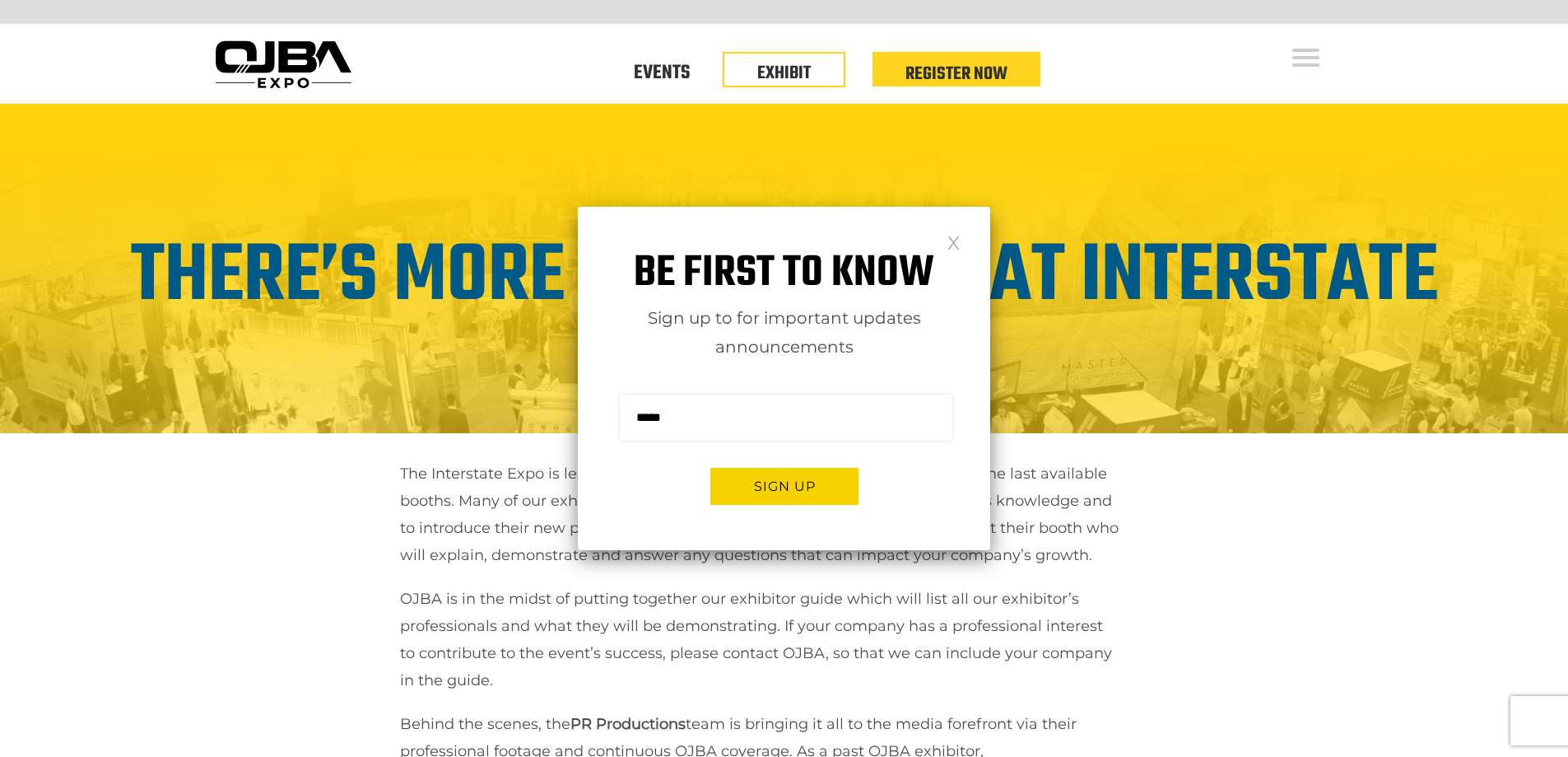
click at [950, 238] on link at bounding box center [954, 242] width 14 height 14
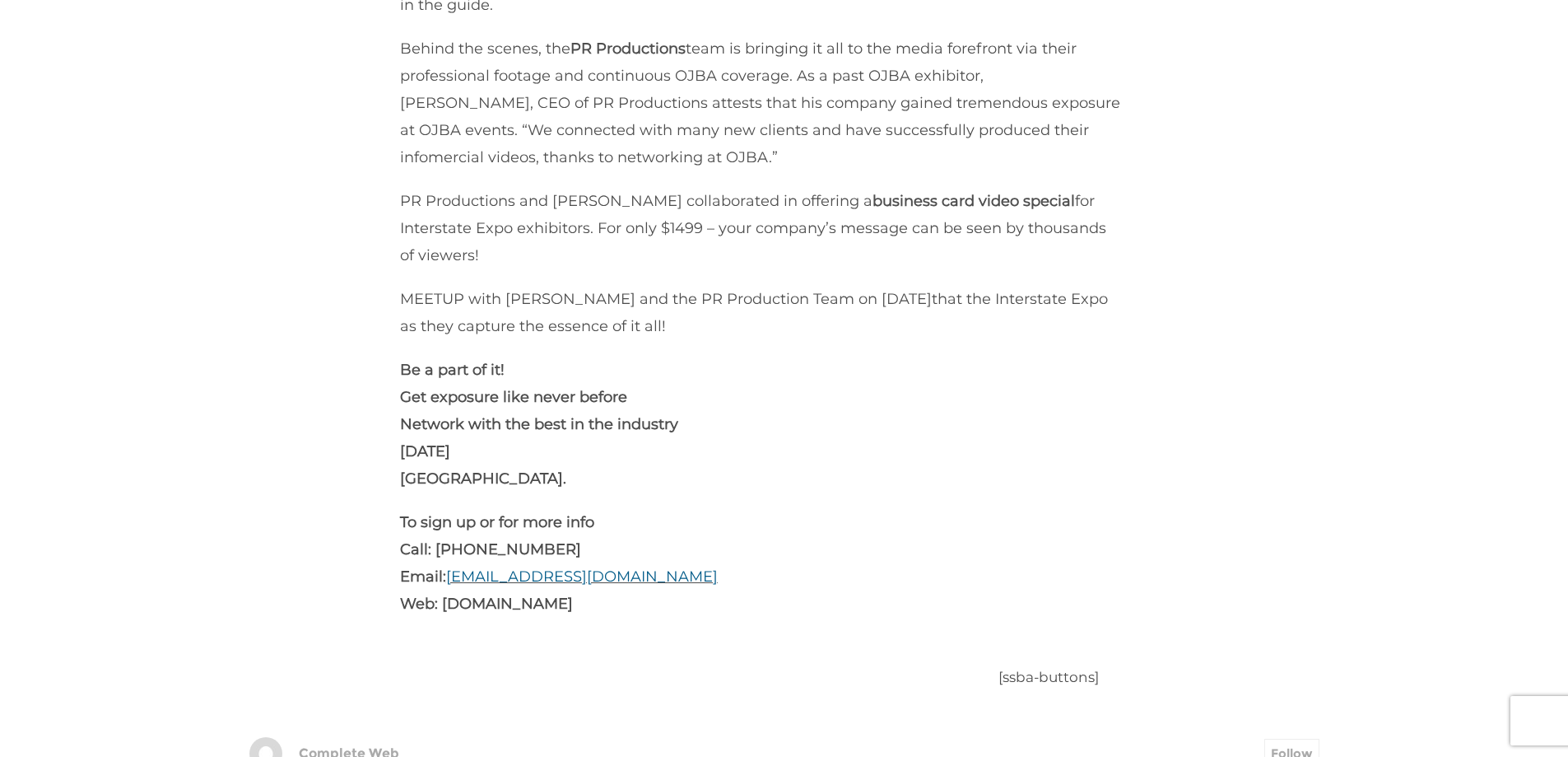
scroll to position [659, 0]
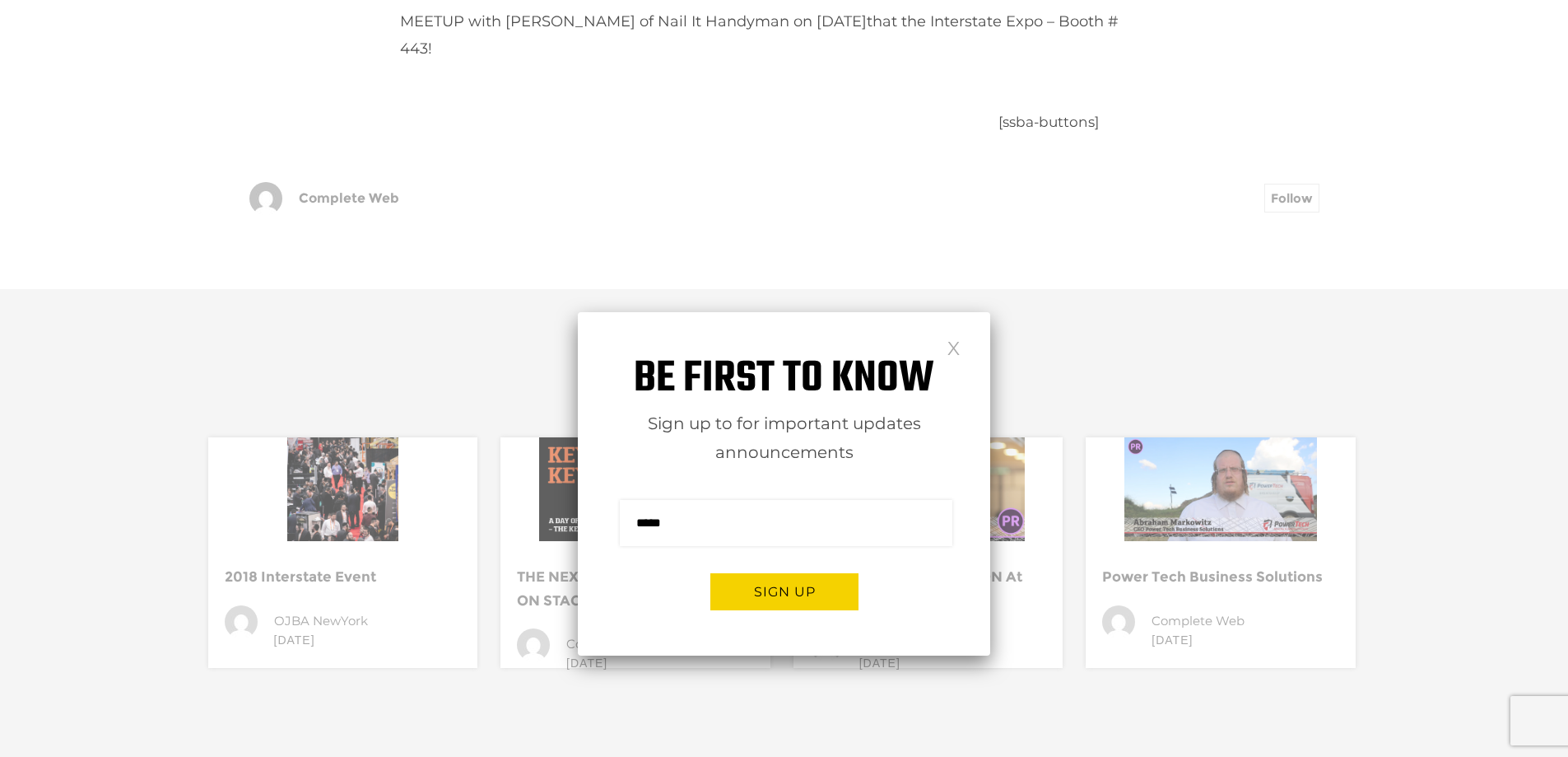
scroll to position [577, 0]
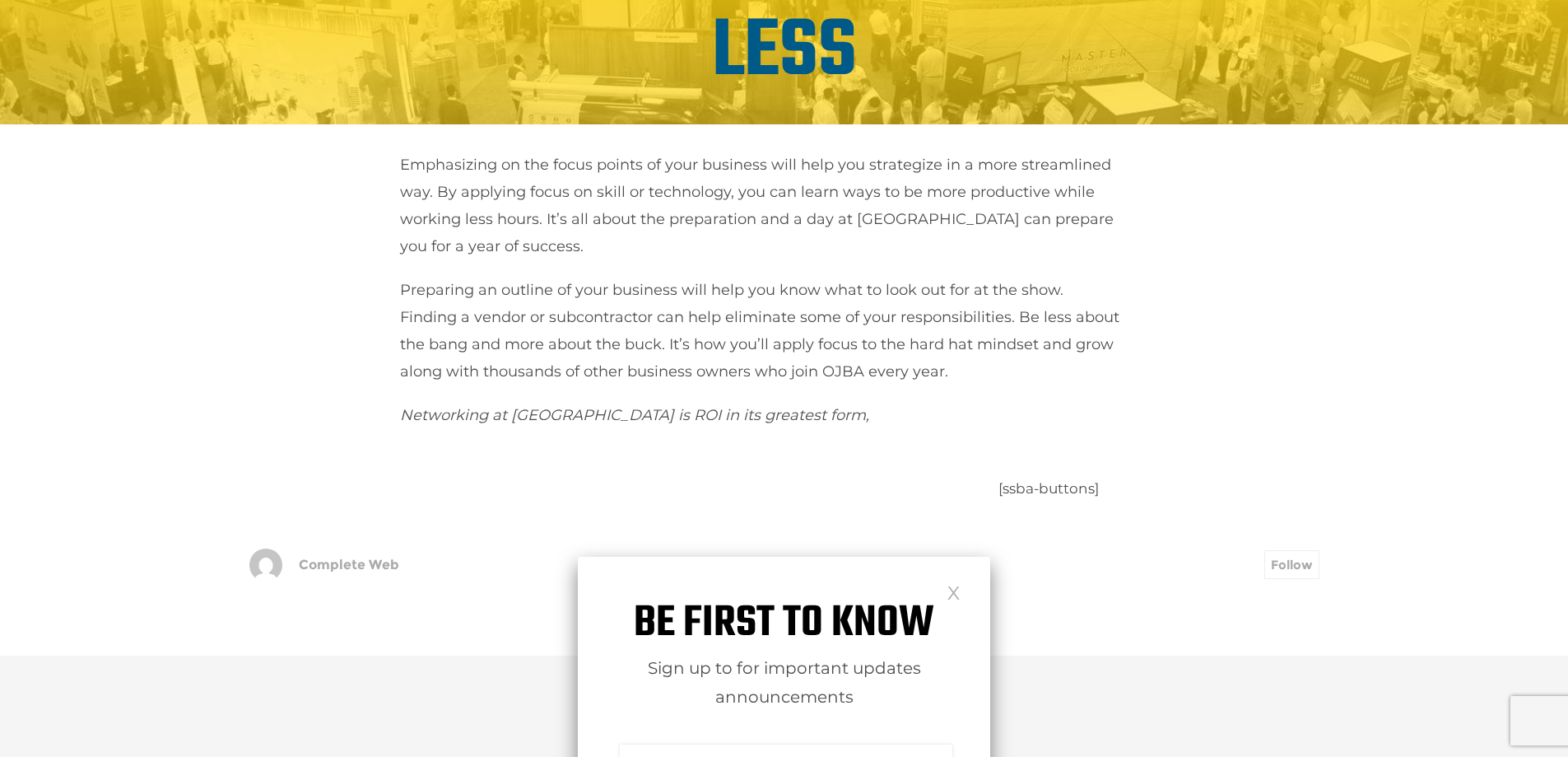
scroll to position [248, 0]
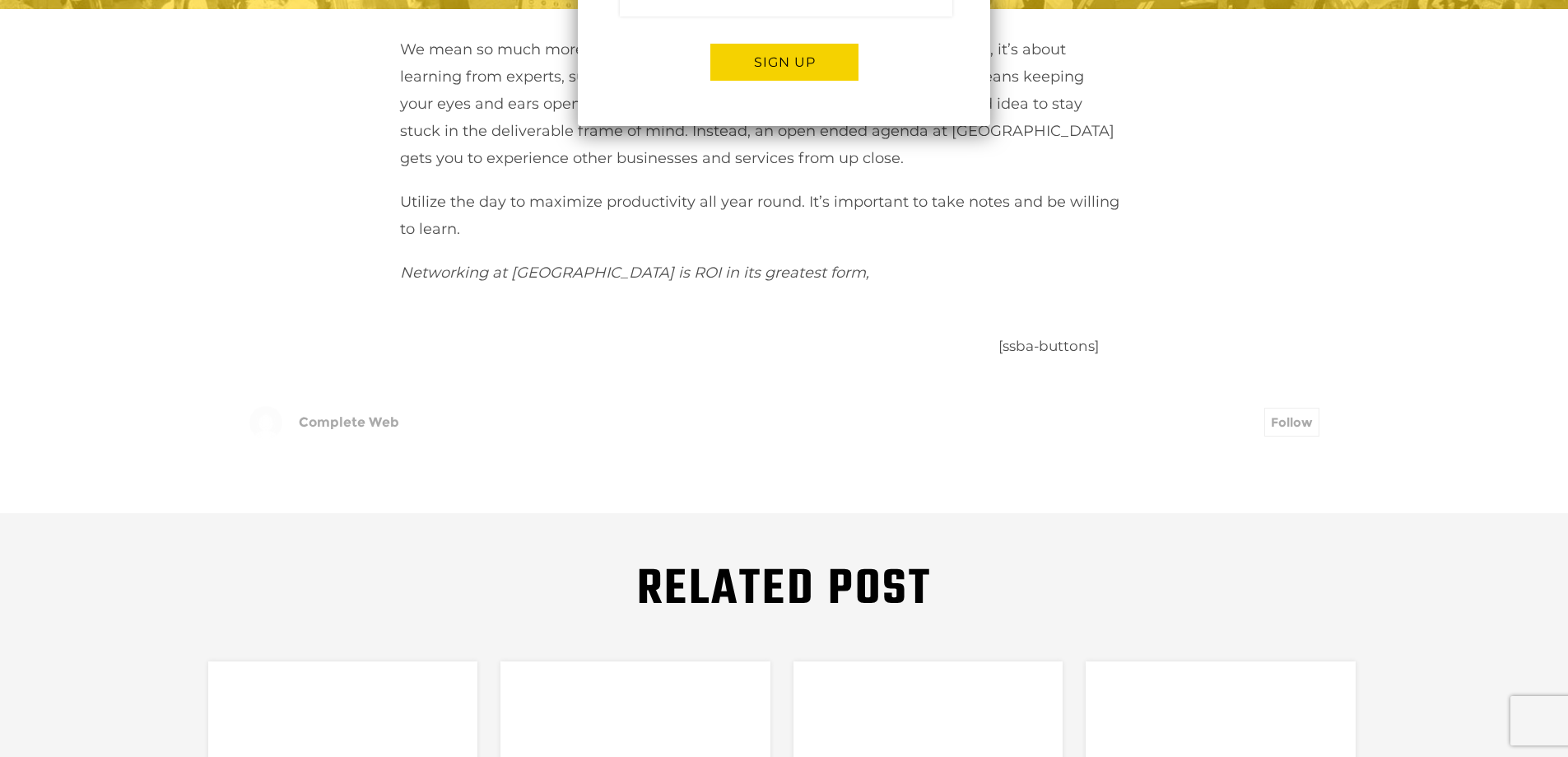
scroll to position [494, 0]
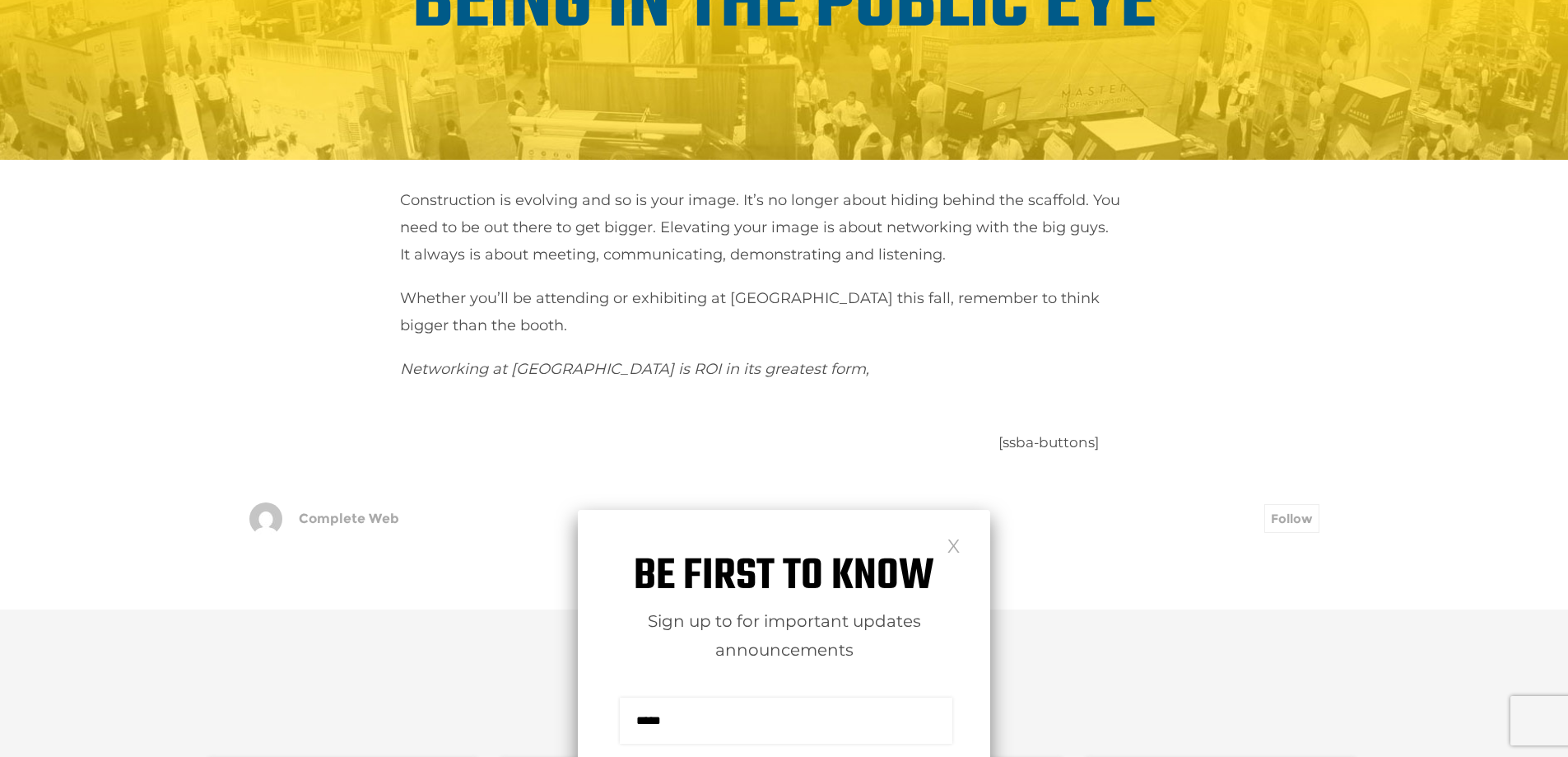
scroll to position [248, 0]
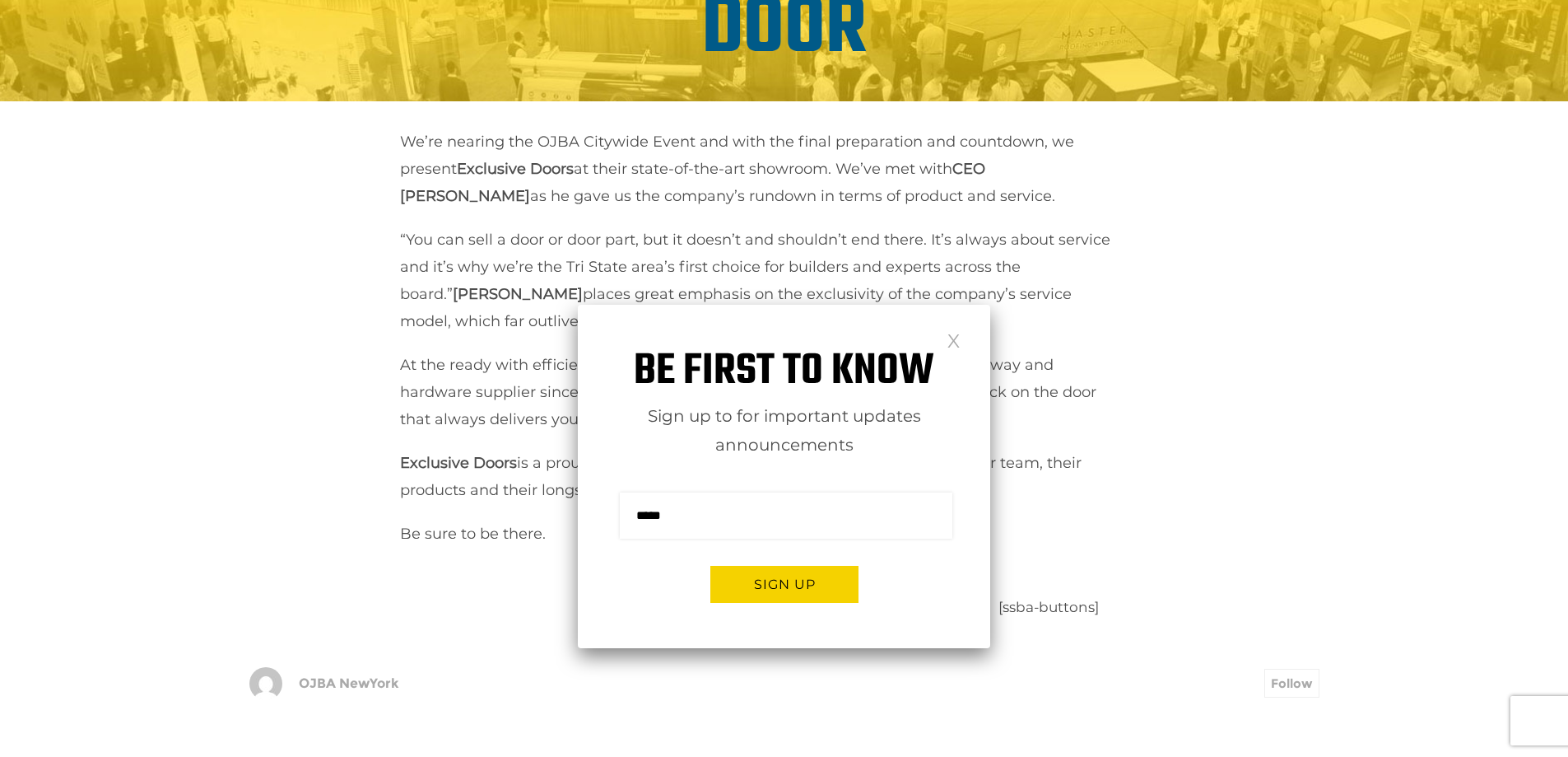
scroll to position [329, 0]
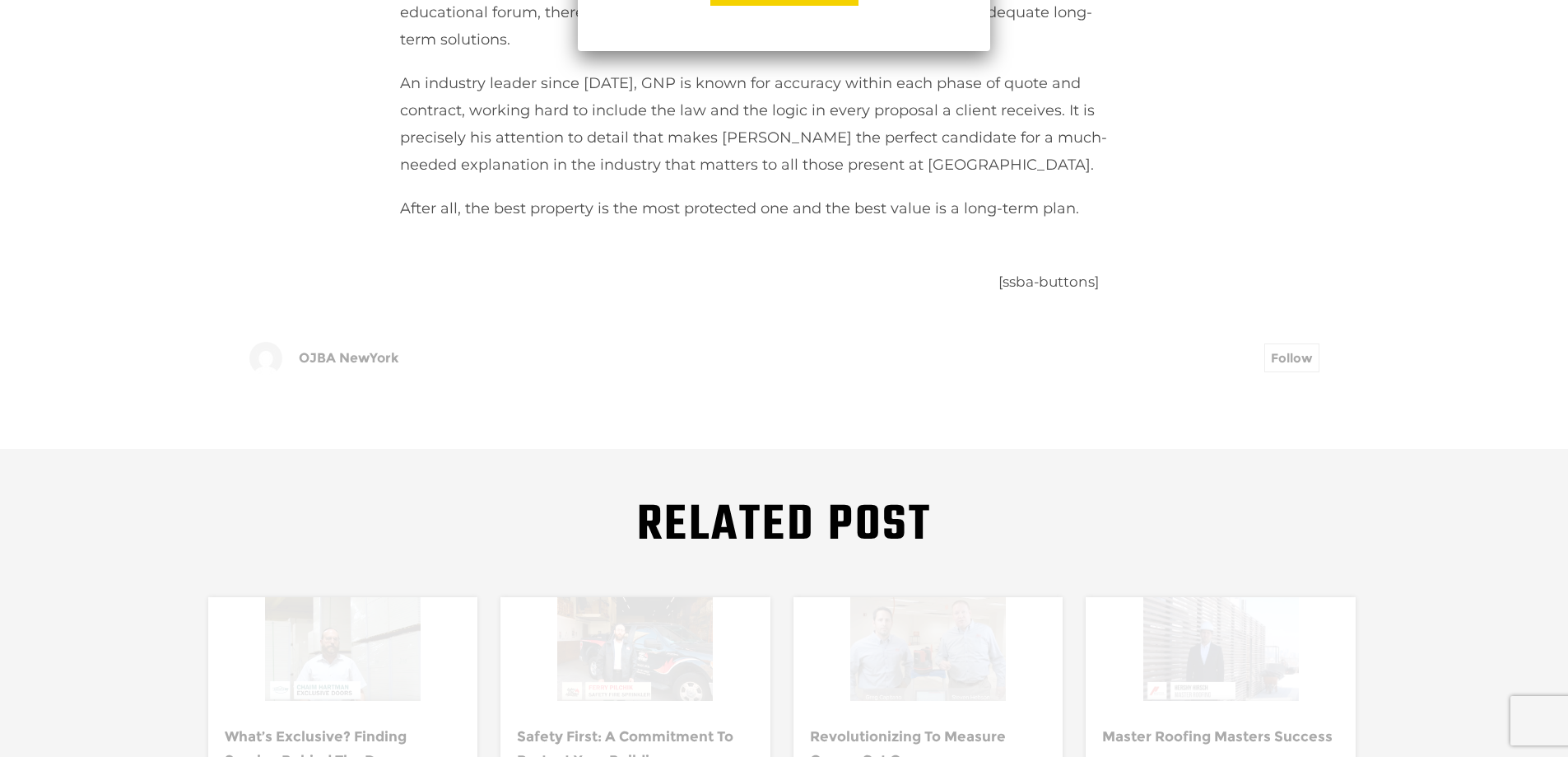
scroll to position [659, 0]
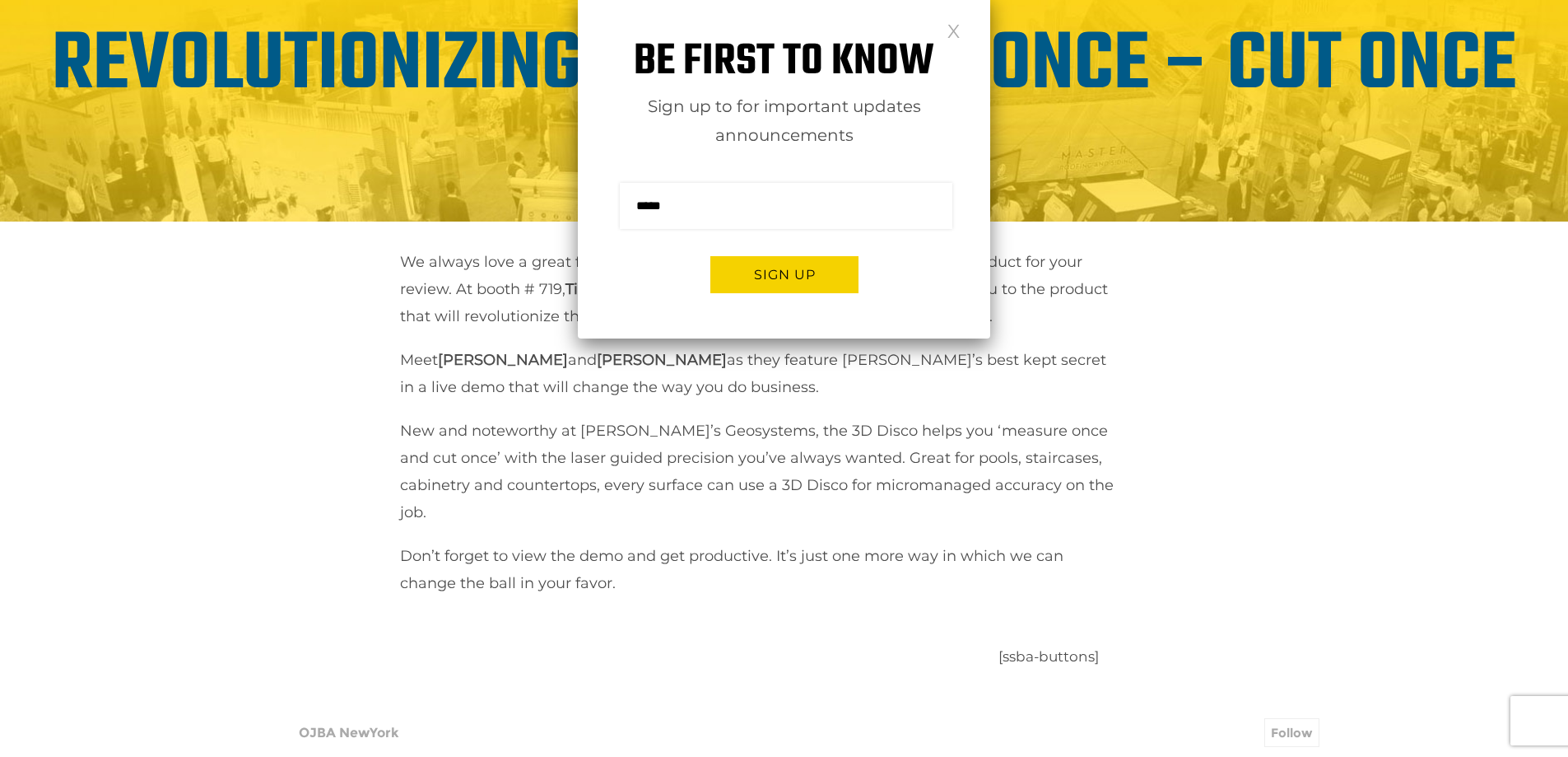
scroll to position [577, 0]
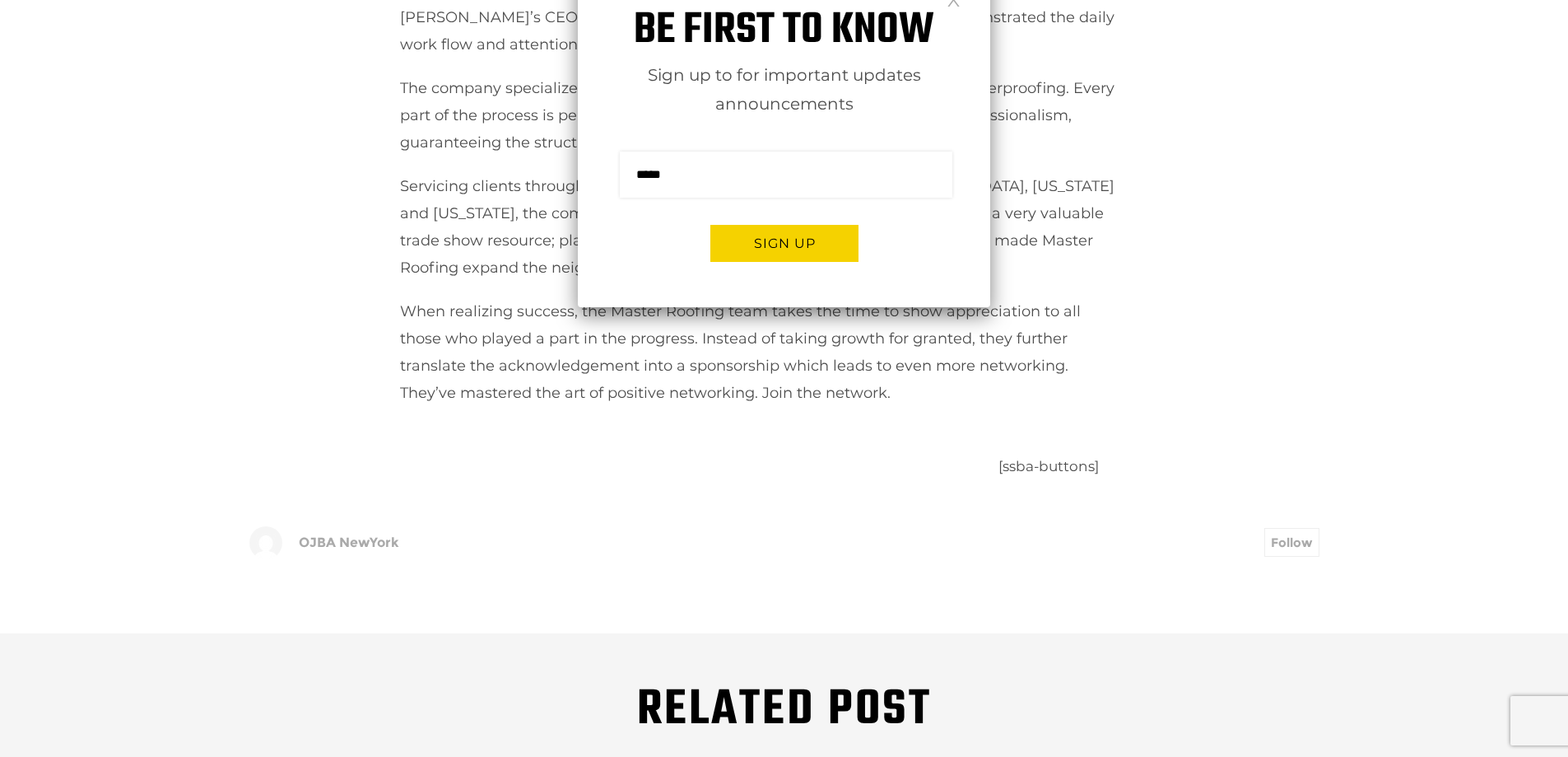
scroll to position [577, 0]
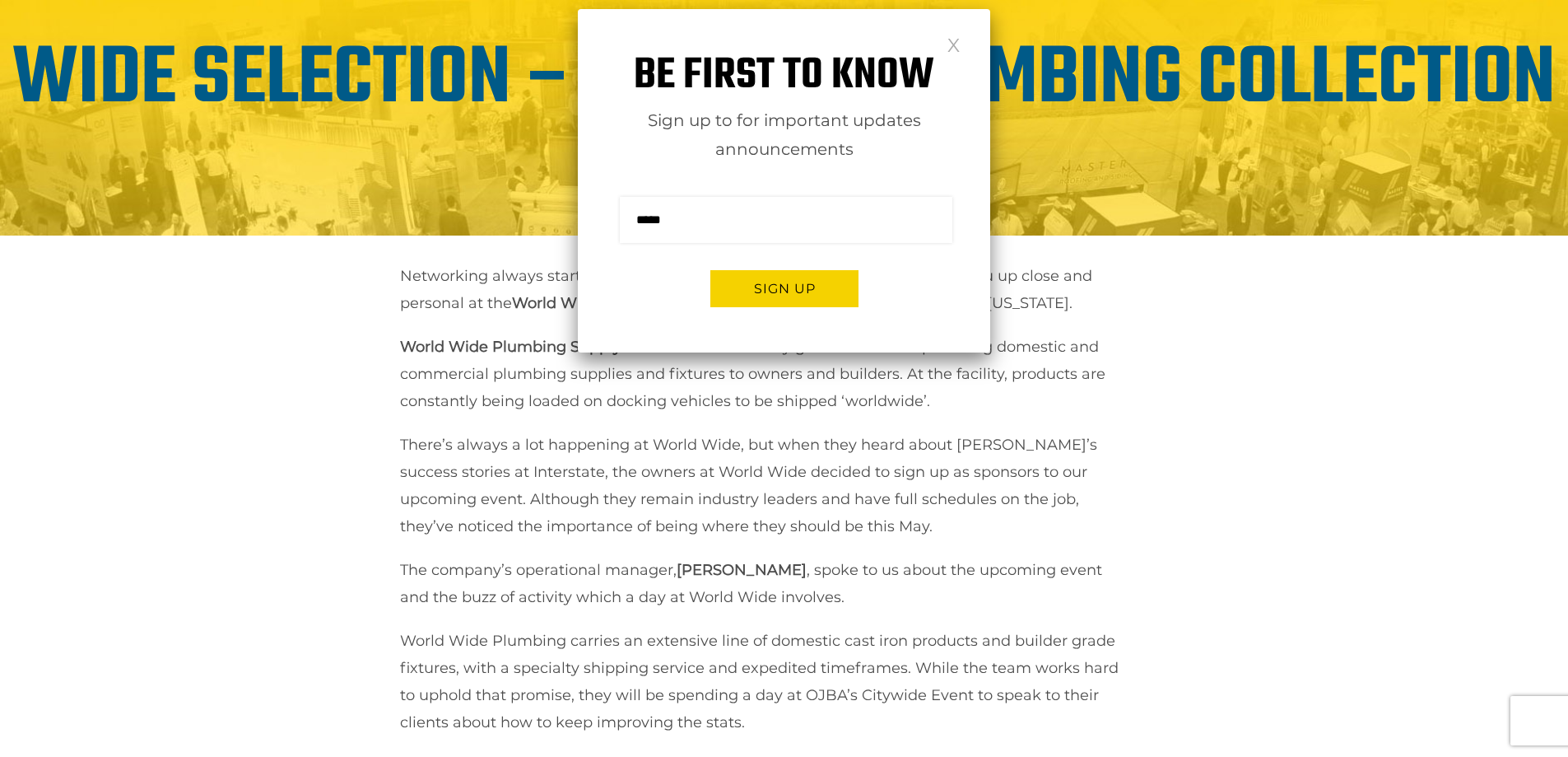
scroll to position [577, 0]
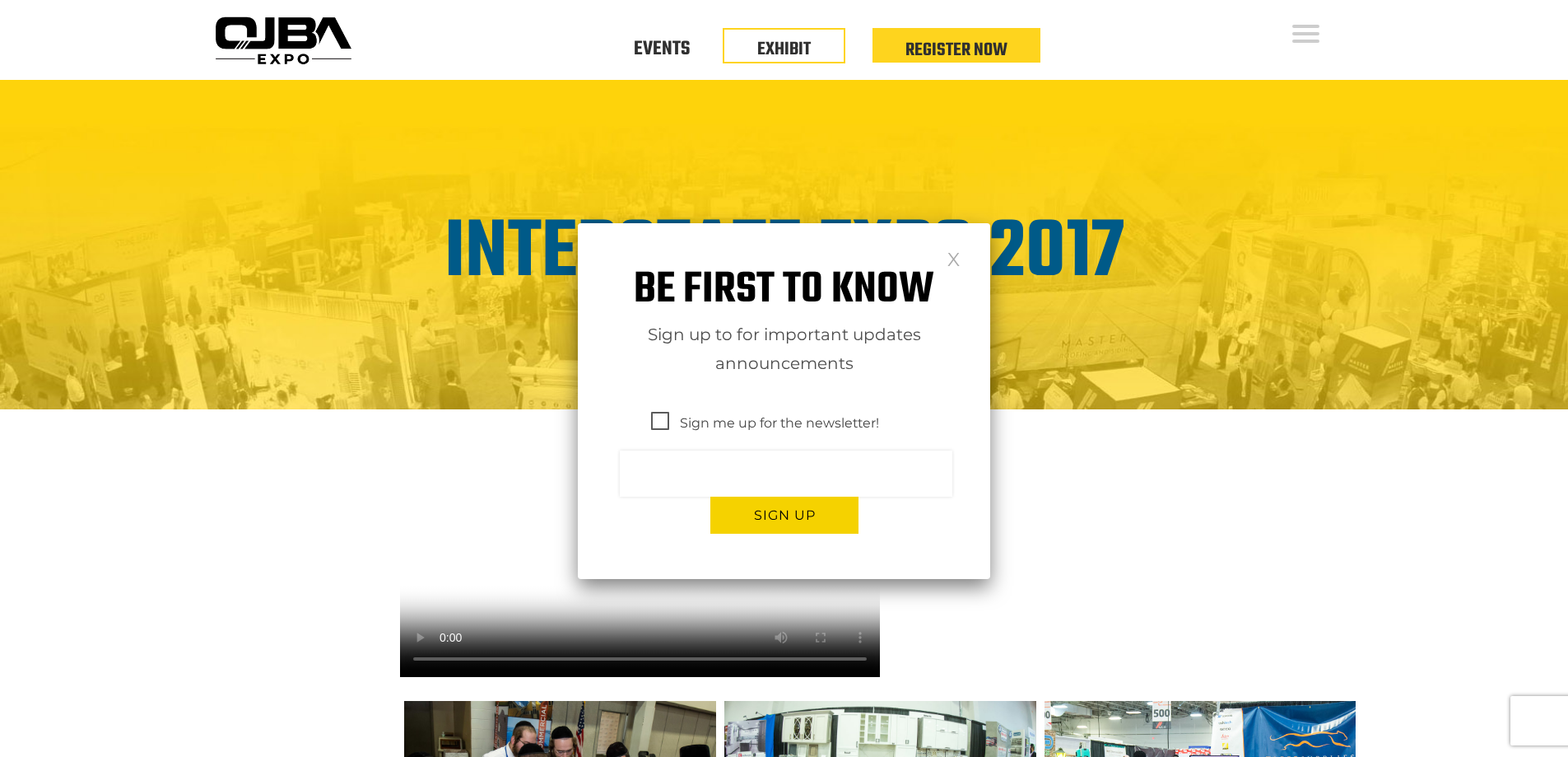
scroll to position [412, 0]
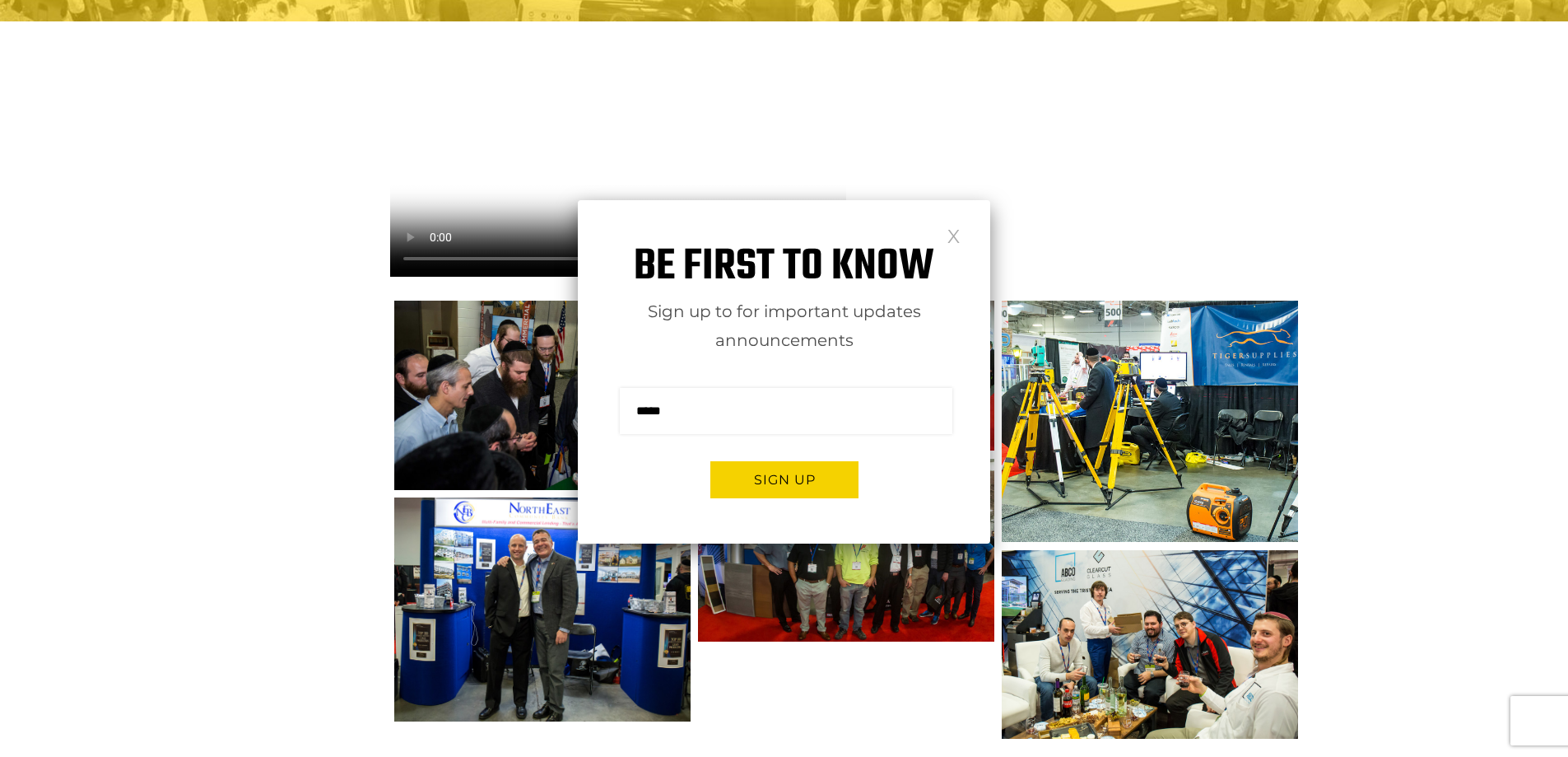
click at [948, 238] on link at bounding box center [954, 235] width 14 height 14
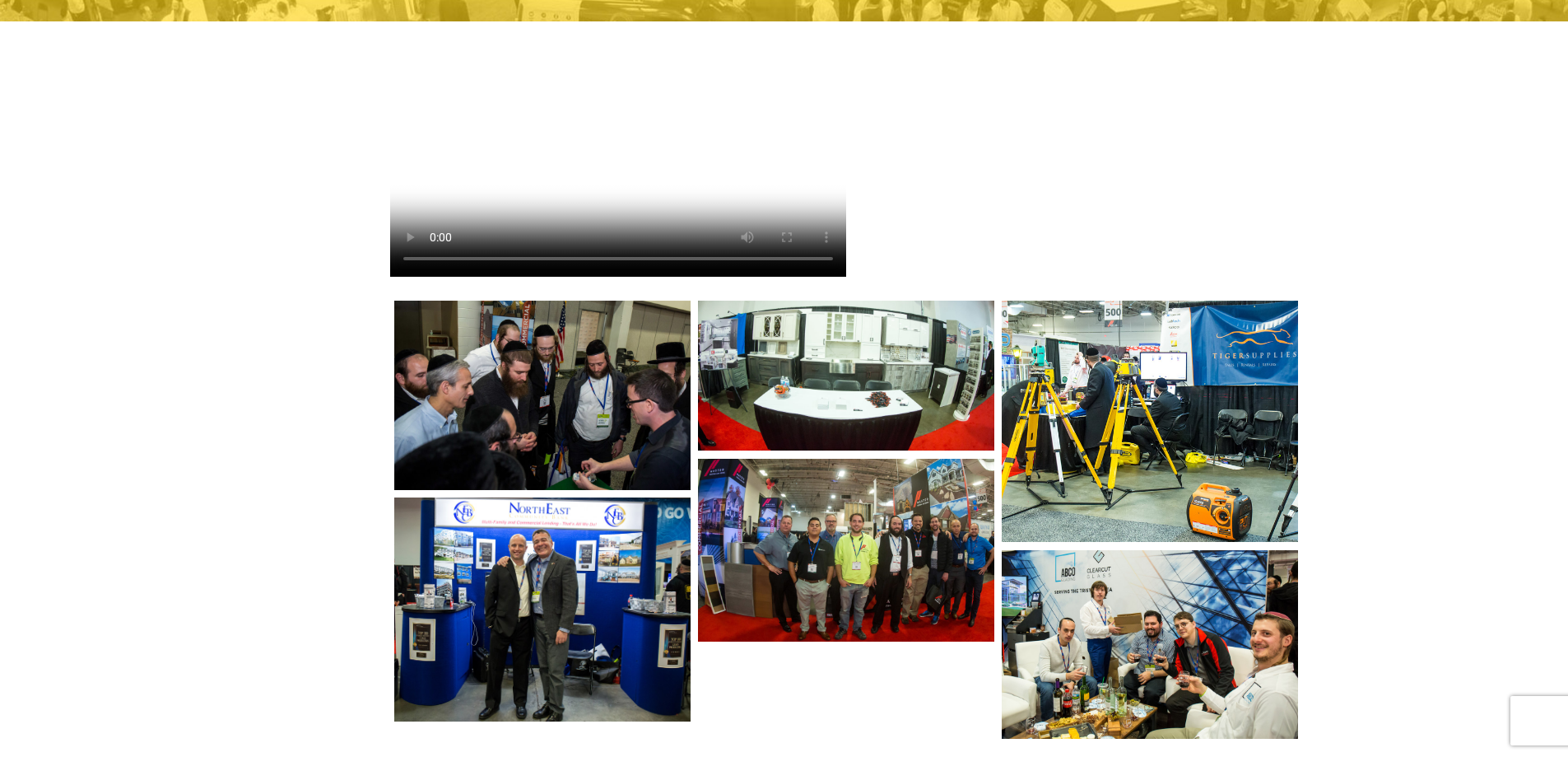
click at [636, 470] on img at bounding box center [542, 395] width 296 height 189
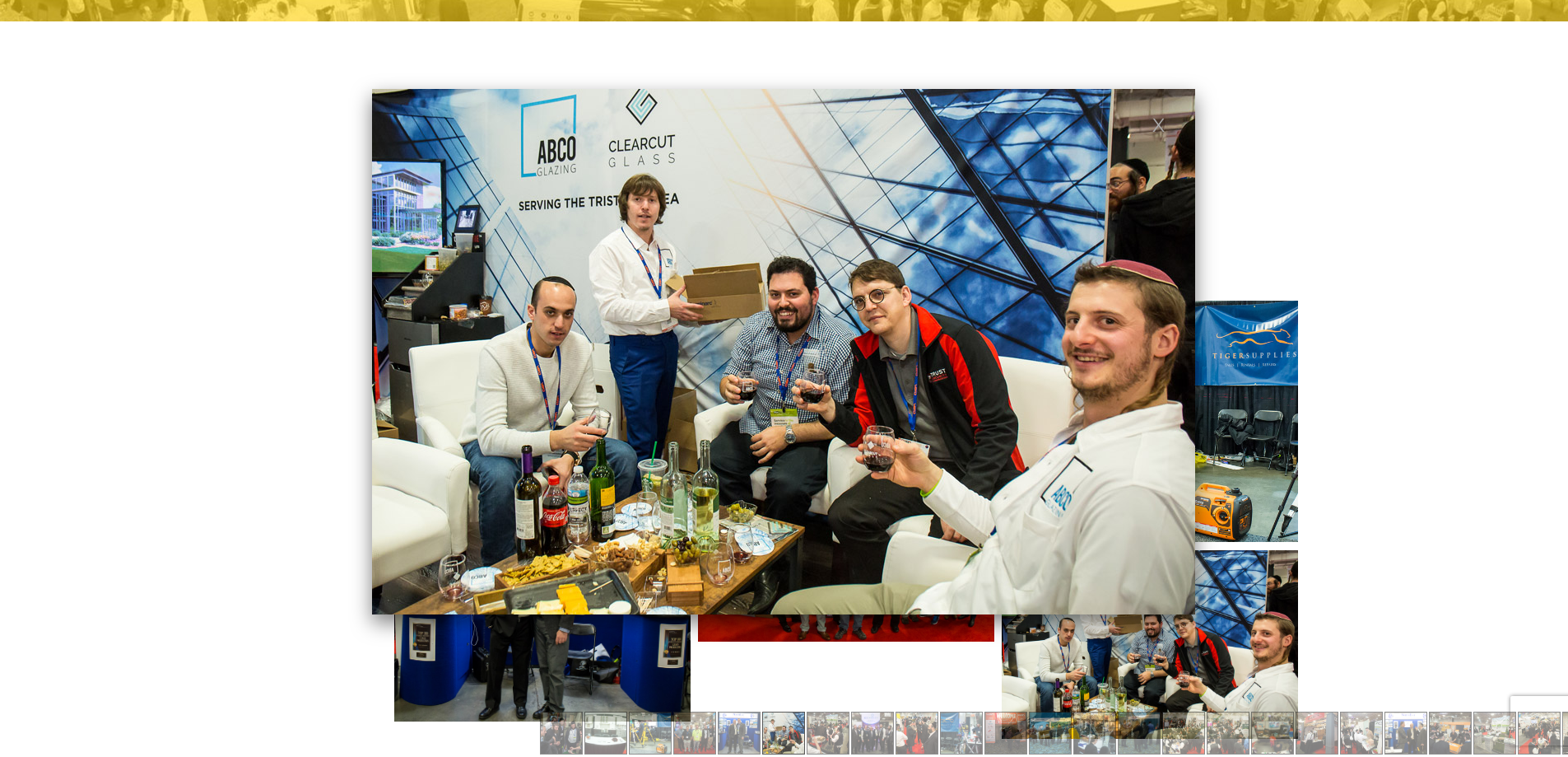
scroll to position [0, 0]
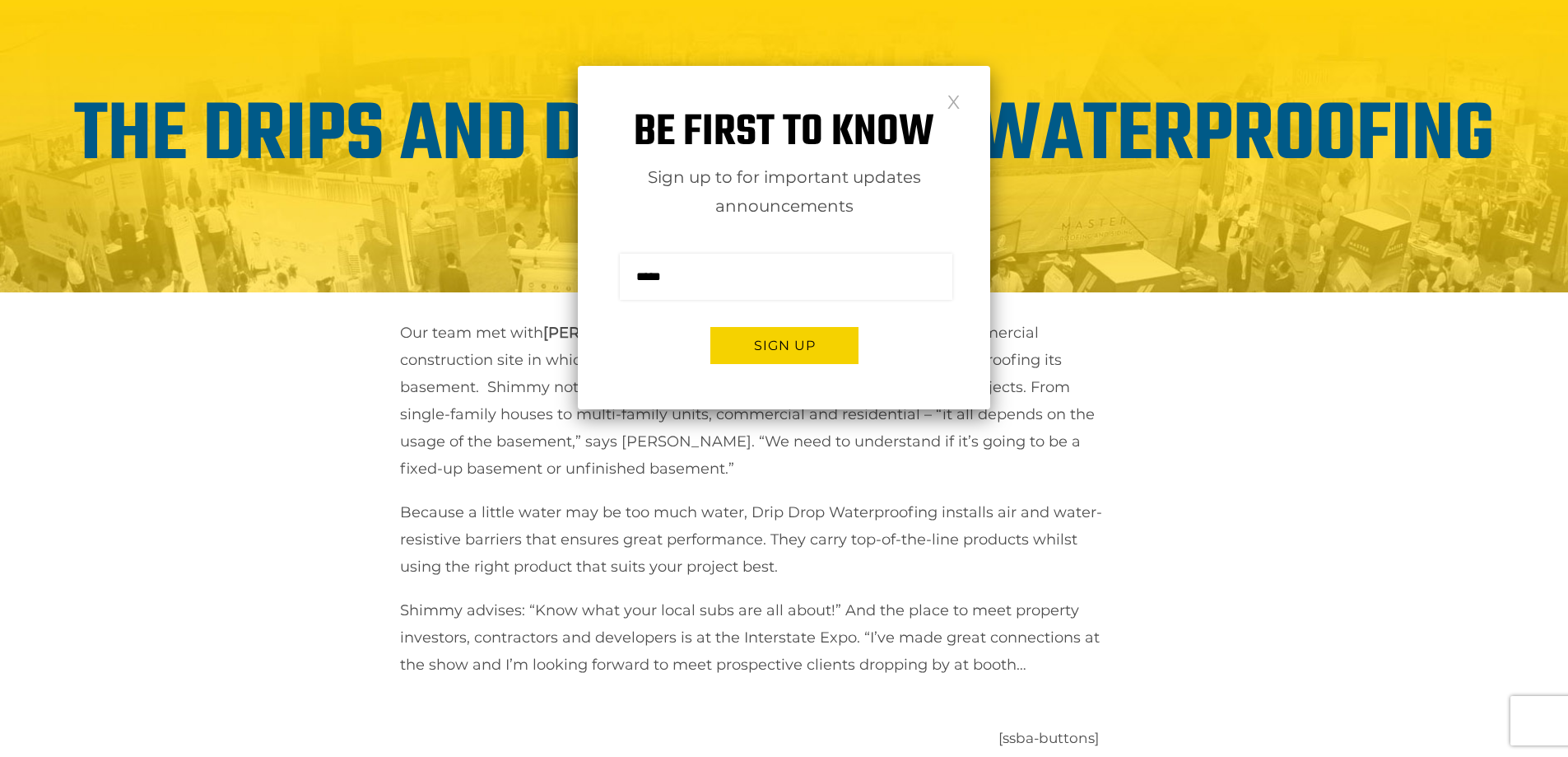
scroll to position [412, 0]
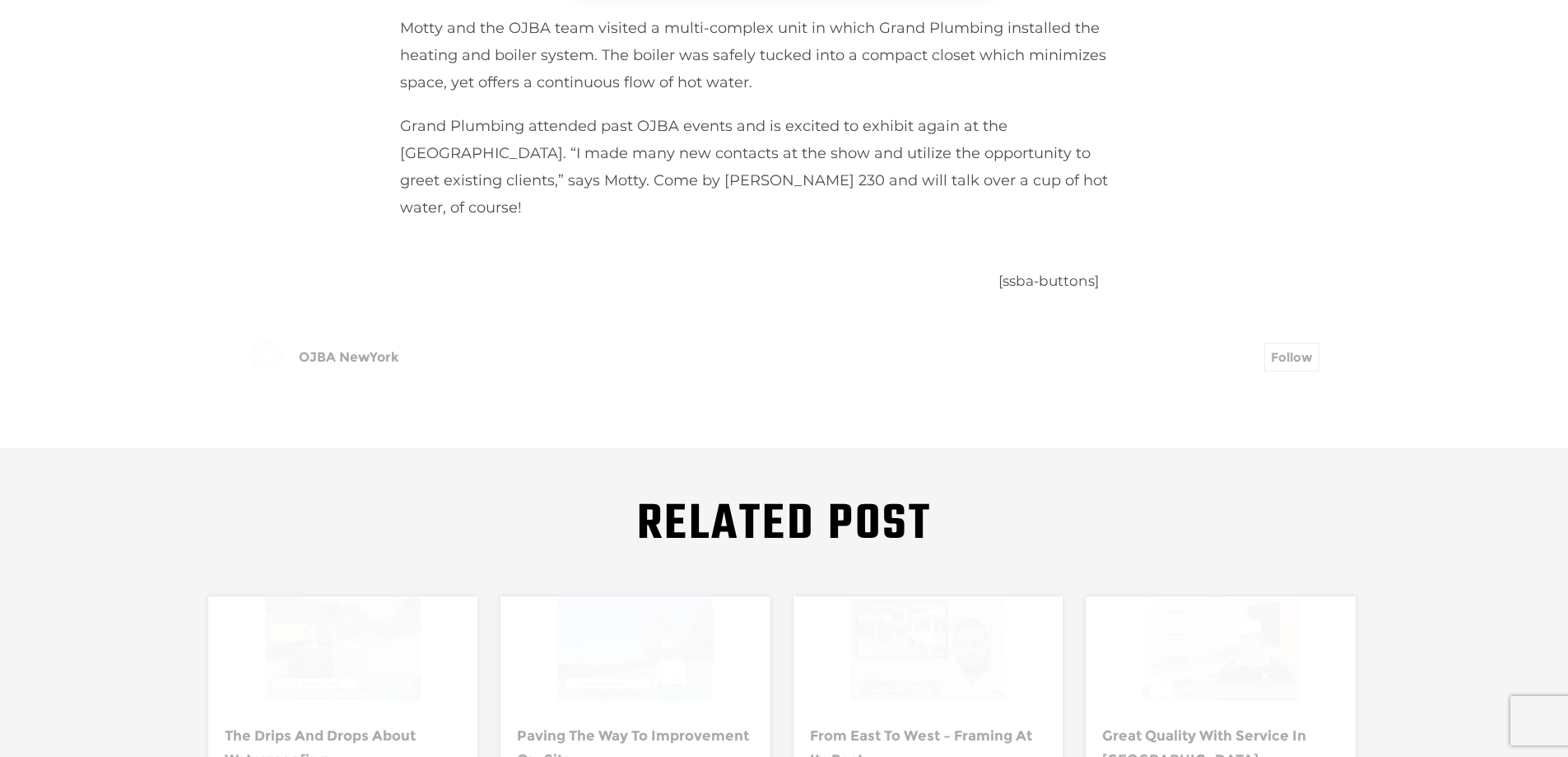
scroll to position [577, 0]
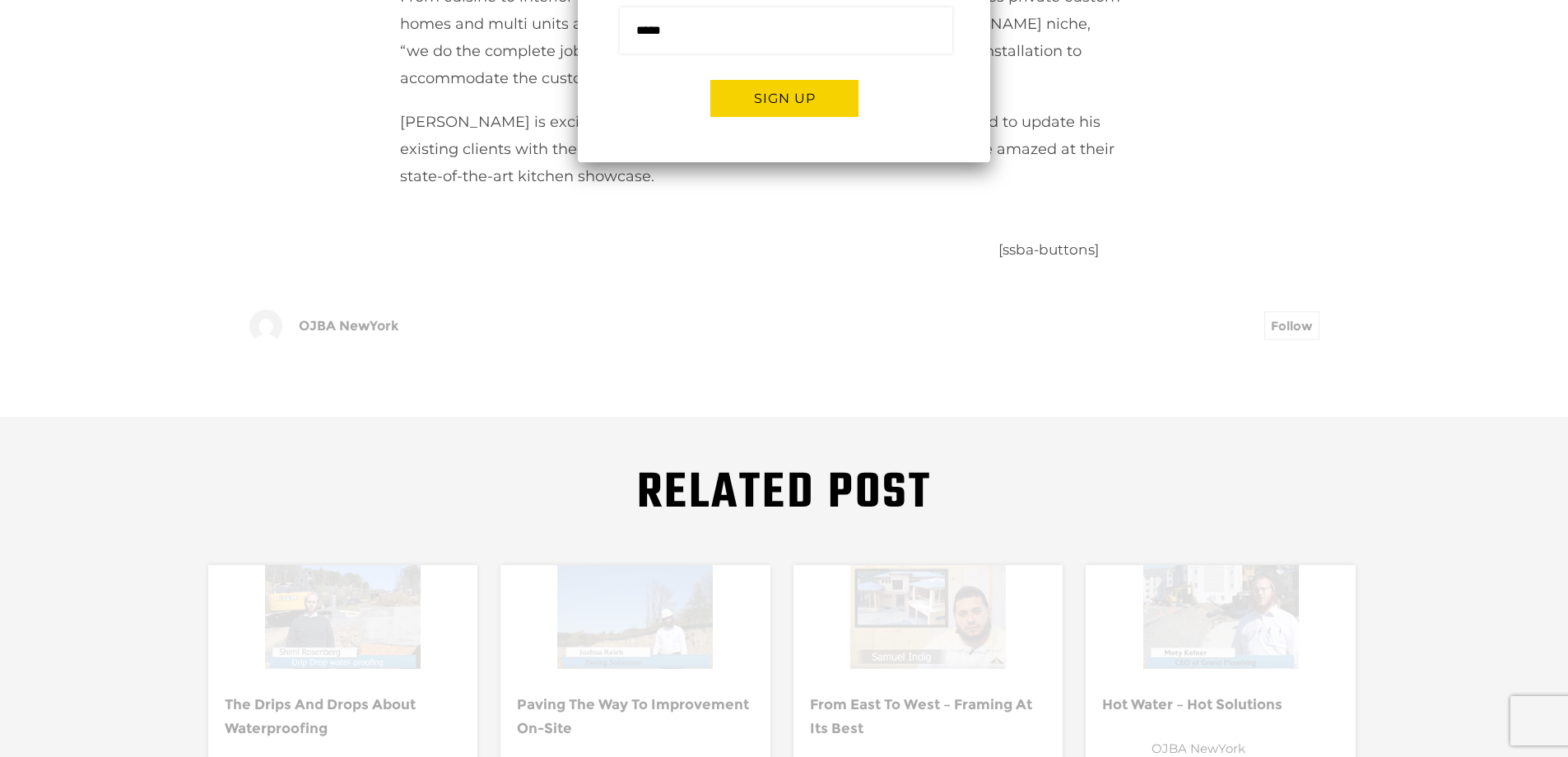
scroll to position [577, 0]
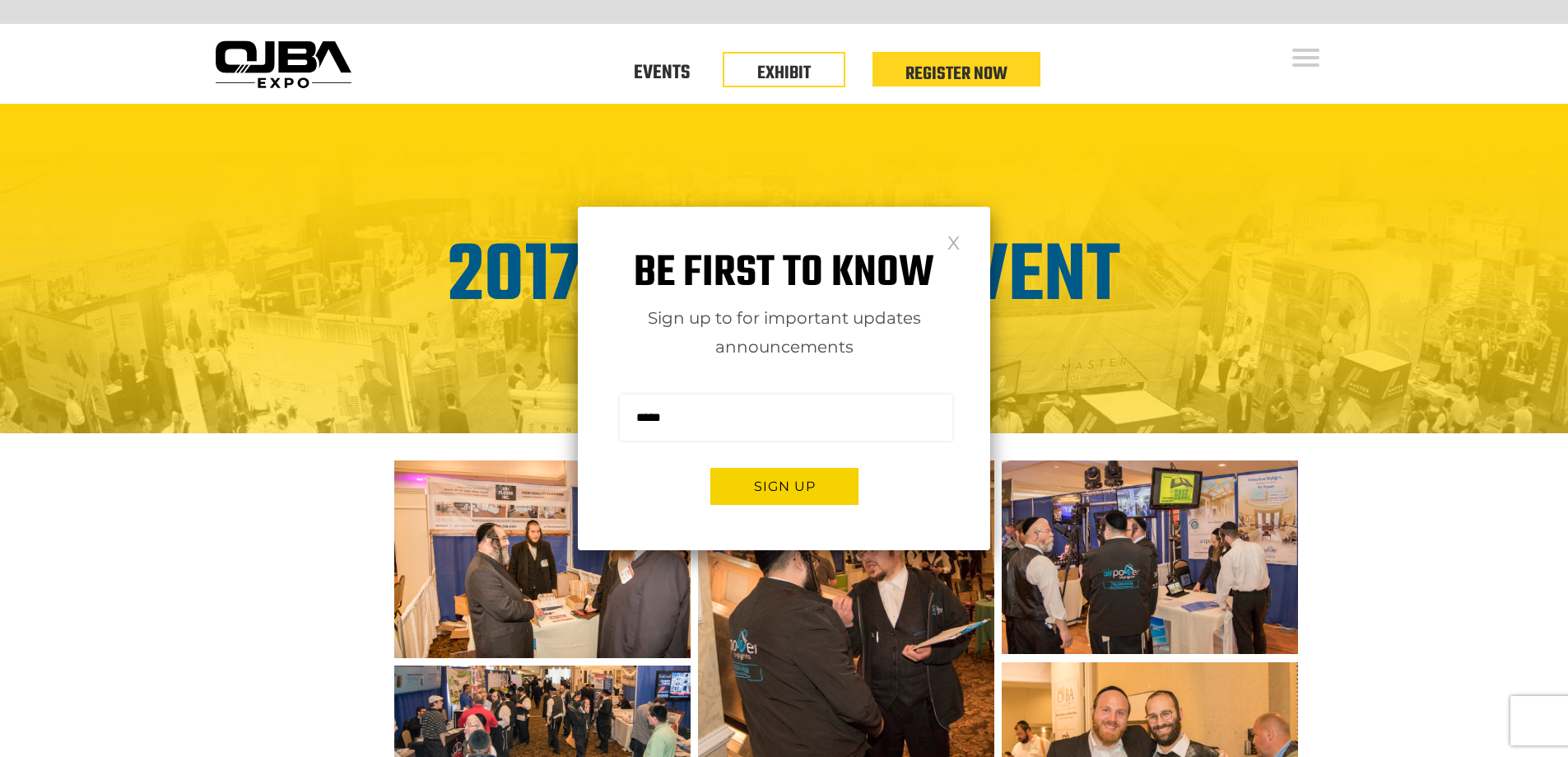
click at [958, 240] on link at bounding box center [954, 242] width 14 height 14
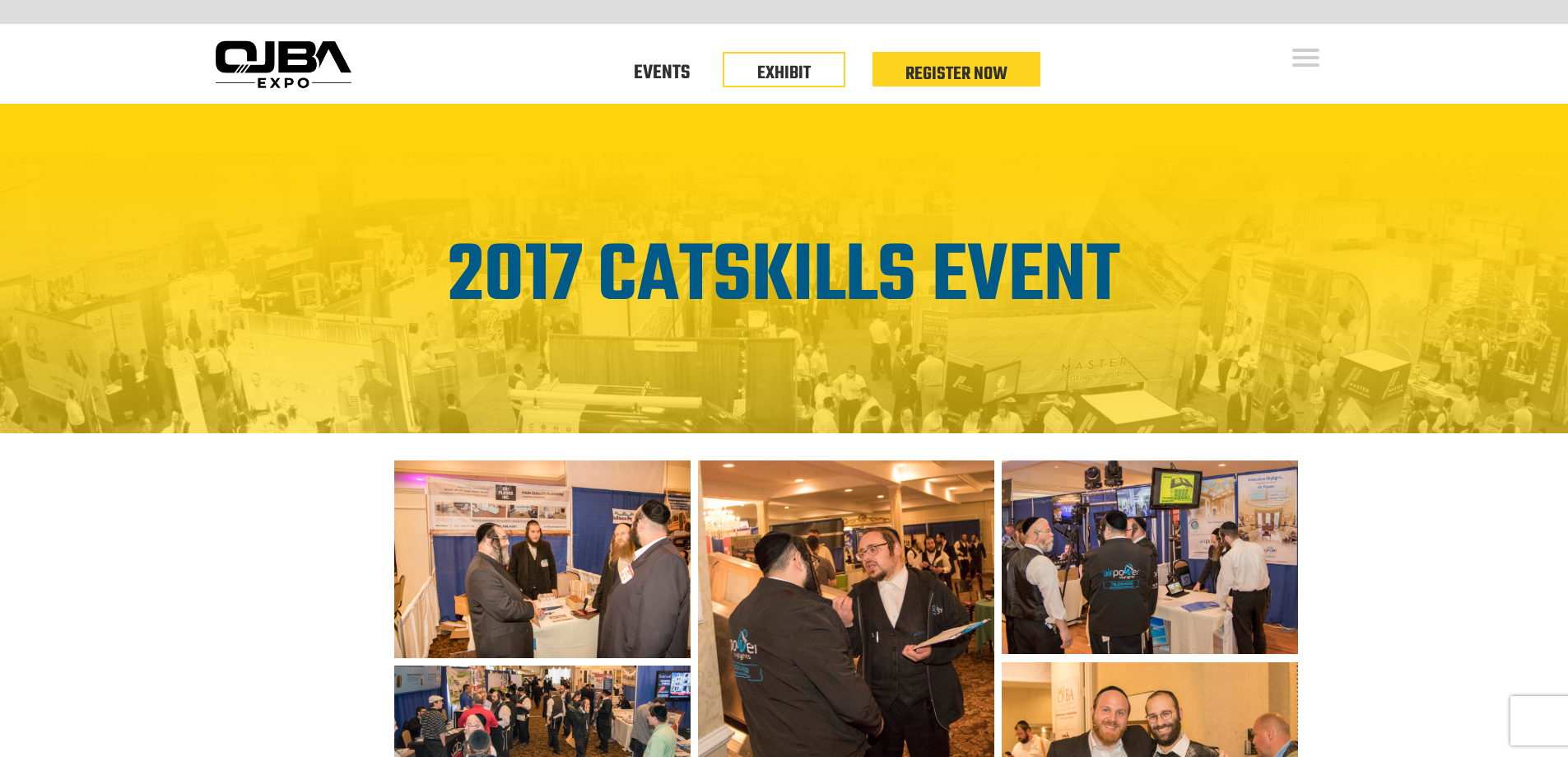
click at [518, 539] on img at bounding box center [542, 560] width 296 height 198
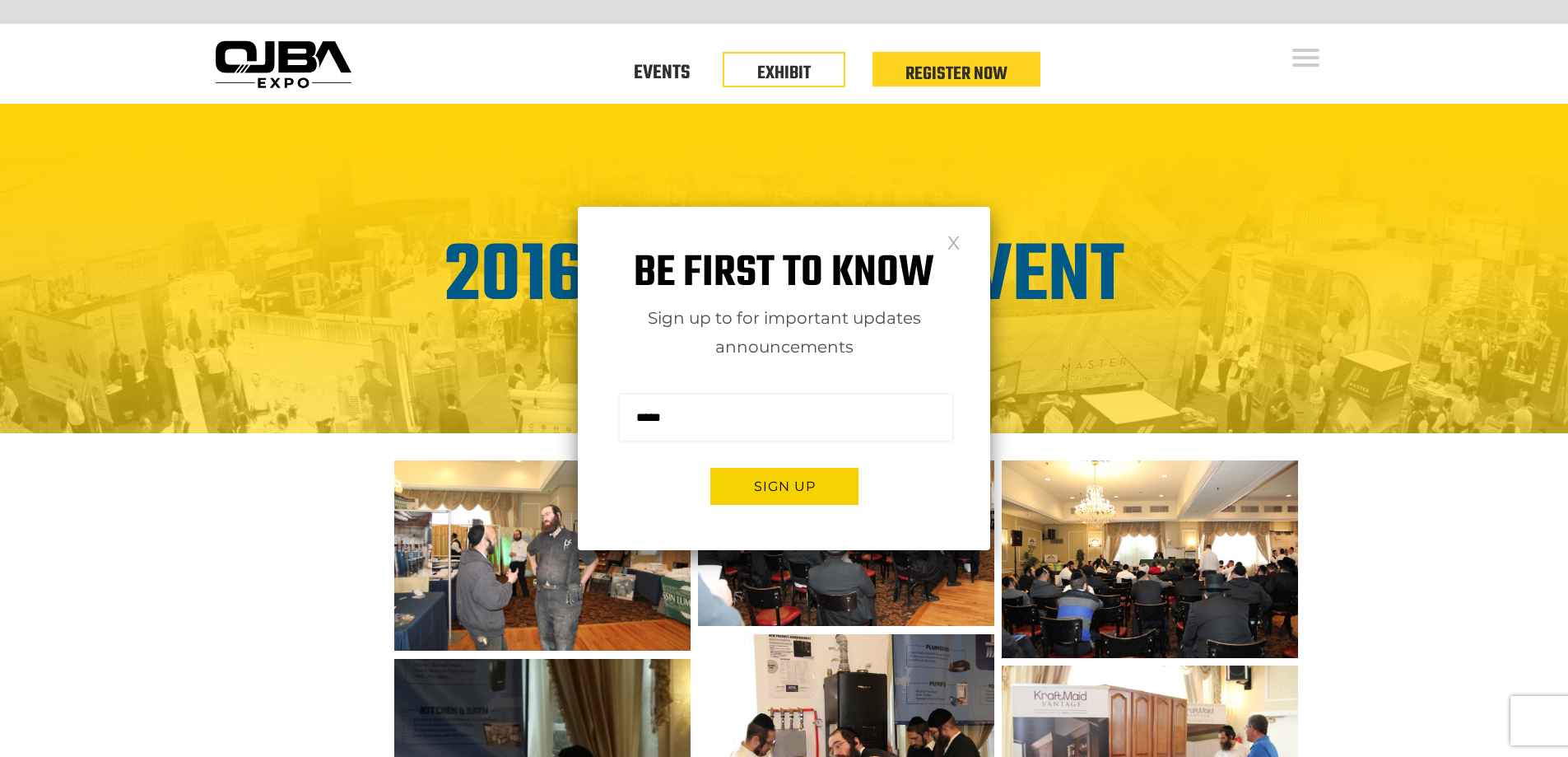
click at [956, 245] on link at bounding box center [954, 242] width 14 height 14
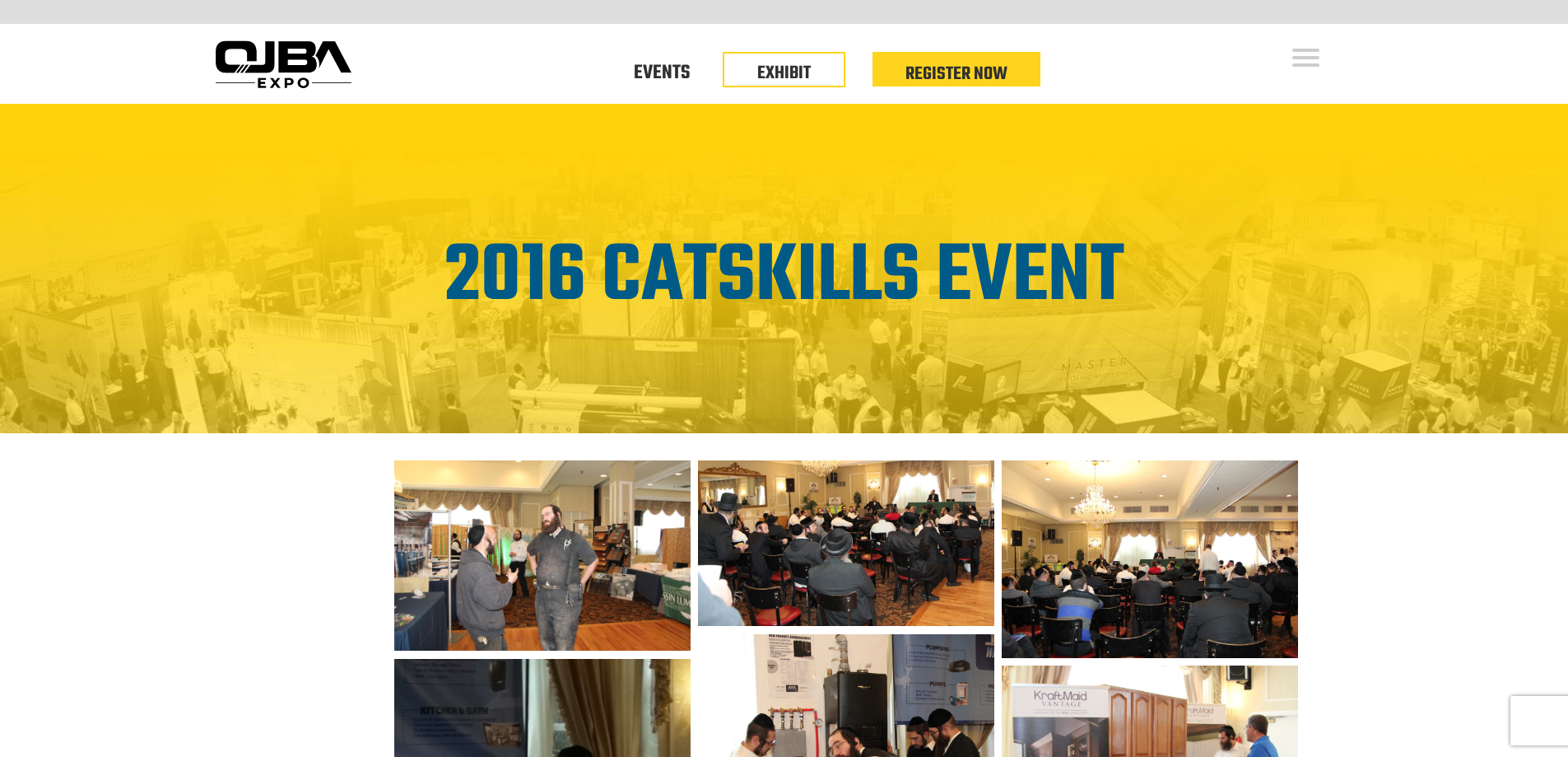
click at [586, 509] on img at bounding box center [542, 555] width 296 height 190
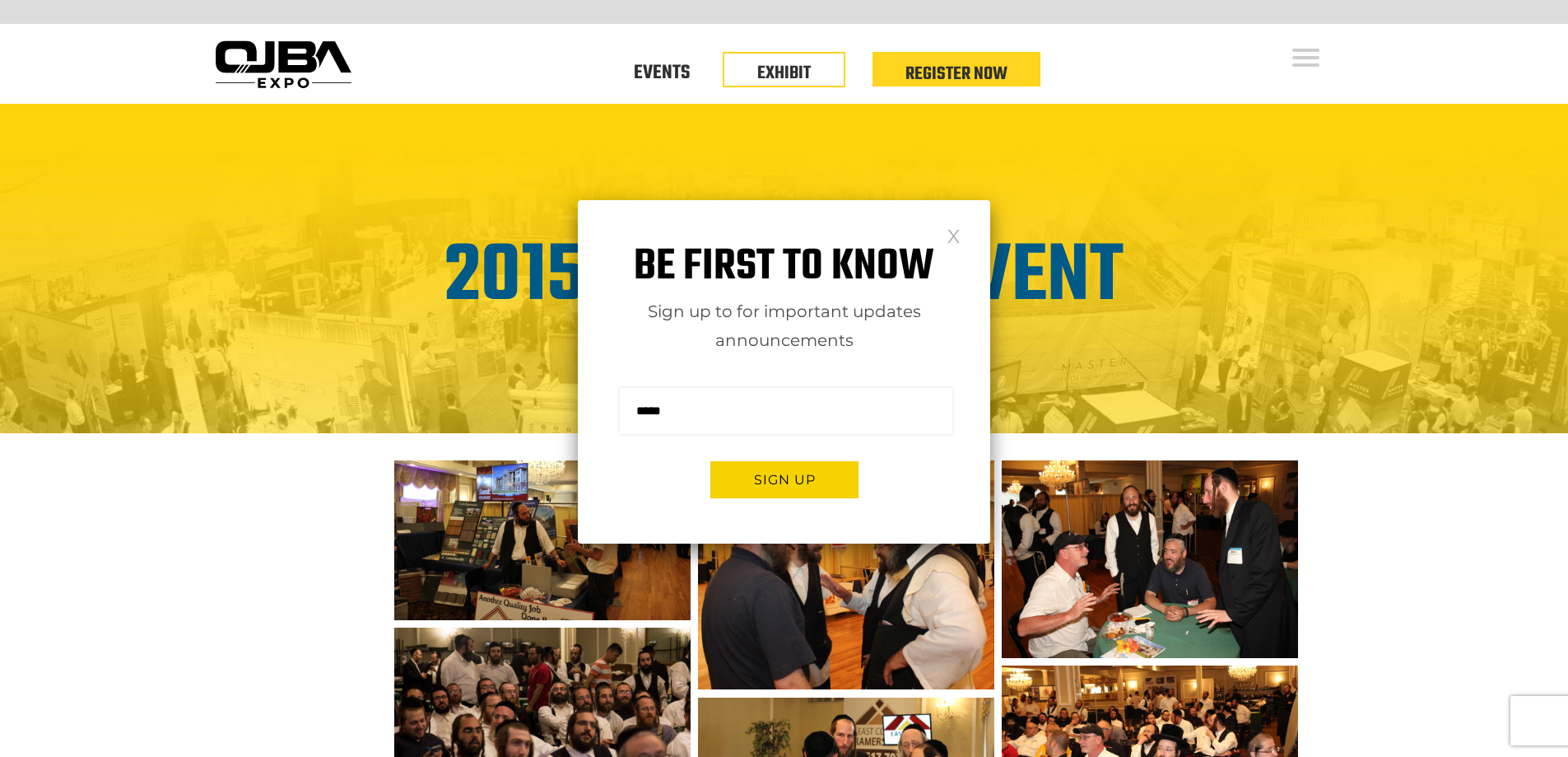
click at [961, 240] on div "Be first to know Sign up to for important updates announcements Sign me up for …" at bounding box center [784, 372] width 412 height 344
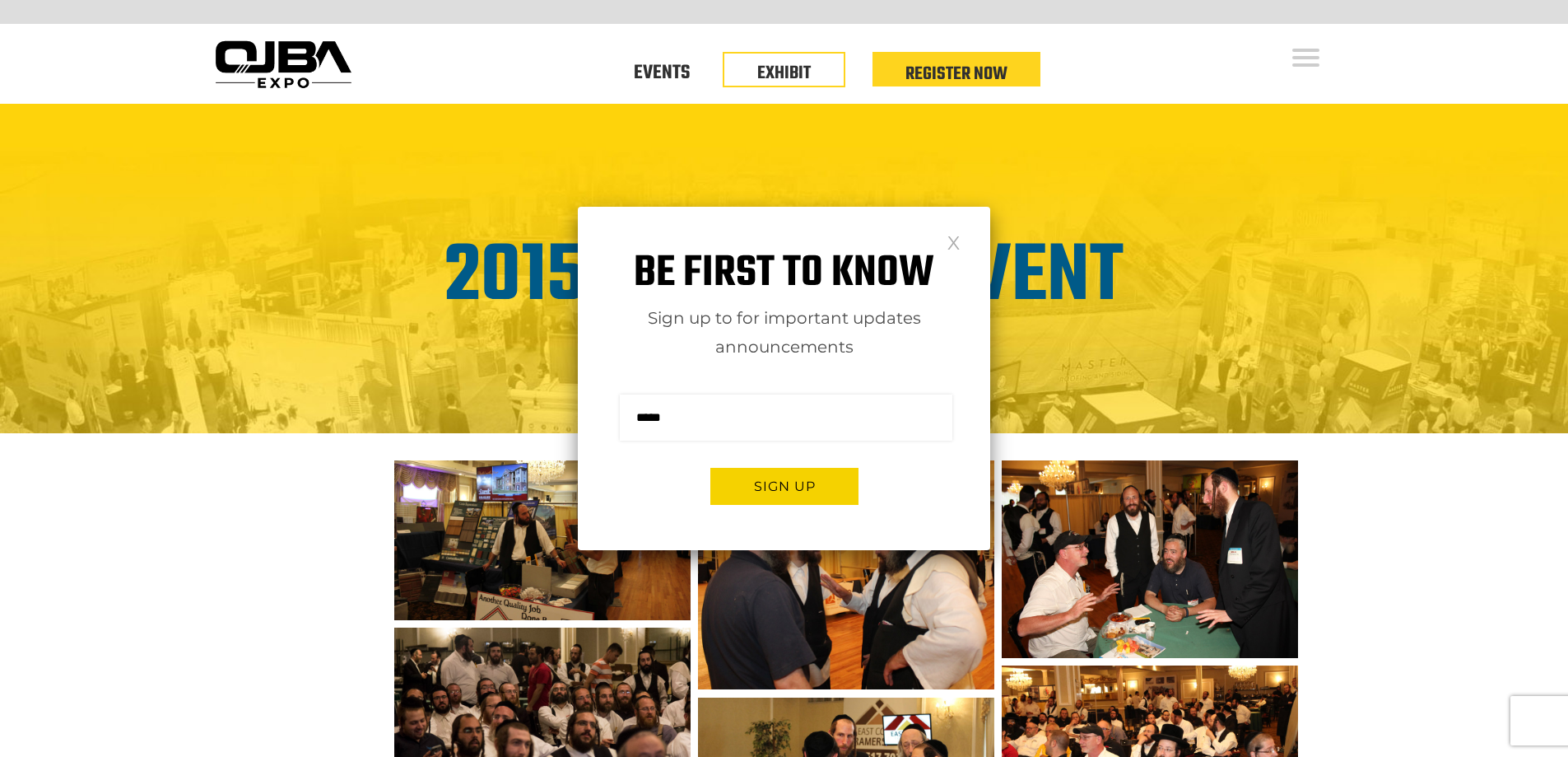
click at [949, 238] on link at bounding box center [954, 242] width 14 height 14
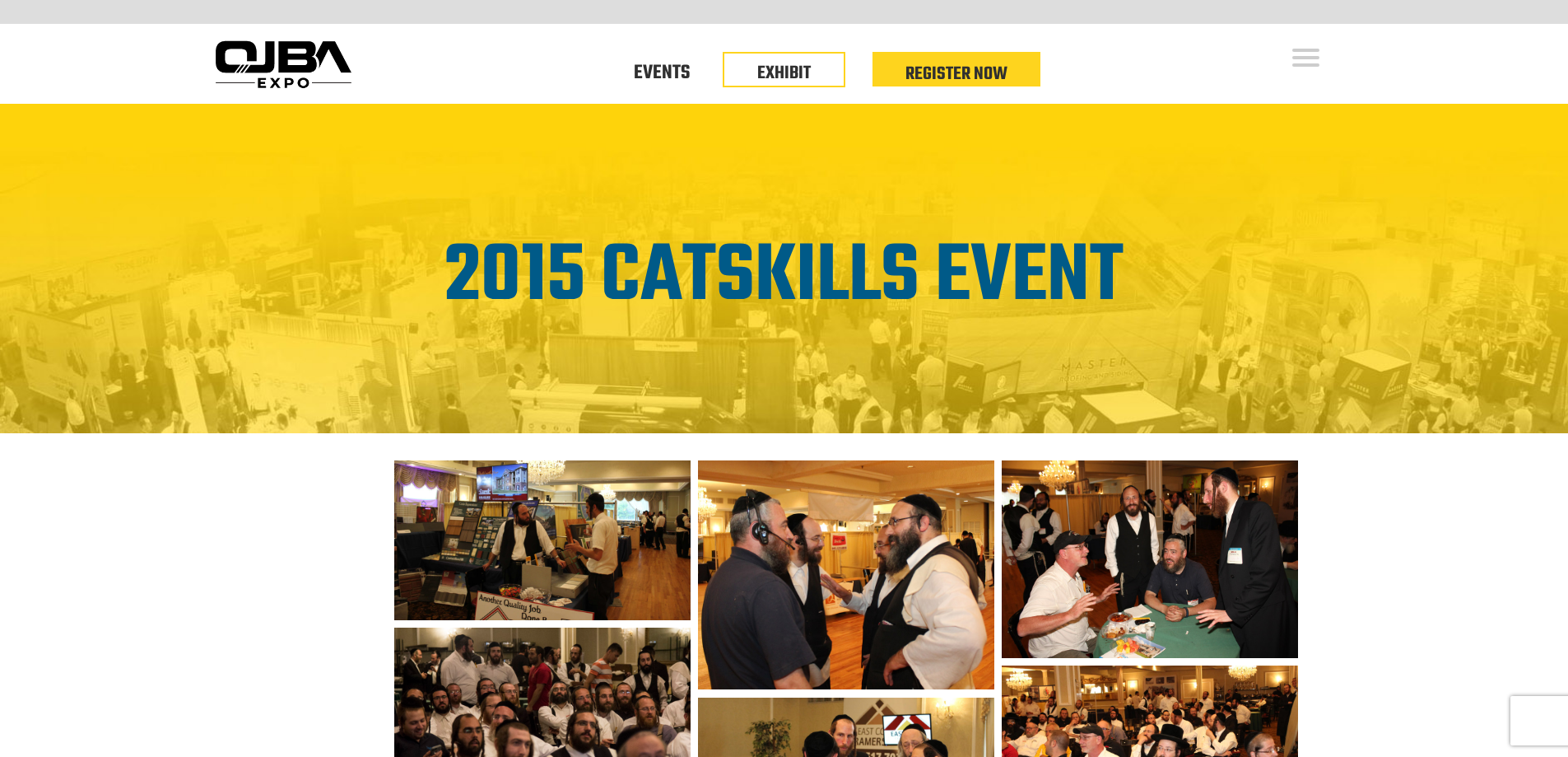
click at [575, 512] on img at bounding box center [542, 541] width 296 height 160
